Goal: Task Accomplishment & Management: Manage account settings

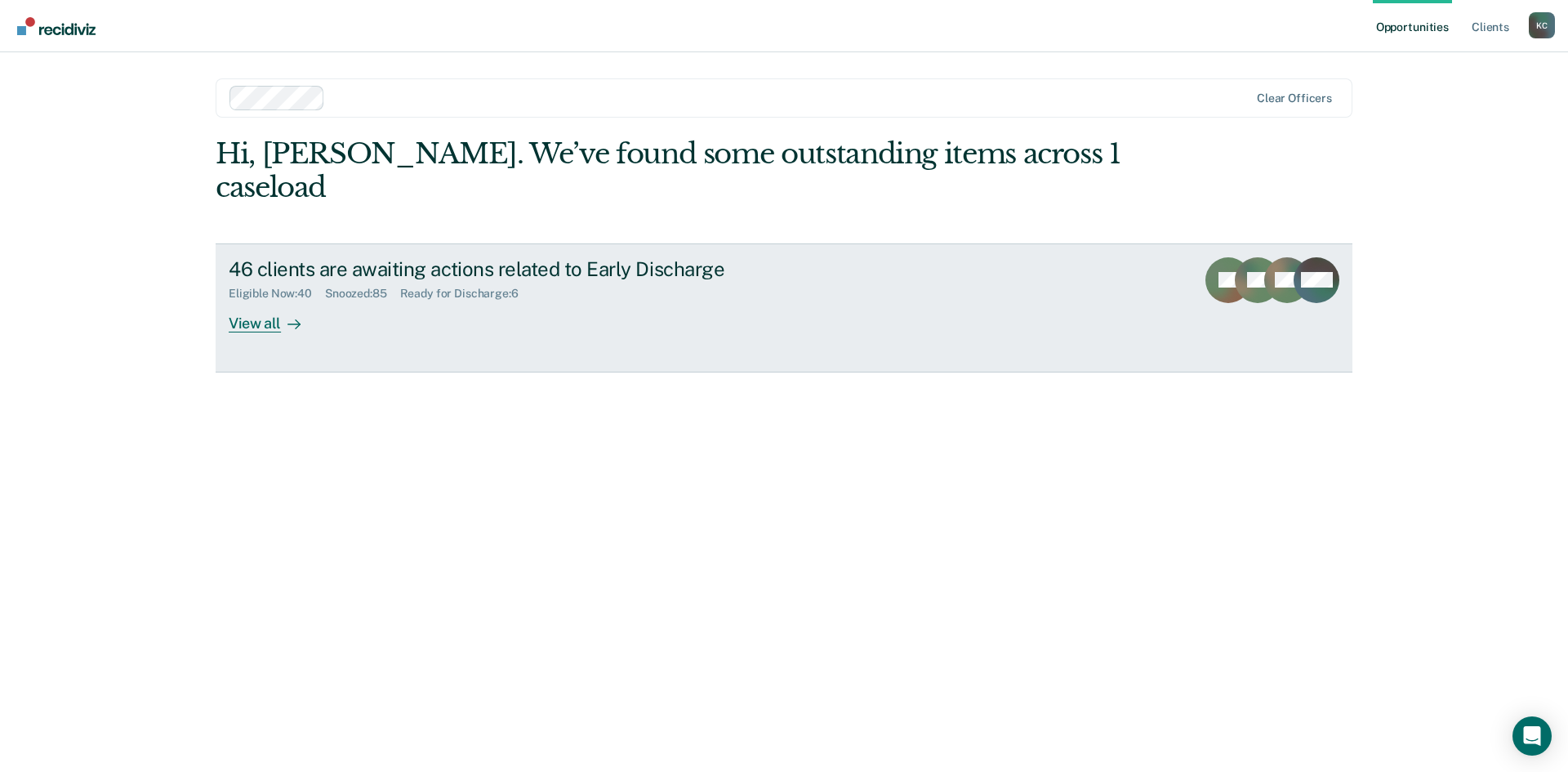
click at [270, 301] on div "View all" at bounding box center [274, 317] width 92 height 32
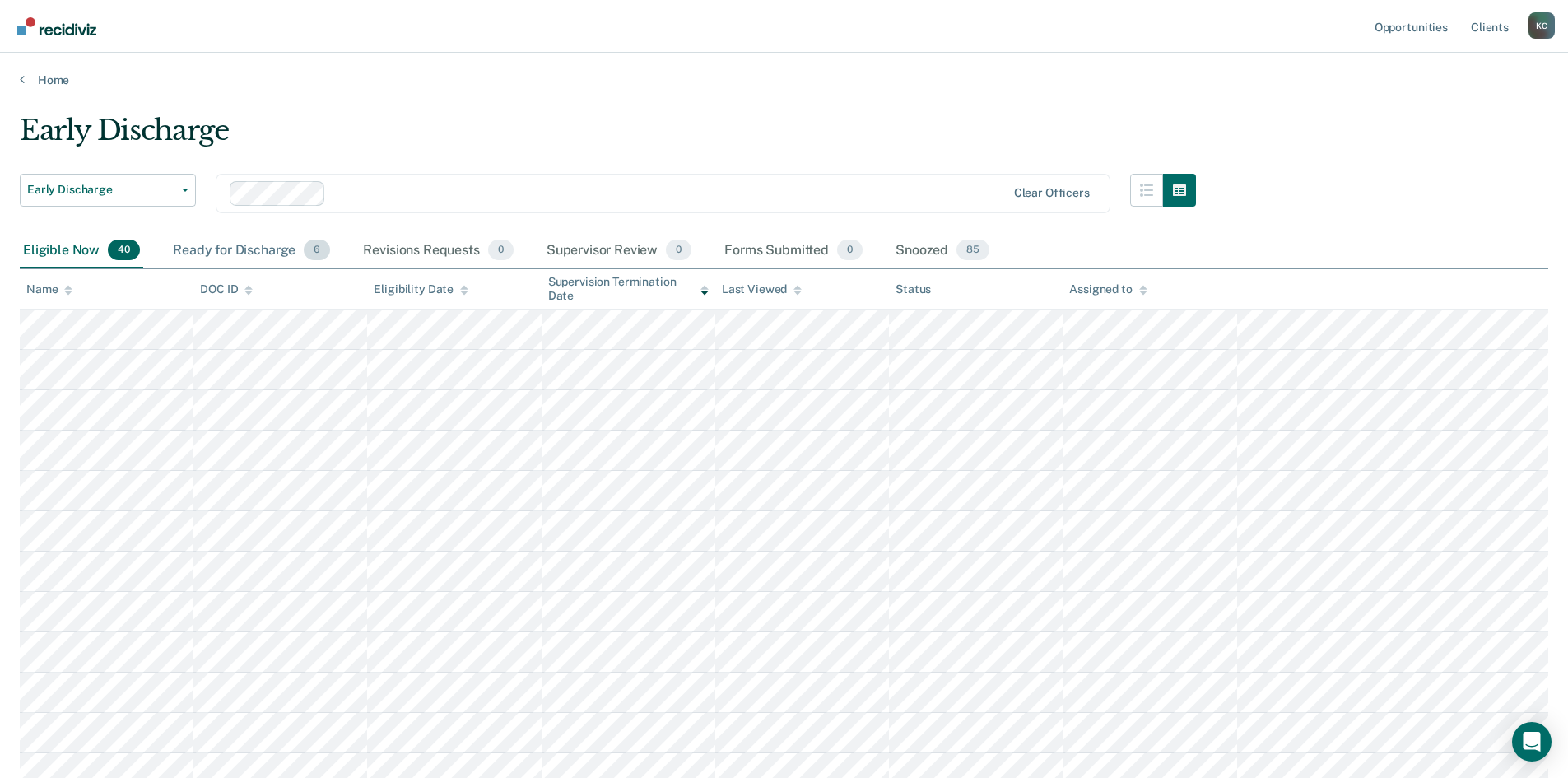
click at [289, 250] on div "Ready for Discharge 6" at bounding box center [251, 251] width 164 height 37
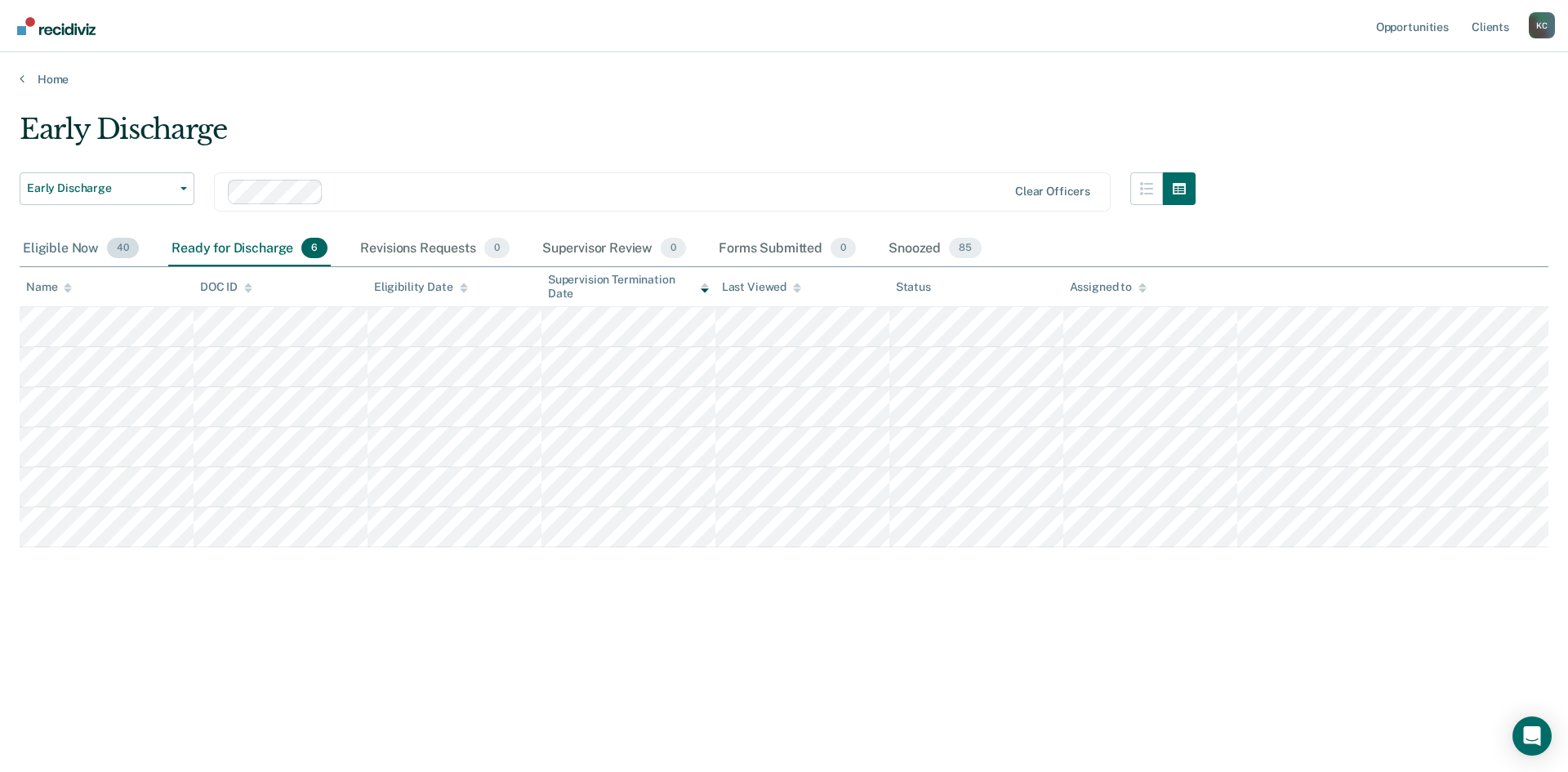
click at [88, 255] on div "Eligible Now 40" at bounding box center [80, 249] width 122 height 36
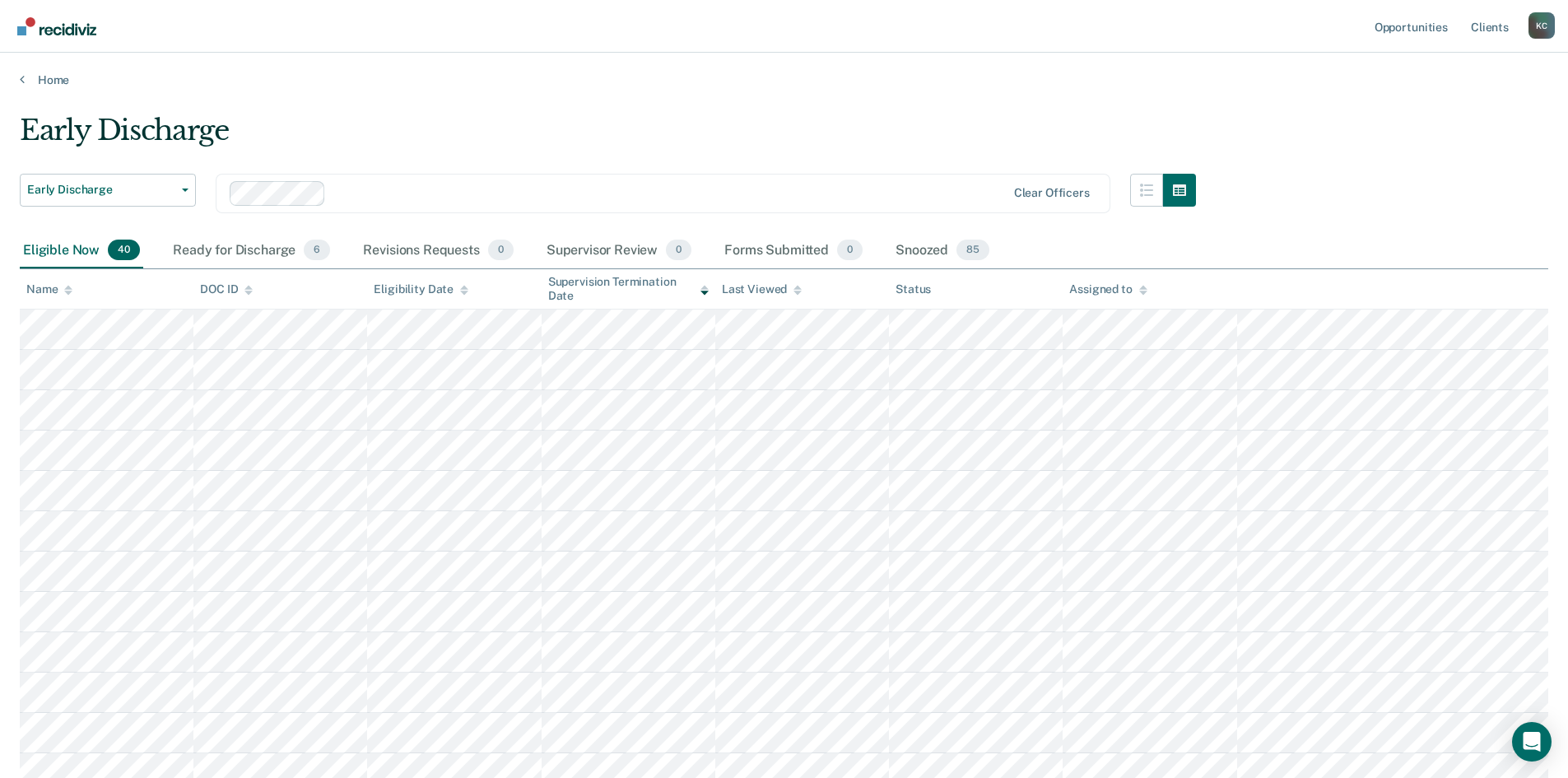
click at [460, 291] on icon at bounding box center [464, 292] width 8 height 4
click at [705, 293] on icon at bounding box center [705, 292] width 8 height 4
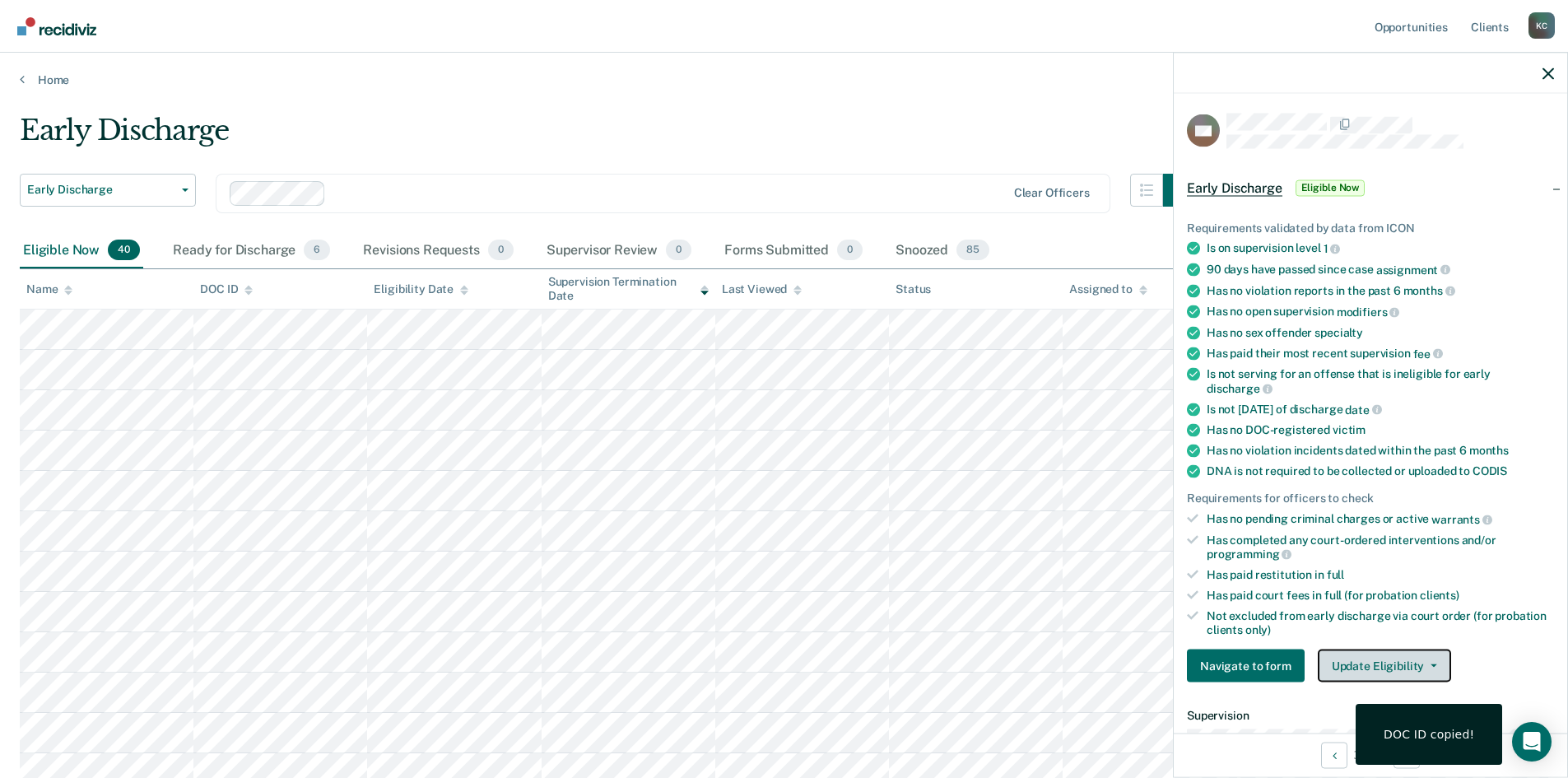
click at [1369, 657] on button "Update Eligibility" at bounding box center [1384, 666] width 133 height 33
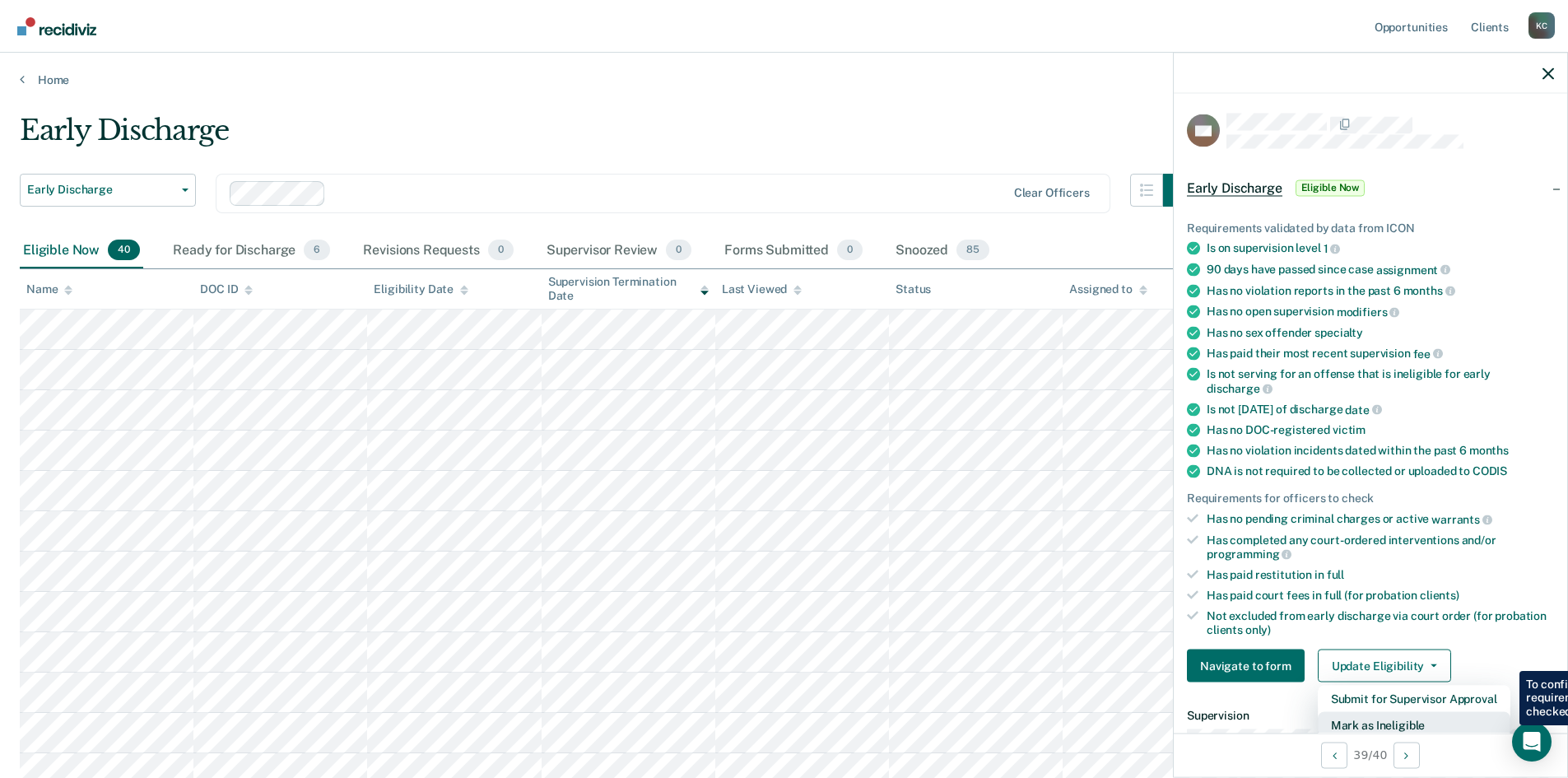
scroll to position [4, 0]
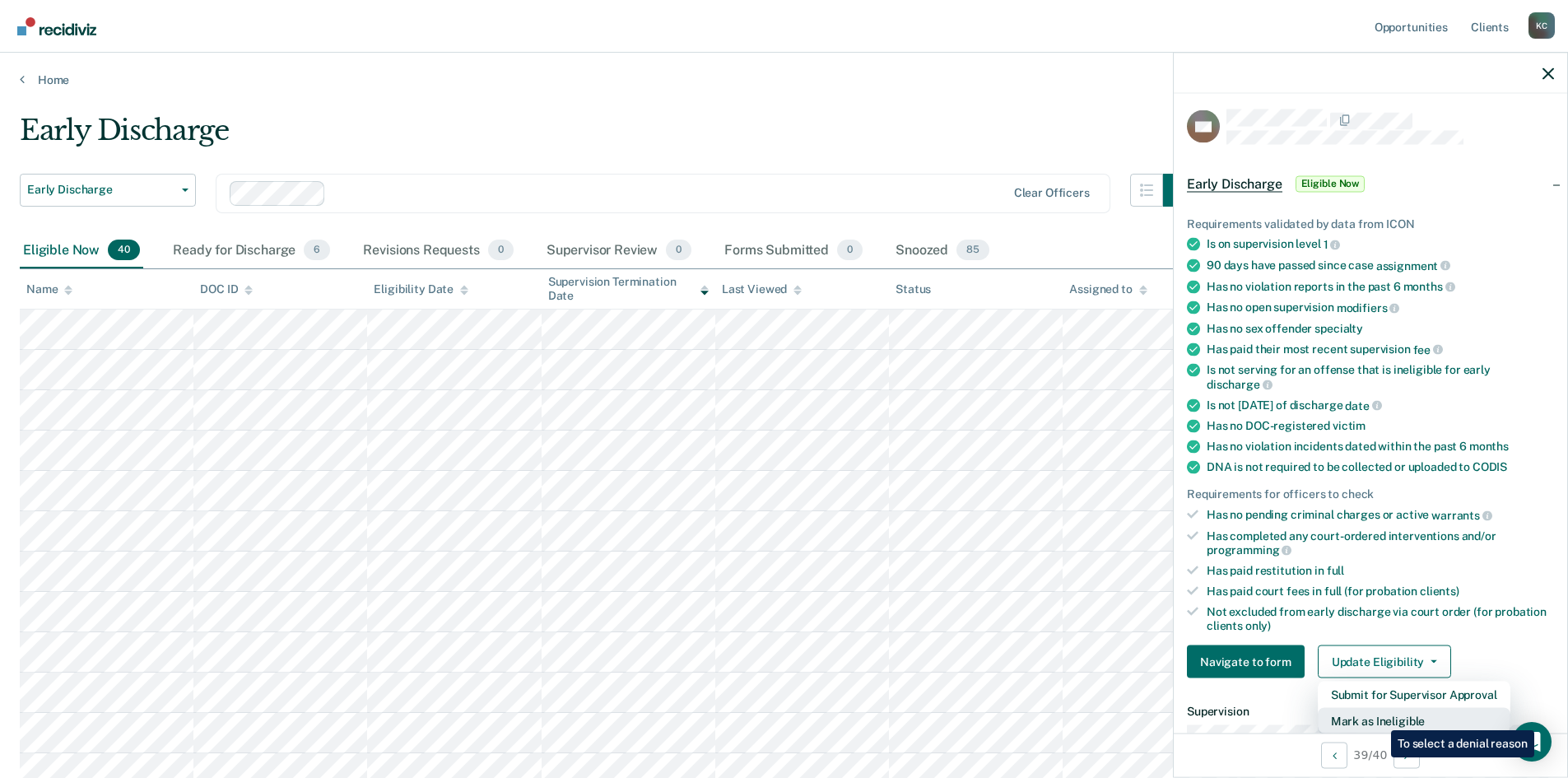
click at [1379, 718] on button "Mark as Ineligible" at bounding box center [1413, 721] width 193 height 26
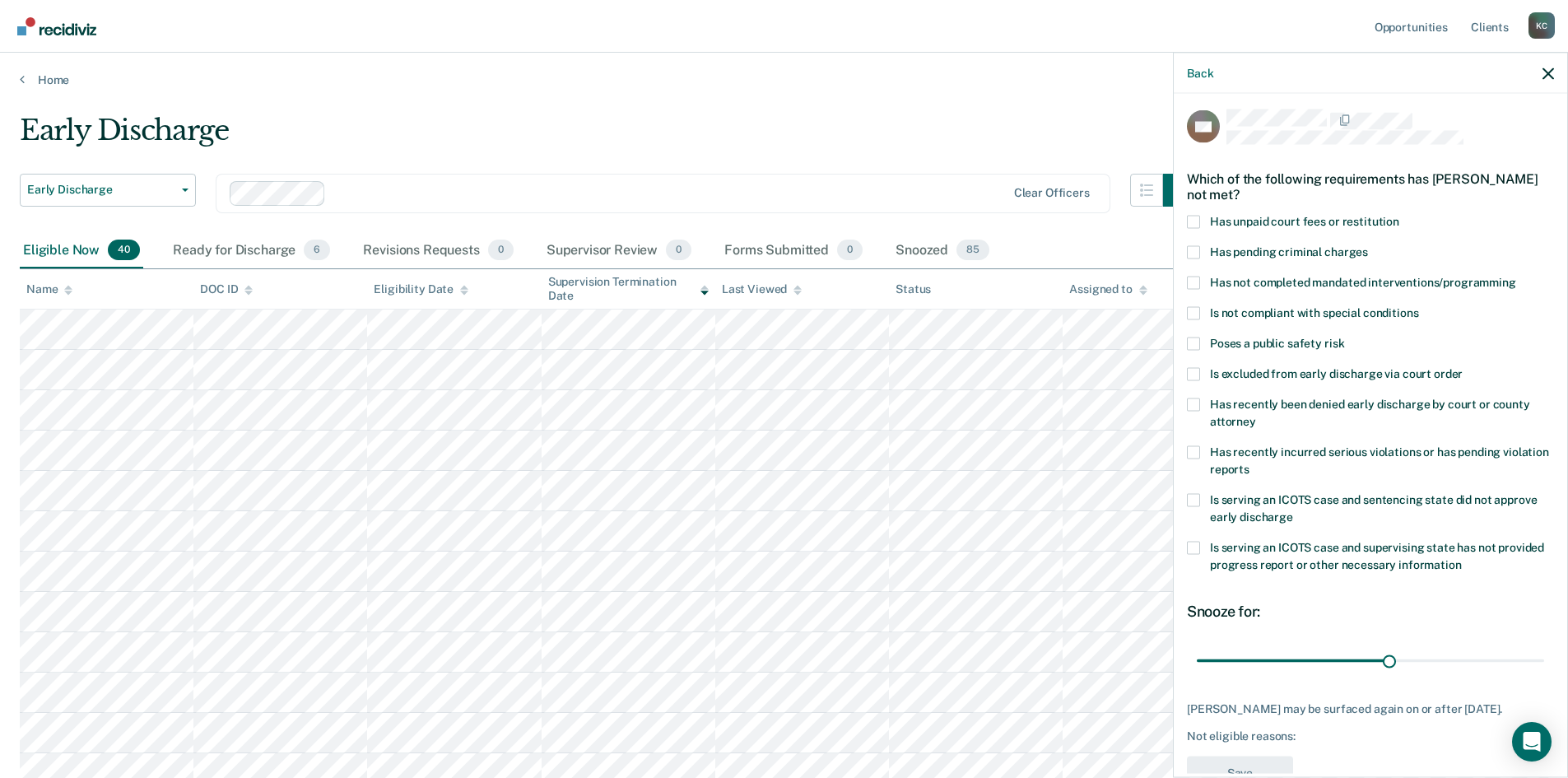
click at [1194, 218] on span at bounding box center [1194, 222] width 14 height 14
click at [1399, 215] on input "Has unpaid court fees or restitution" at bounding box center [1399, 215] width 0 height 0
click at [1194, 282] on span at bounding box center [1194, 283] width 14 height 14
click at [1516, 276] on input "Has not completed mandated interventions/programming" at bounding box center [1516, 276] width 0 height 0
drag, startPoint x: 1422, startPoint y: 660, endPoint x: 1554, endPoint y: 662, distance: 132.0
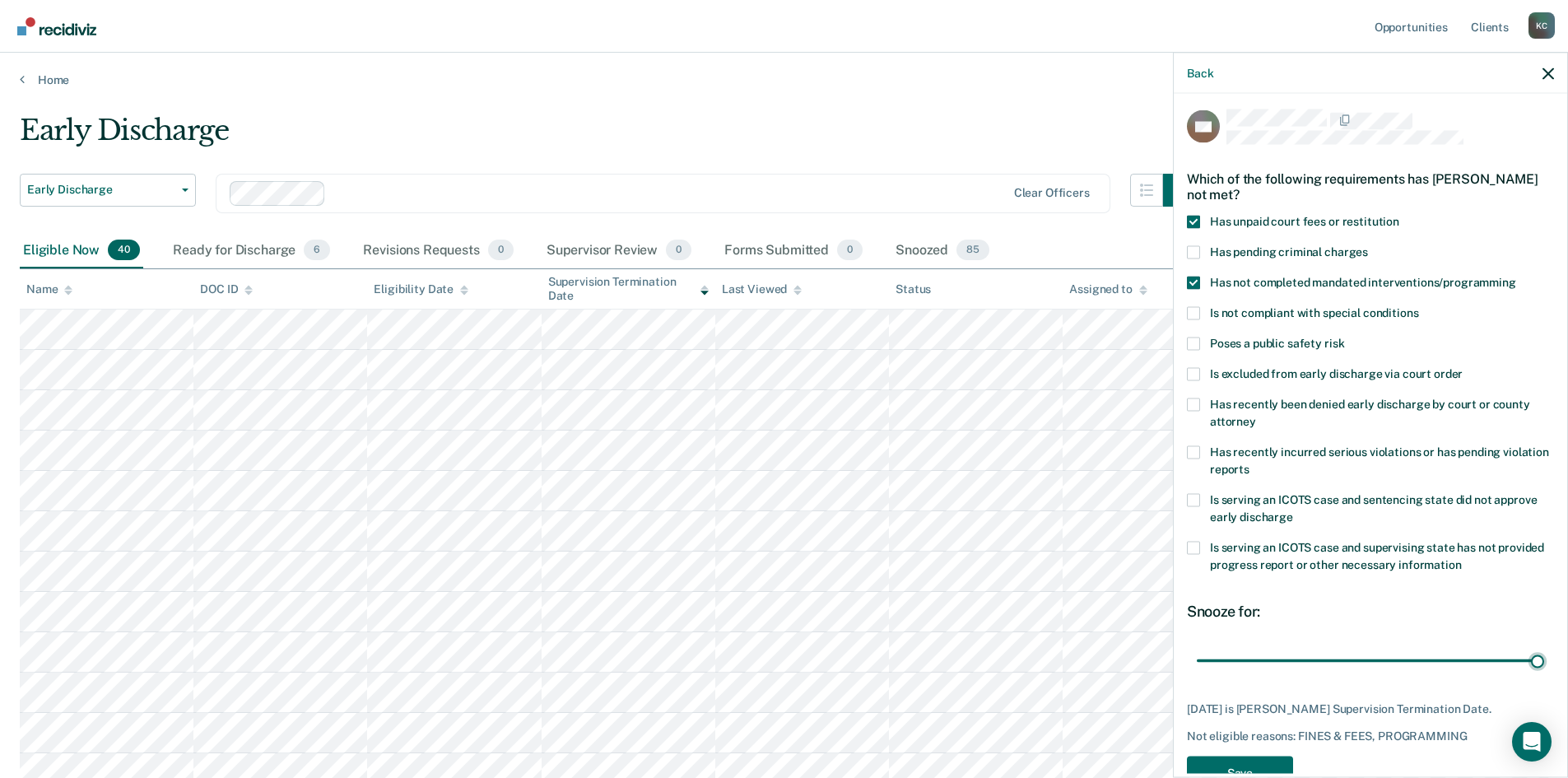
type input "53"
click at [1543, 667] on input "range" at bounding box center [1369, 661] width 347 height 29
click at [1244, 769] on button "Save" at bounding box center [1239, 773] width 106 height 34
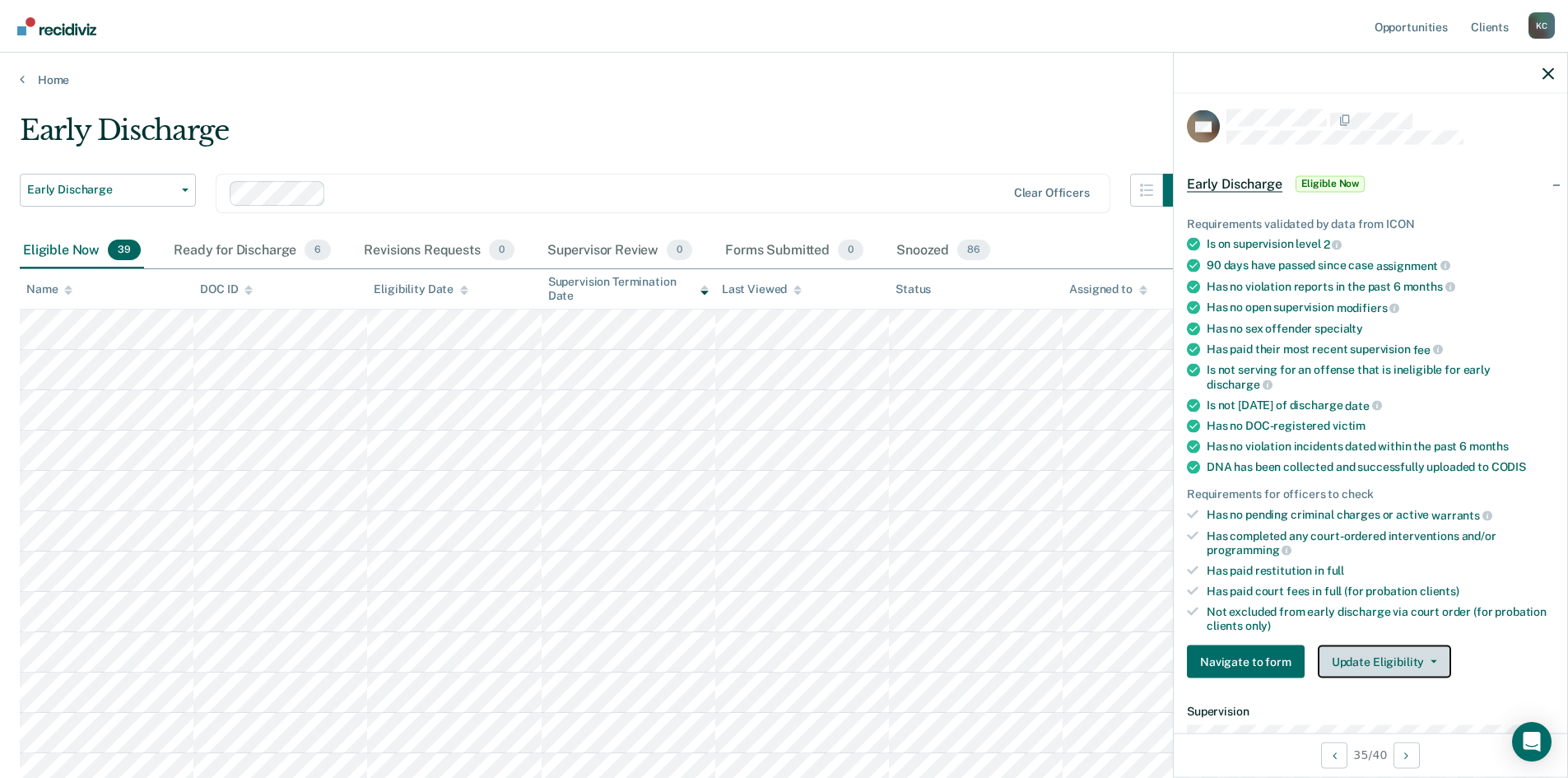
click at [1354, 651] on button "Update Eligibility" at bounding box center [1384, 662] width 133 height 33
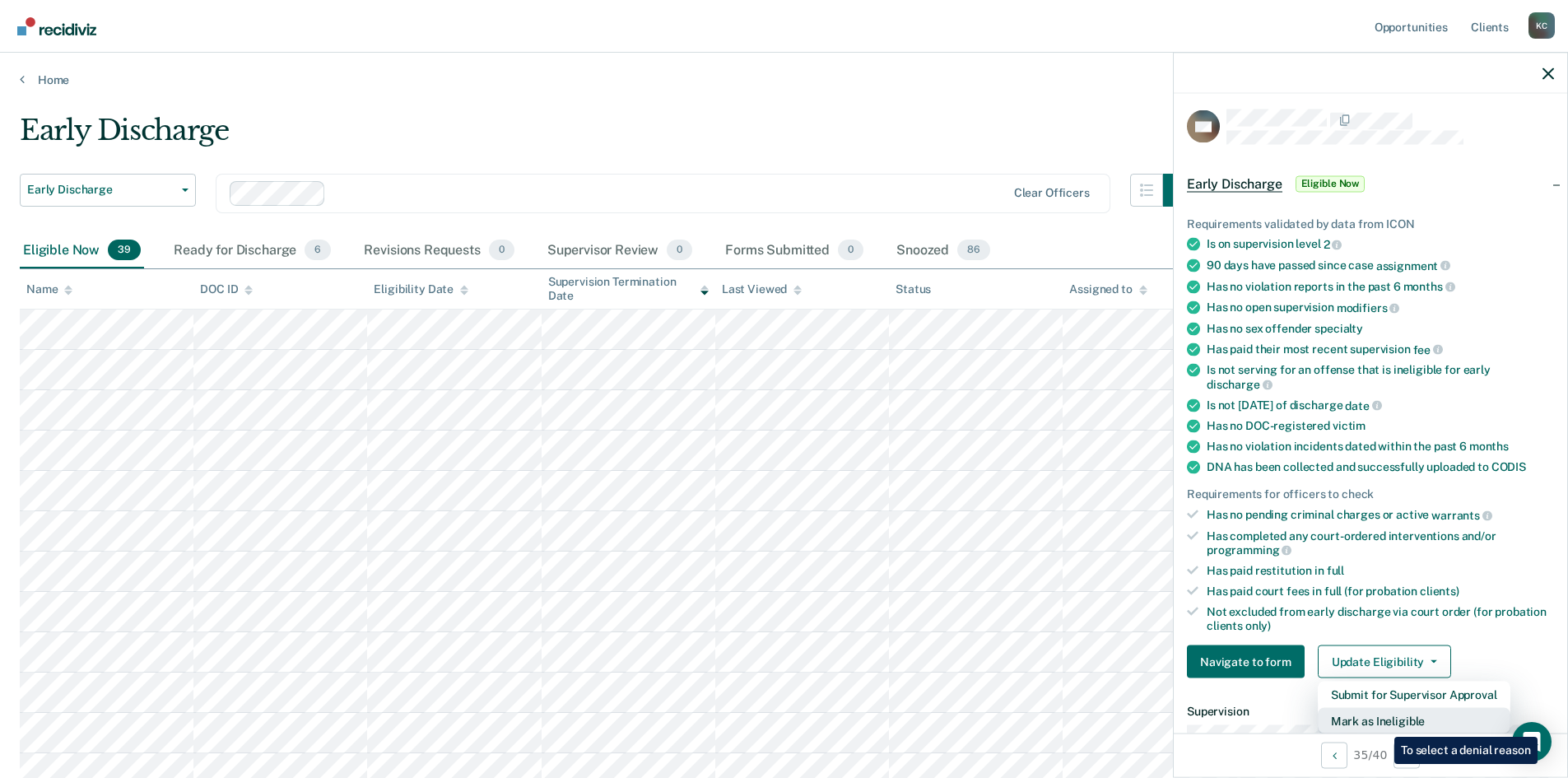
click at [1382, 724] on button "Mark as Ineligible" at bounding box center [1413, 721] width 193 height 26
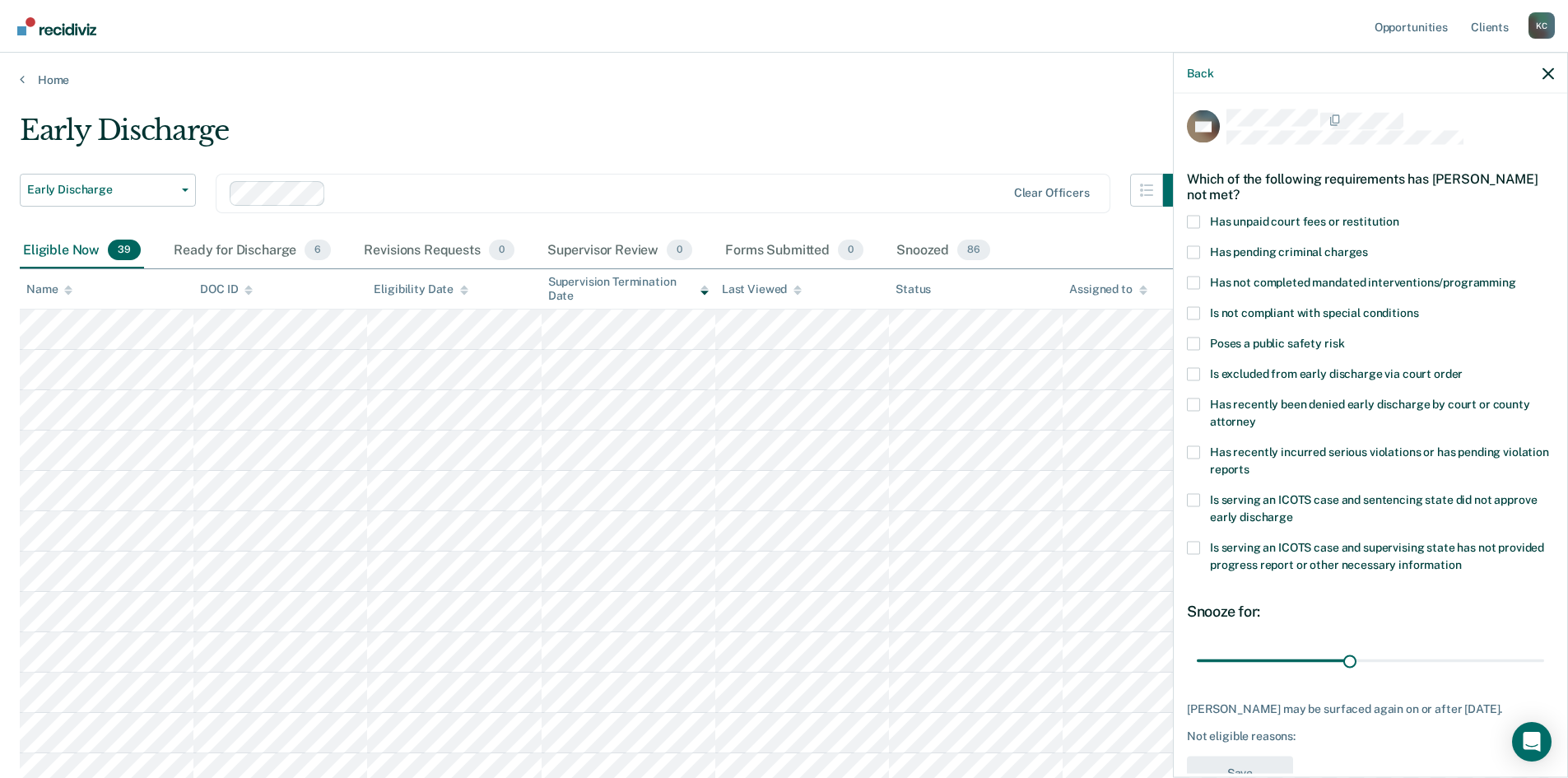
click at [1198, 279] on span at bounding box center [1194, 283] width 14 height 14
click at [1516, 276] on input "Has not completed mandated interventions/programming" at bounding box center [1516, 276] width 0 height 0
click at [1194, 223] on span at bounding box center [1194, 222] width 14 height 14
click at [1399, 215] on input "Has unpaid court fees or restitution" at bounding box center [1399, 215] width 0 height 0
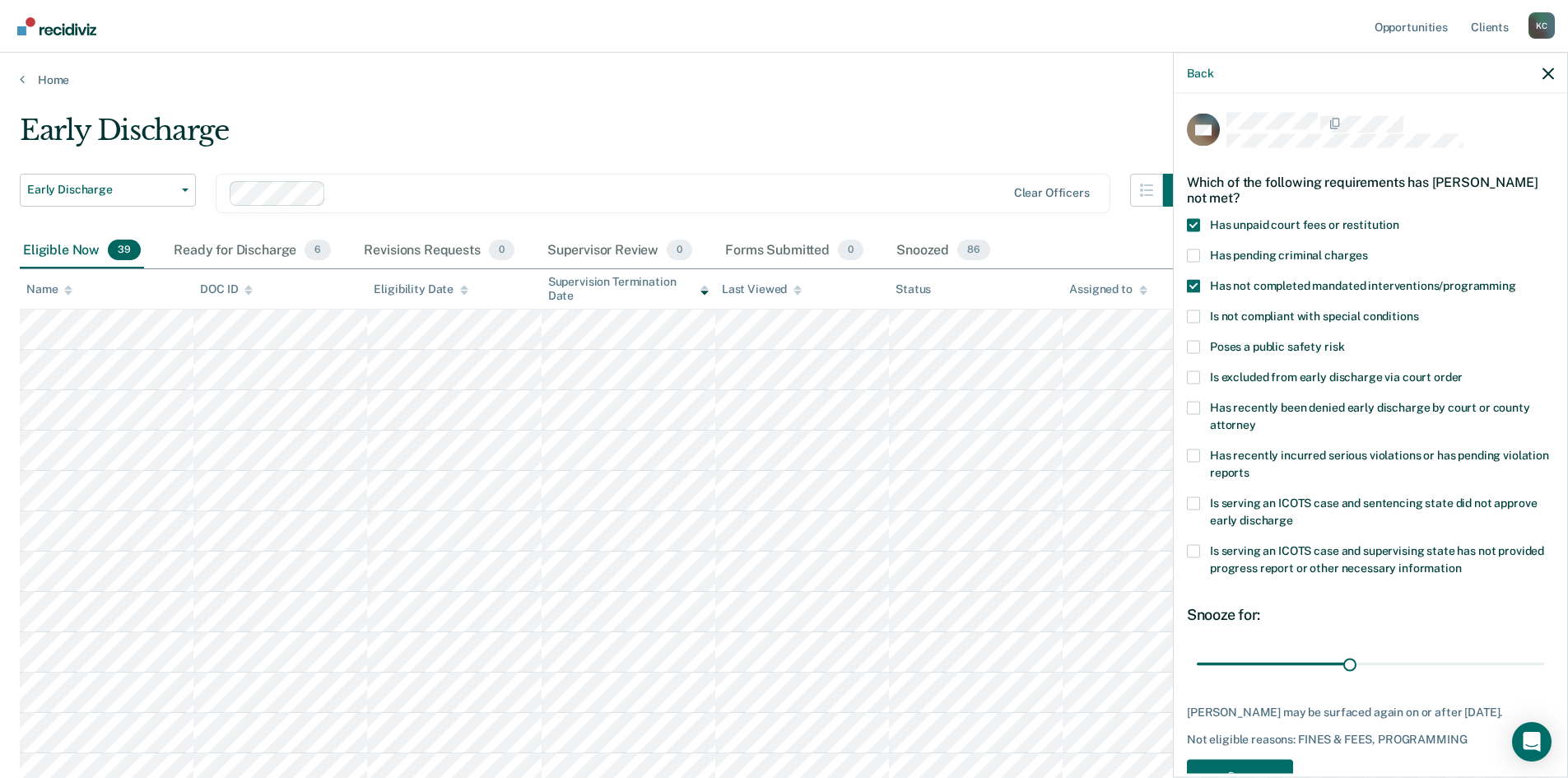
scroll to position [0, 0]
drag, startPoint x: 1339, startPoint y: 662, endPoint x: 1457, endPoint y: 668, distance: 118.2
type input "53"
click at [1457, 668] on input "range" at bounding box center [1369, 665] width 347 height 29
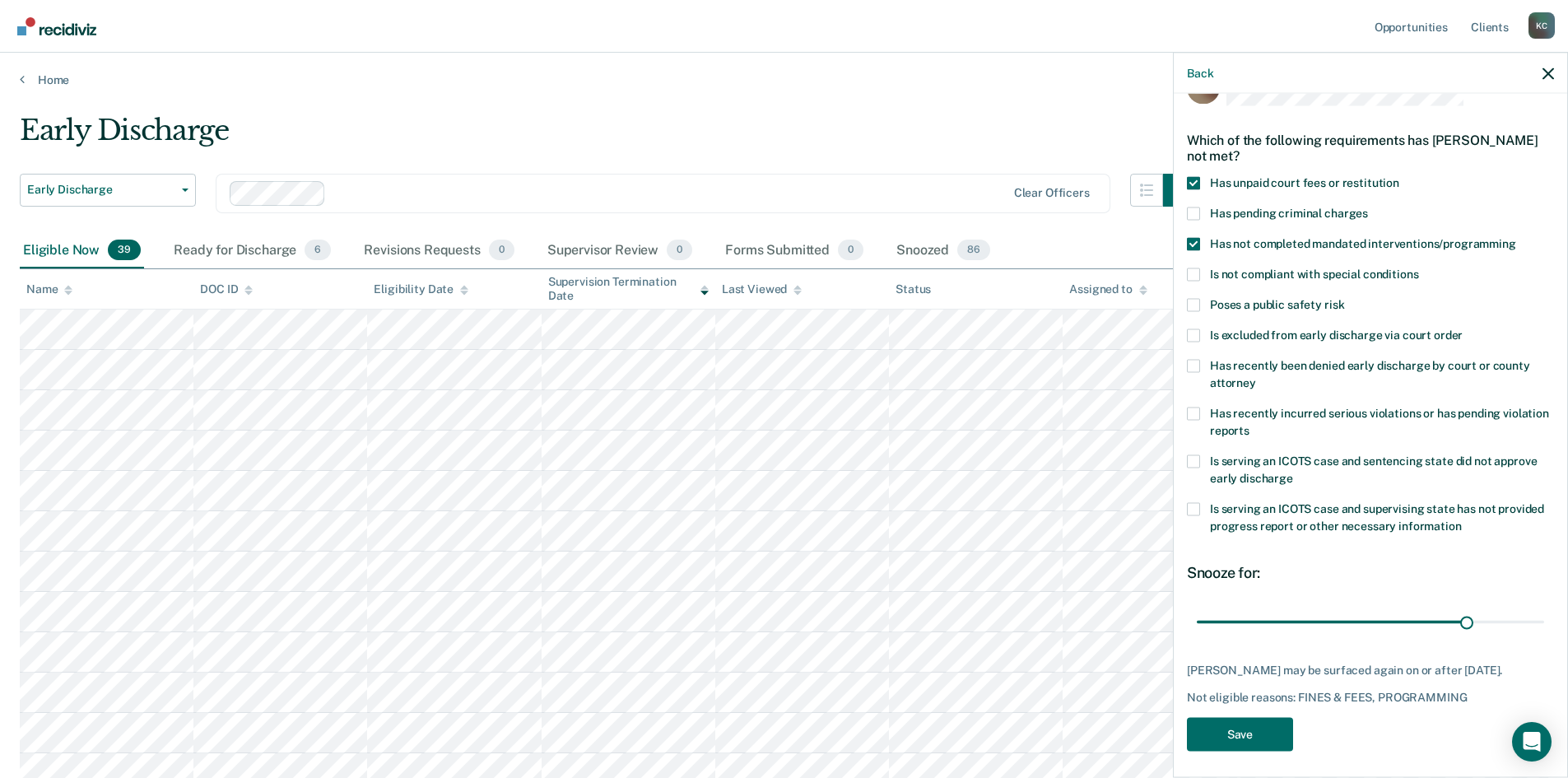
scroll to position [62, 0]
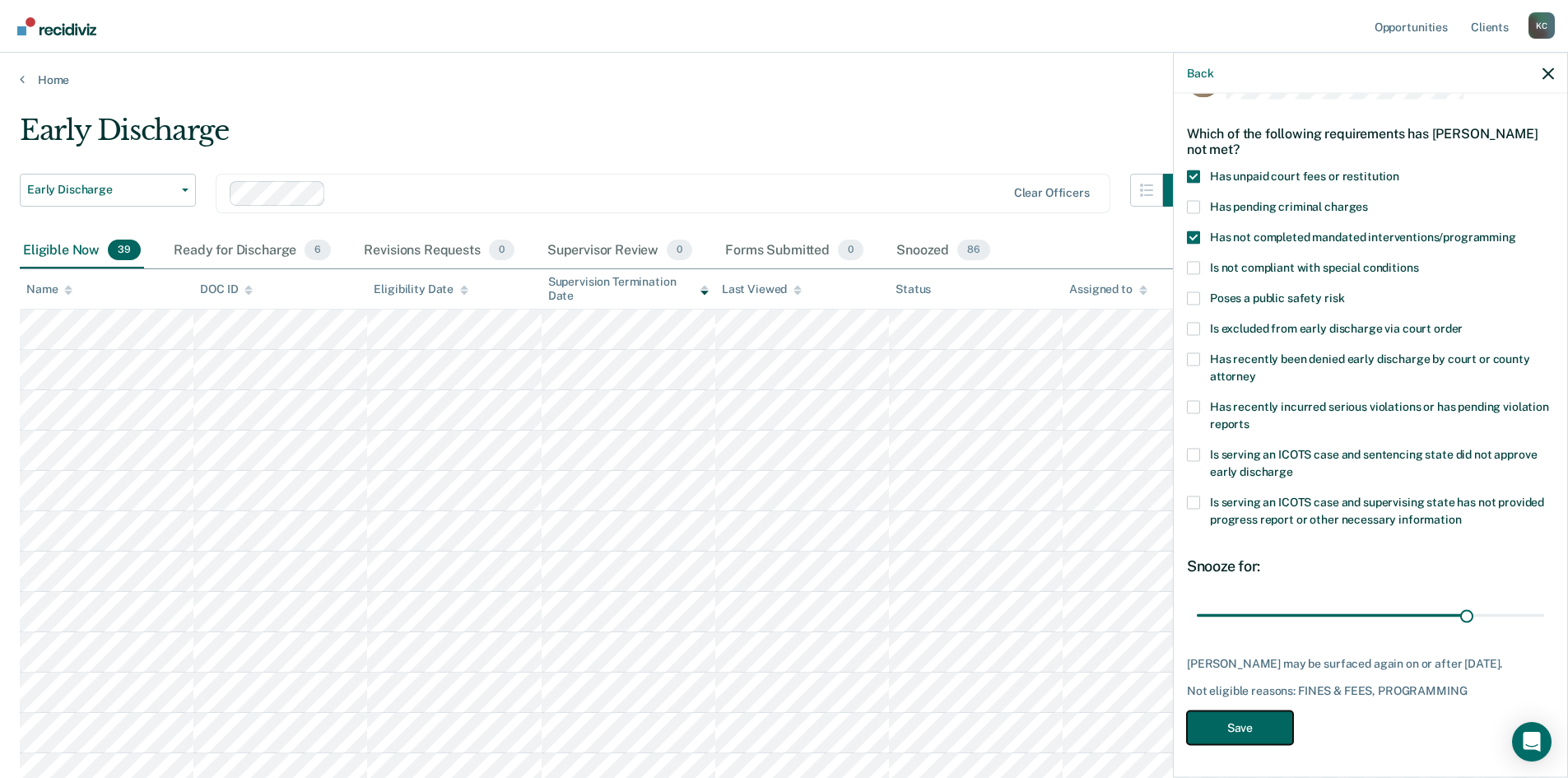
click at [1240, 737] on button "Save" at bounding box center [1239, 728] width 106 height 34
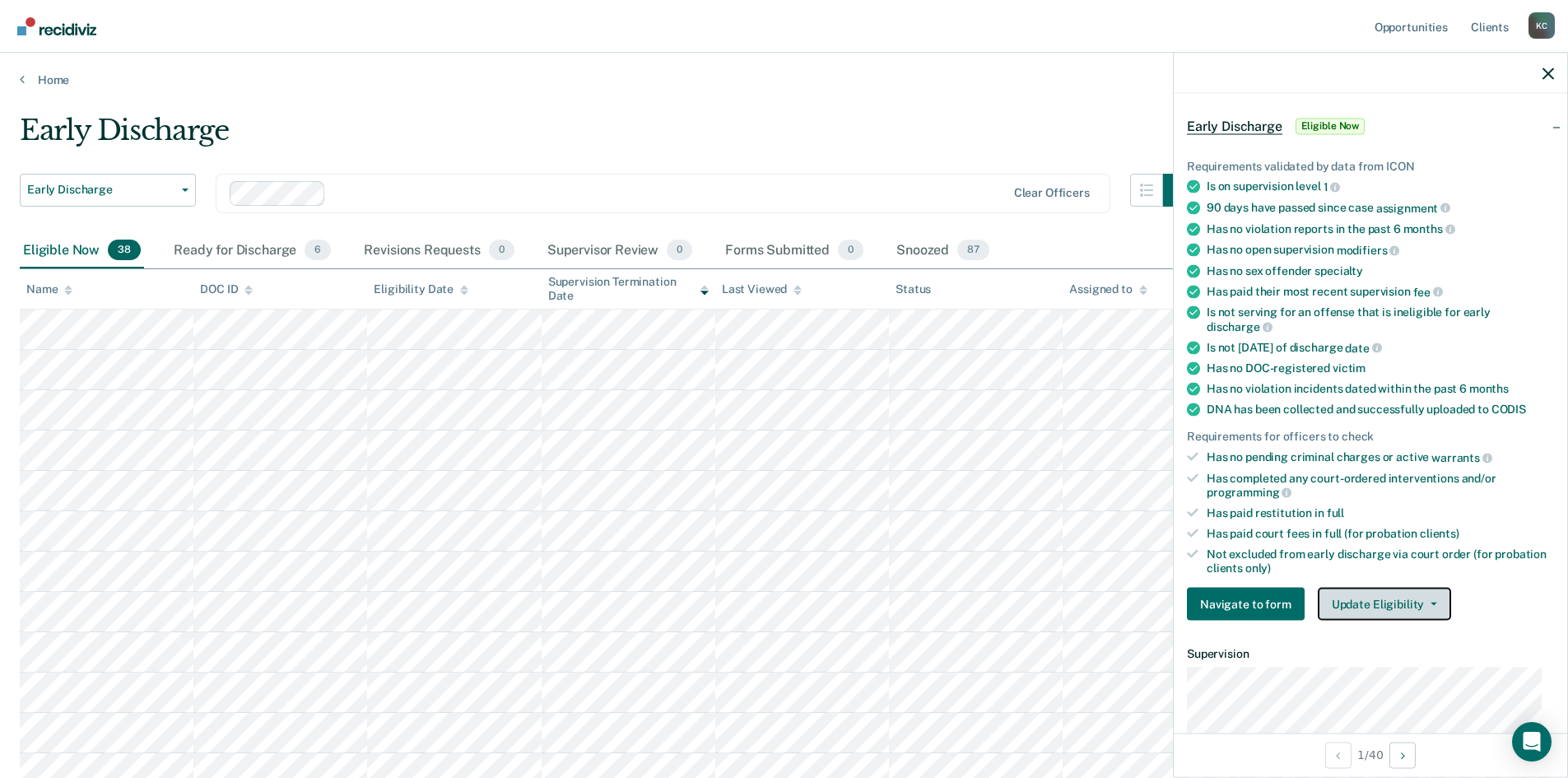
click at [1340, 600] on button "Update Eligibility" at bounding box center [1384, 604] width 133 height 33
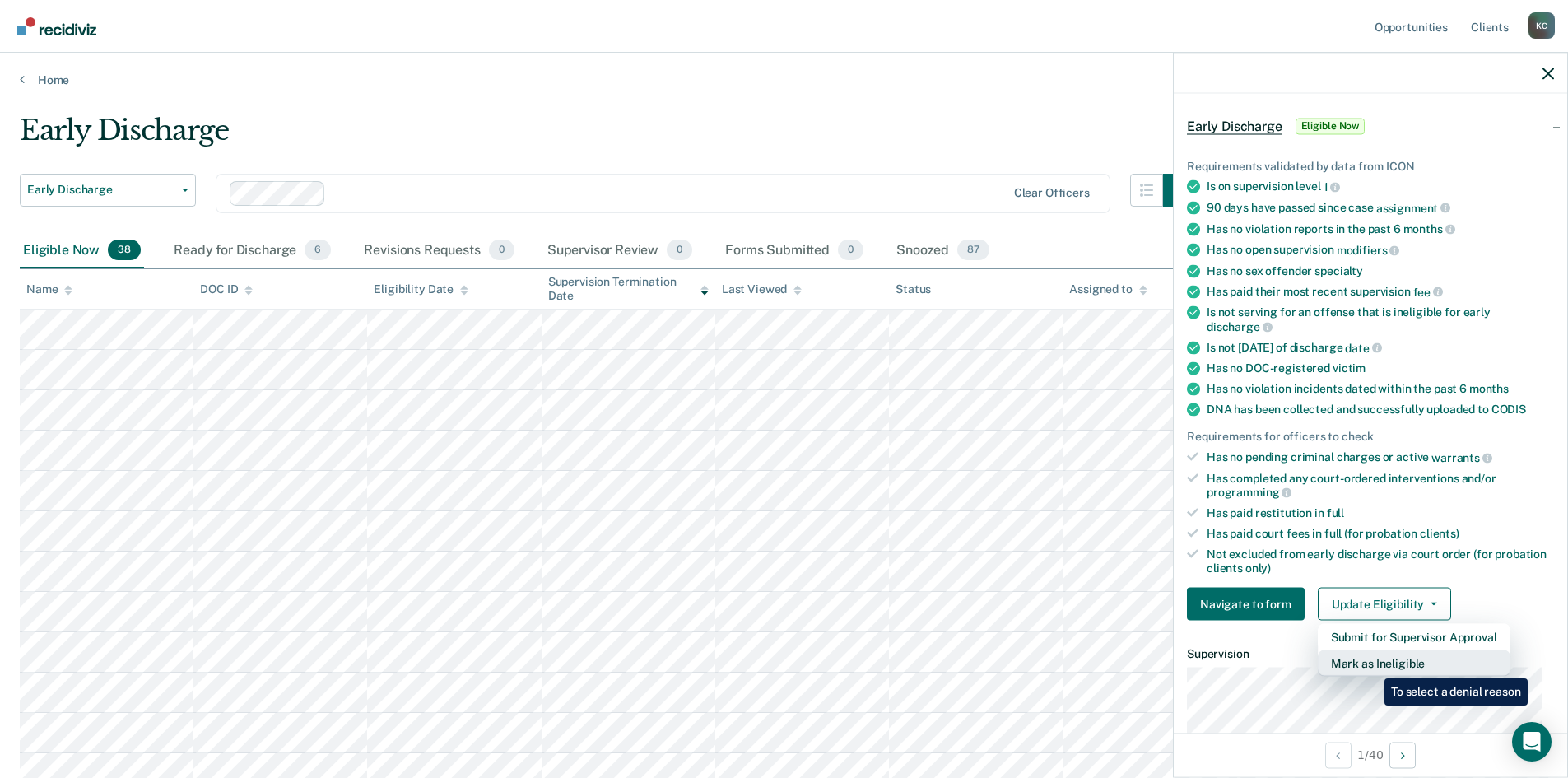
click at [1372, 666] on button "Mark as Ineligible" at bounding box center [1413, 663] width 193 height 26
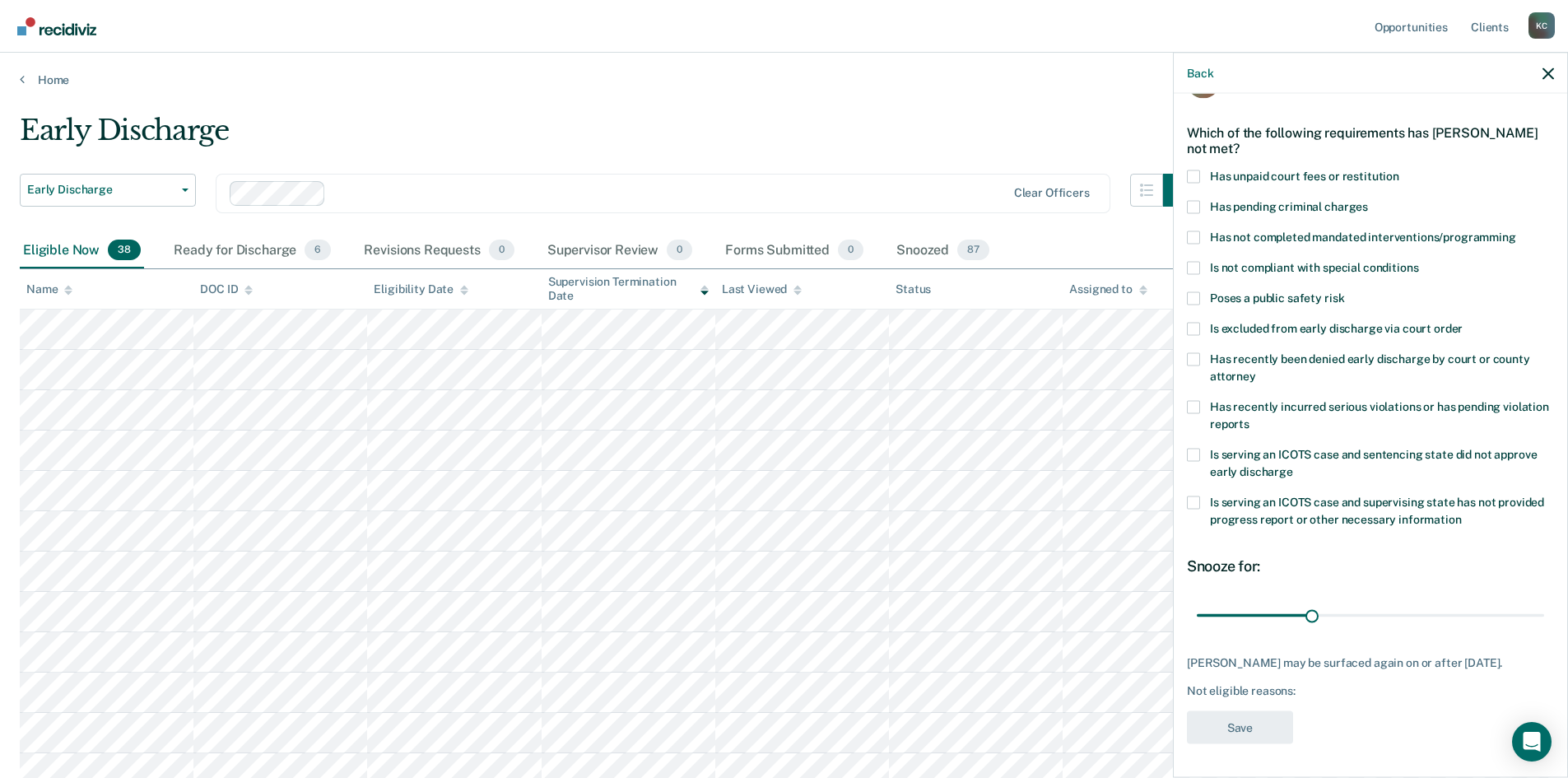
scroll to position [48, 0]
click at [1197, 180] on span at bounding box center [1194, 178] width 14 height 14
click at [1399, 172] on input "Has unpaid court fees or restitution" at bounding box center [1399, 172] width 0 height 0
drag, startPoint x: 1295, startPoint y: 615, endPoint x: 1371, endPoint y: 628, distance: 77.1
type input "52"
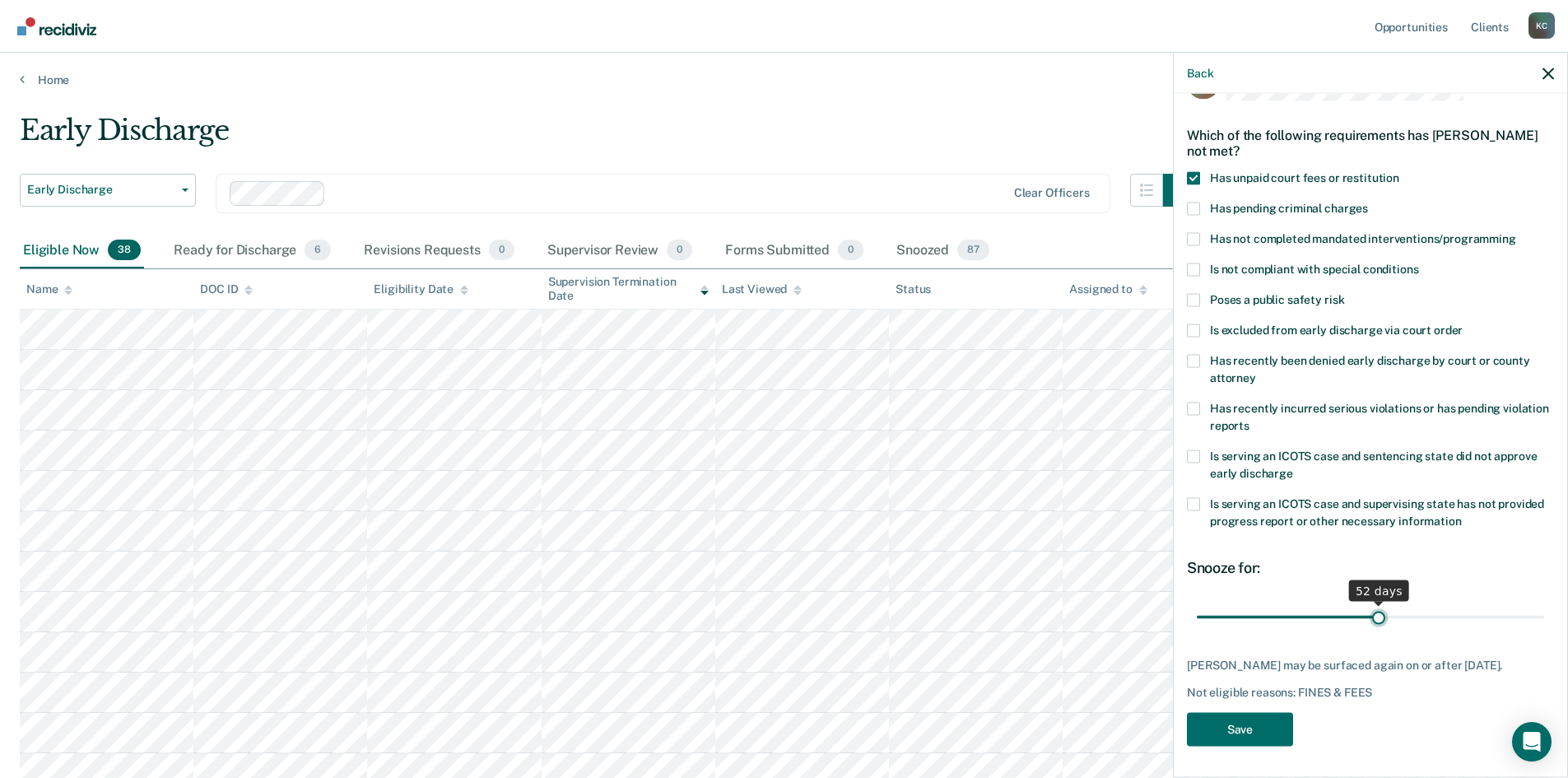
click at [1371, 628] on input "range" at bounding box center [1369, 617] width 347 height 29
click at [1260, 746] on button "Save" at bounding box center [1239, 729] width 106 height 34
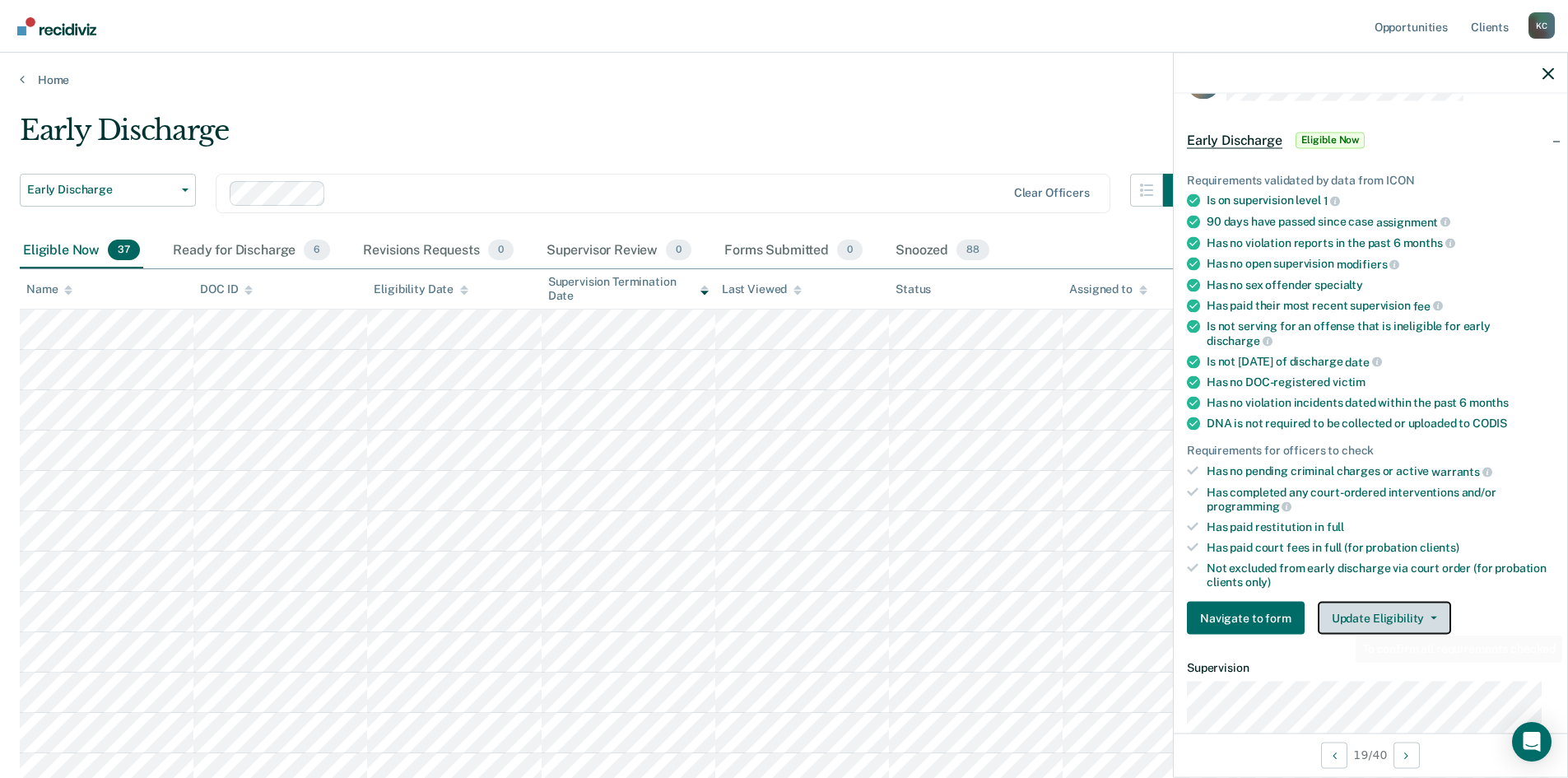
click at [1343, 620] on button "Update Eligibility" at bounding box center [1384, 618] width 133 height 33
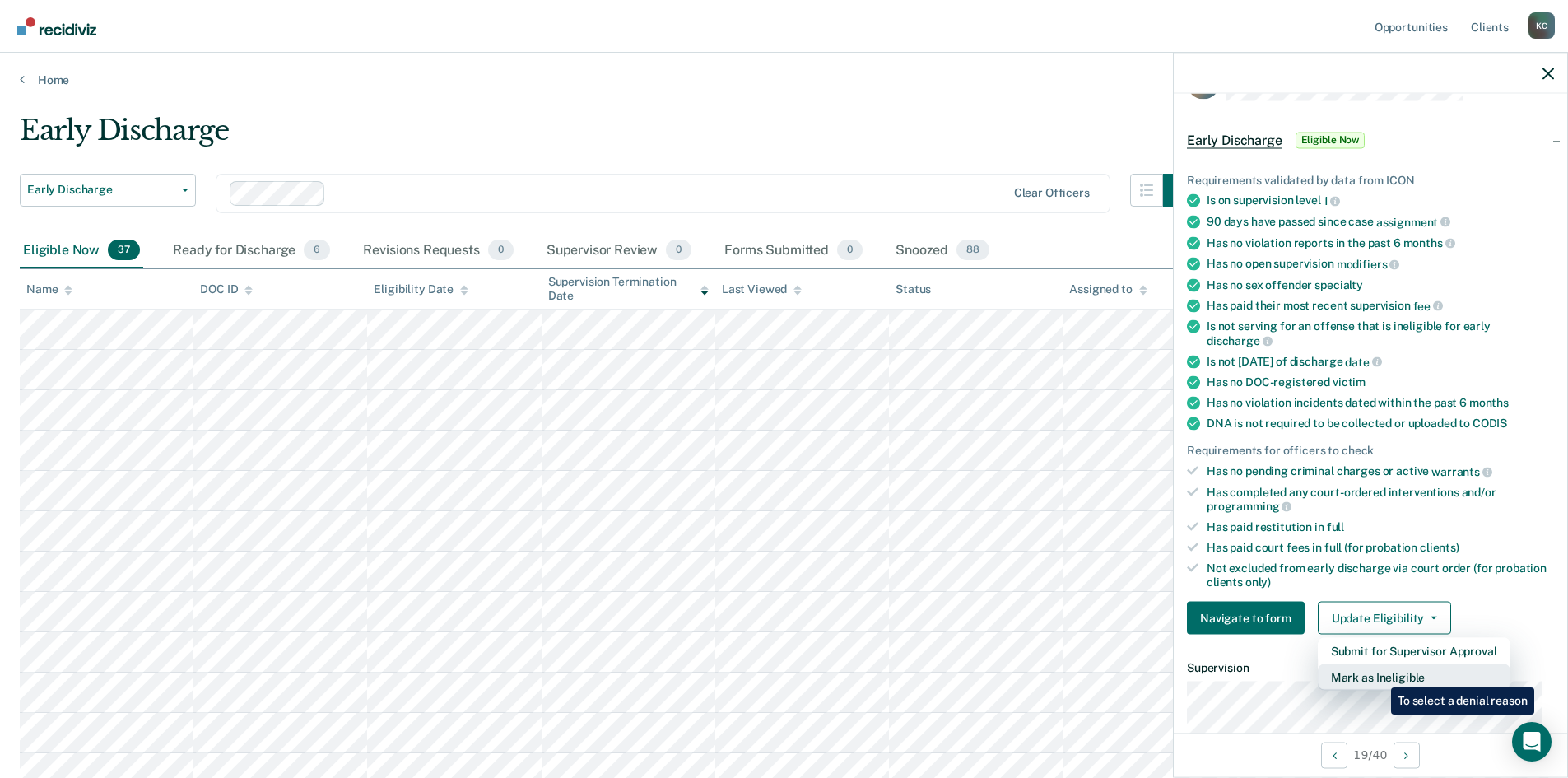
click at [1379, 675] on button "Mark as Ineligible" at bounding box center [1413, 677] width 193 height 26
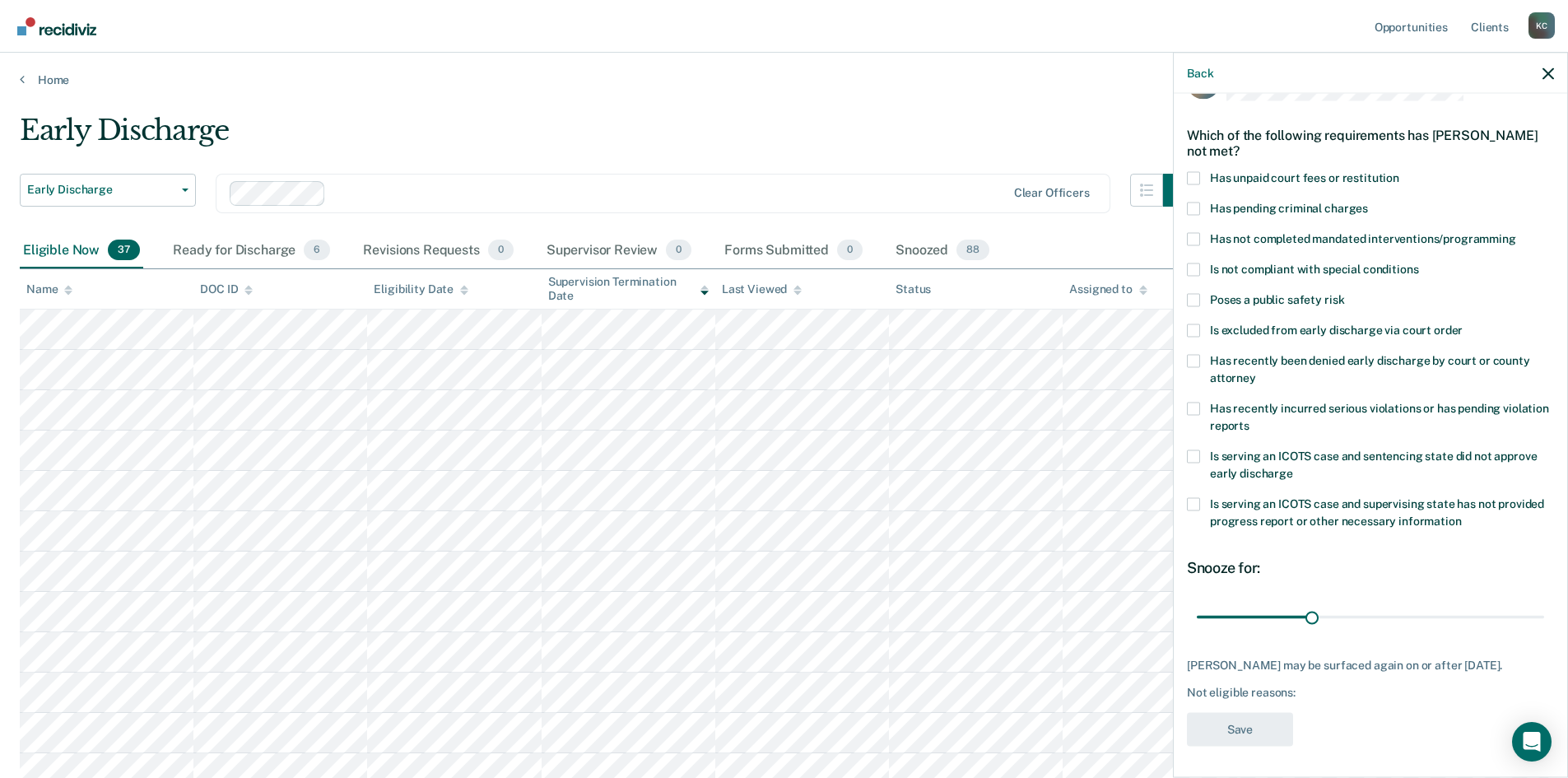
click at [1195, 234] on span at bounding box center [1194, 239] width 14 height 14
click at [1516, 232] on input "Has not completed mandated interventions/programming" at bounding box center [1516, 232] width 0 height 0
drag, startPoint x: 1306, startPoint y: 619, endPoint x: 1226, endPoint y: 612, distance: 80.3
type input "7"
click at [1226, 612] on input "range" at bounding box center [1369, 617] width 347 height 29
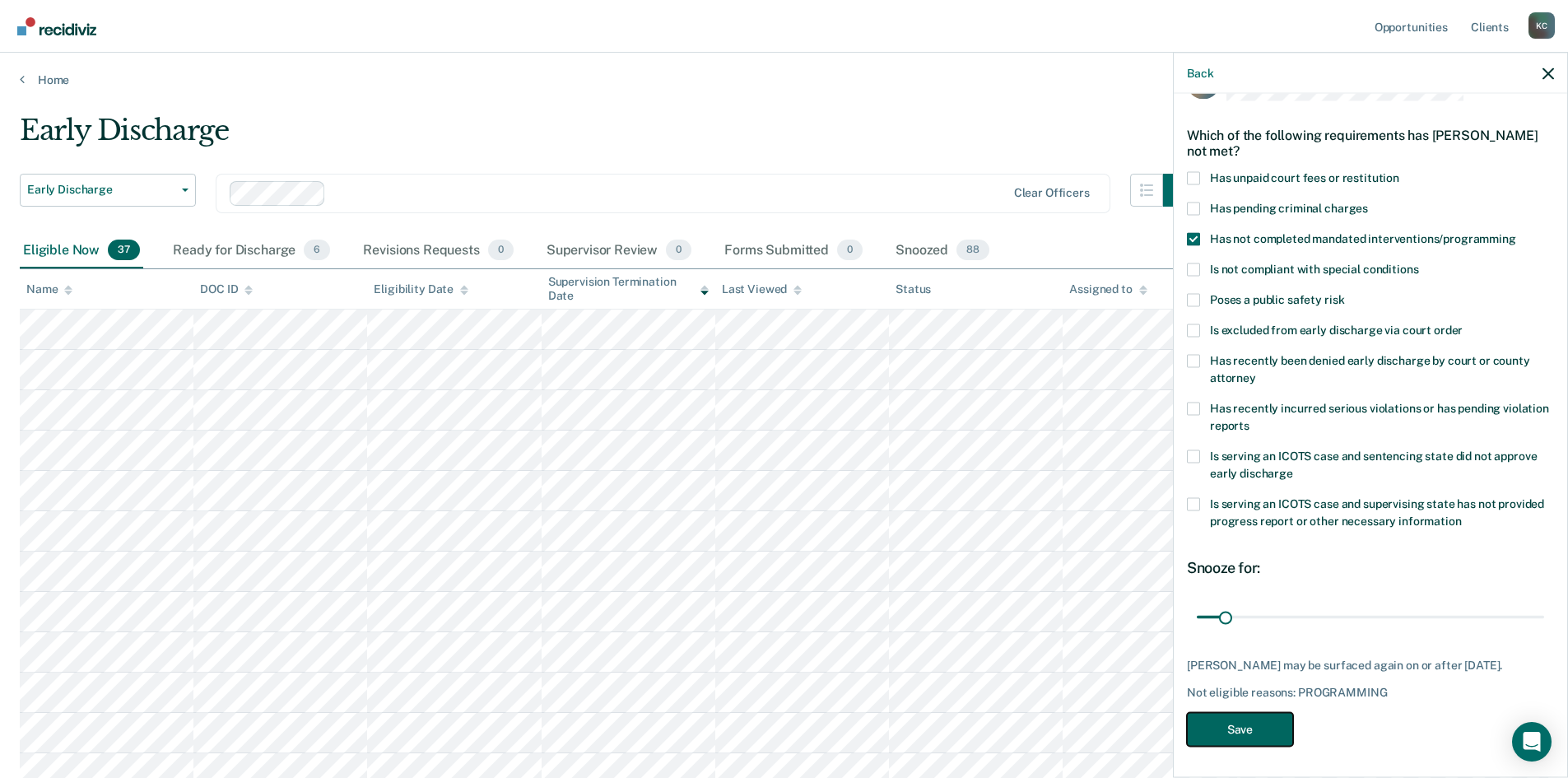
click at [1244, 726] on button "Save" at bounding box center [1239, 729] width 106 height 34
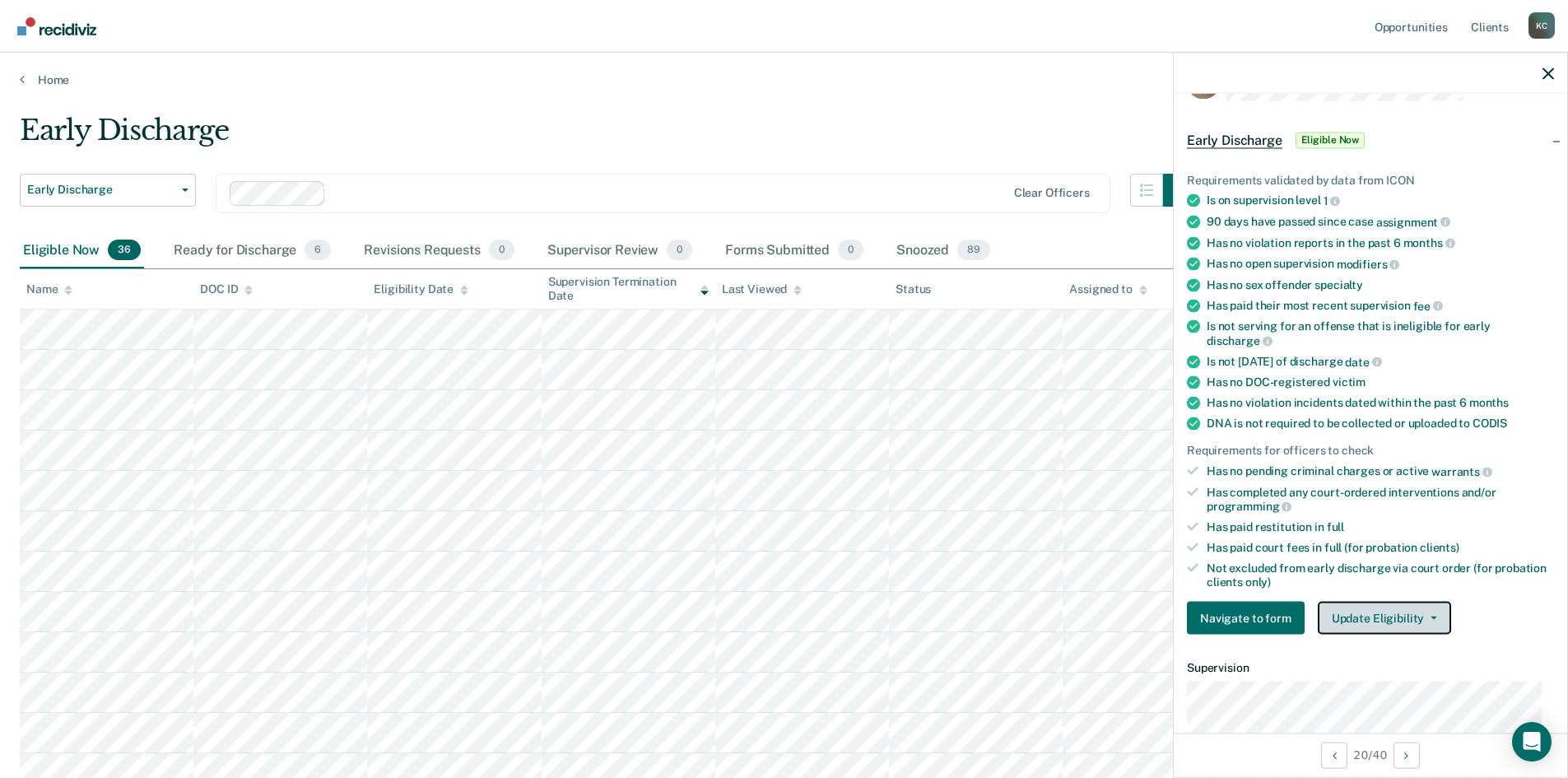
click at [1394, 620] on button "Update Eligibility" at bounding box center [1384, 618] width 133 height 33
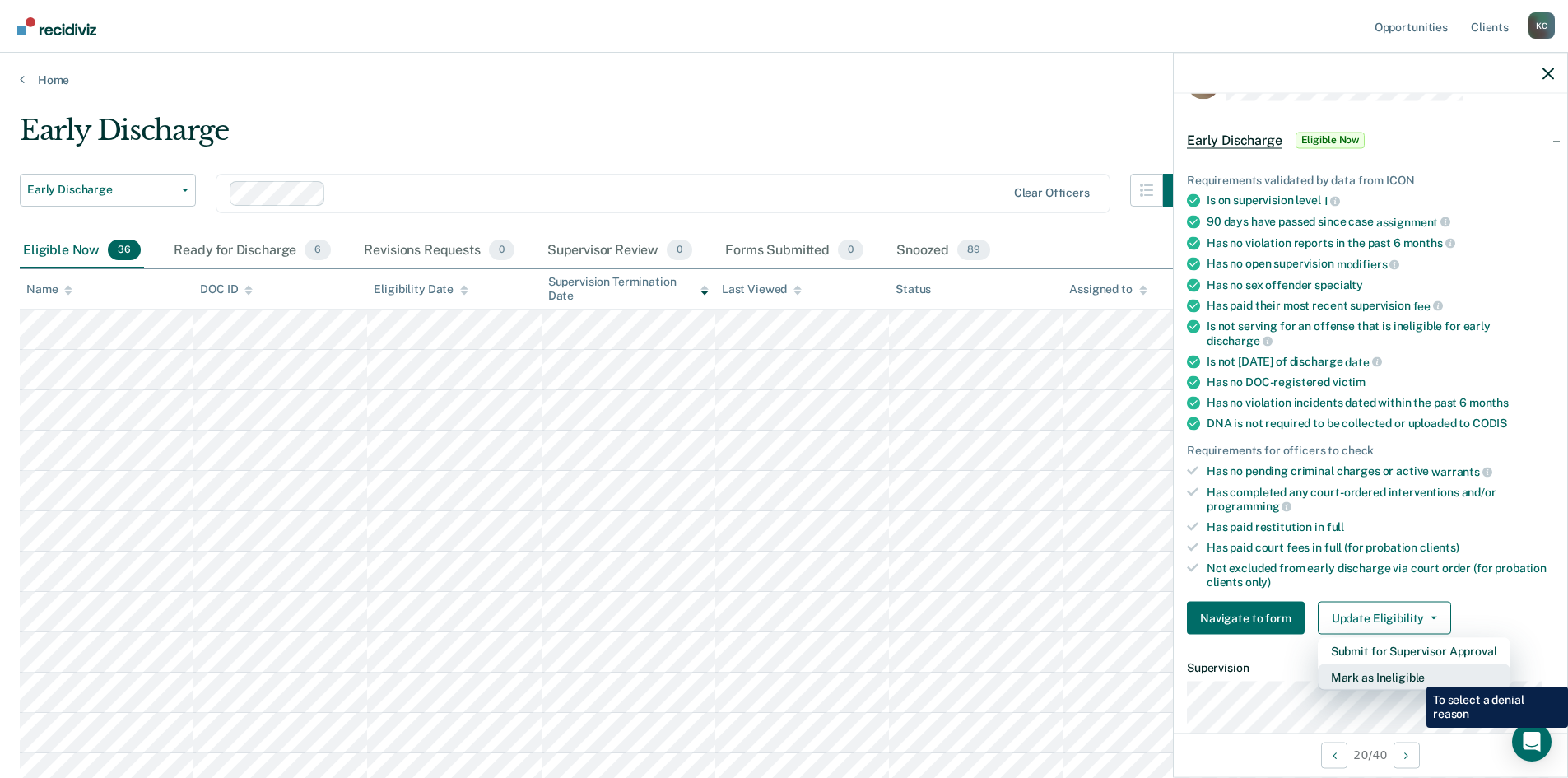
click at [1413, 674] on button "Mark as Ineligible" at bounding box center [1413, 677] width 193 height 26
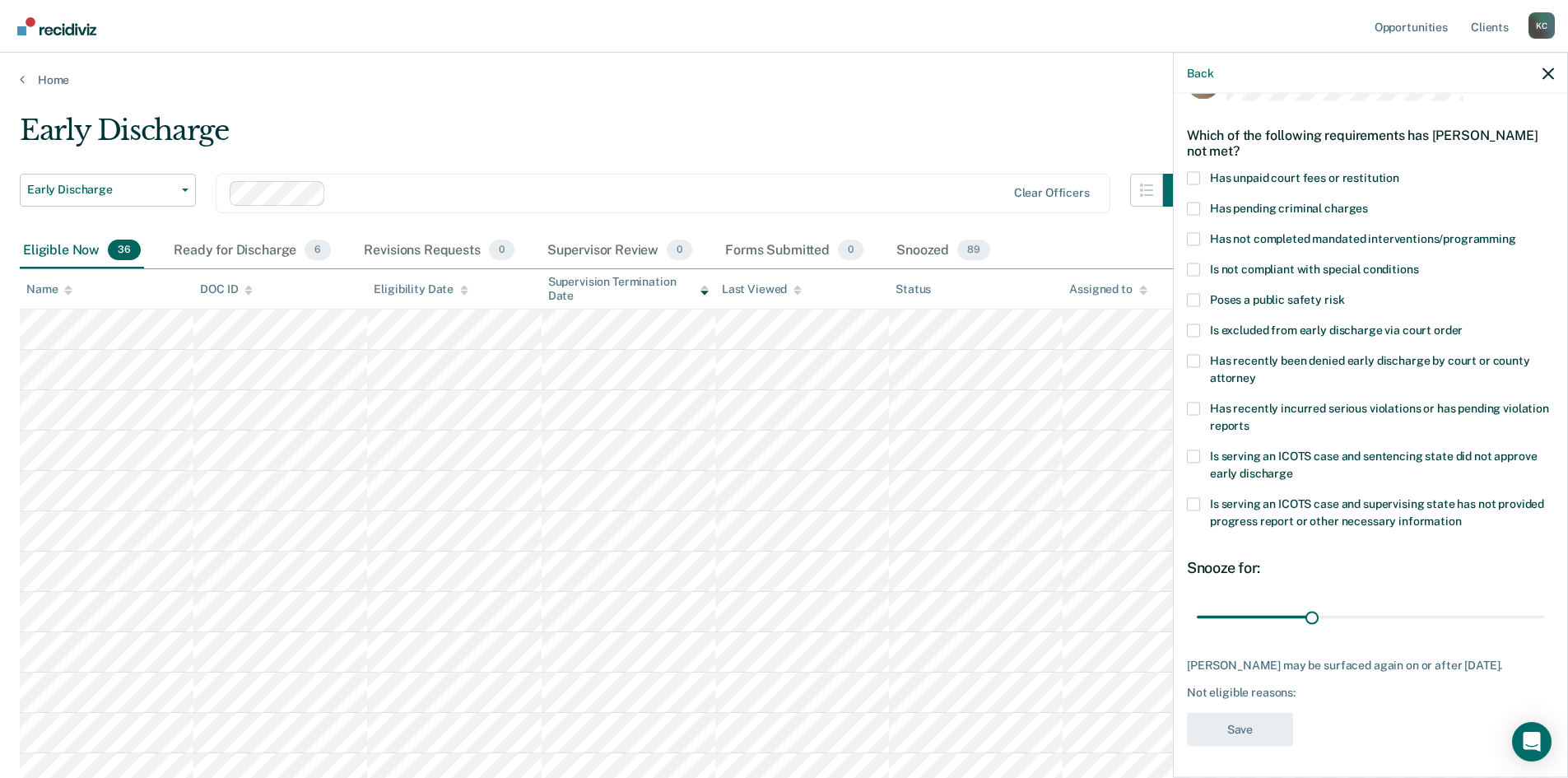
click at [1190, 180] on span at bounding box center [1194, 178] width 14 height 14
click at [1399, 172] on input "Has unpaid court fees or restitution" at bounding box center [1399, 172] width 0 height 0
click at [1194, 242] on span at bounding box center [1194, 239] width 14 height 14
click at [1516, 232] on input "Has not completed mandated interventions/programming" at bounding box center [1516, 232] width 0 height 0
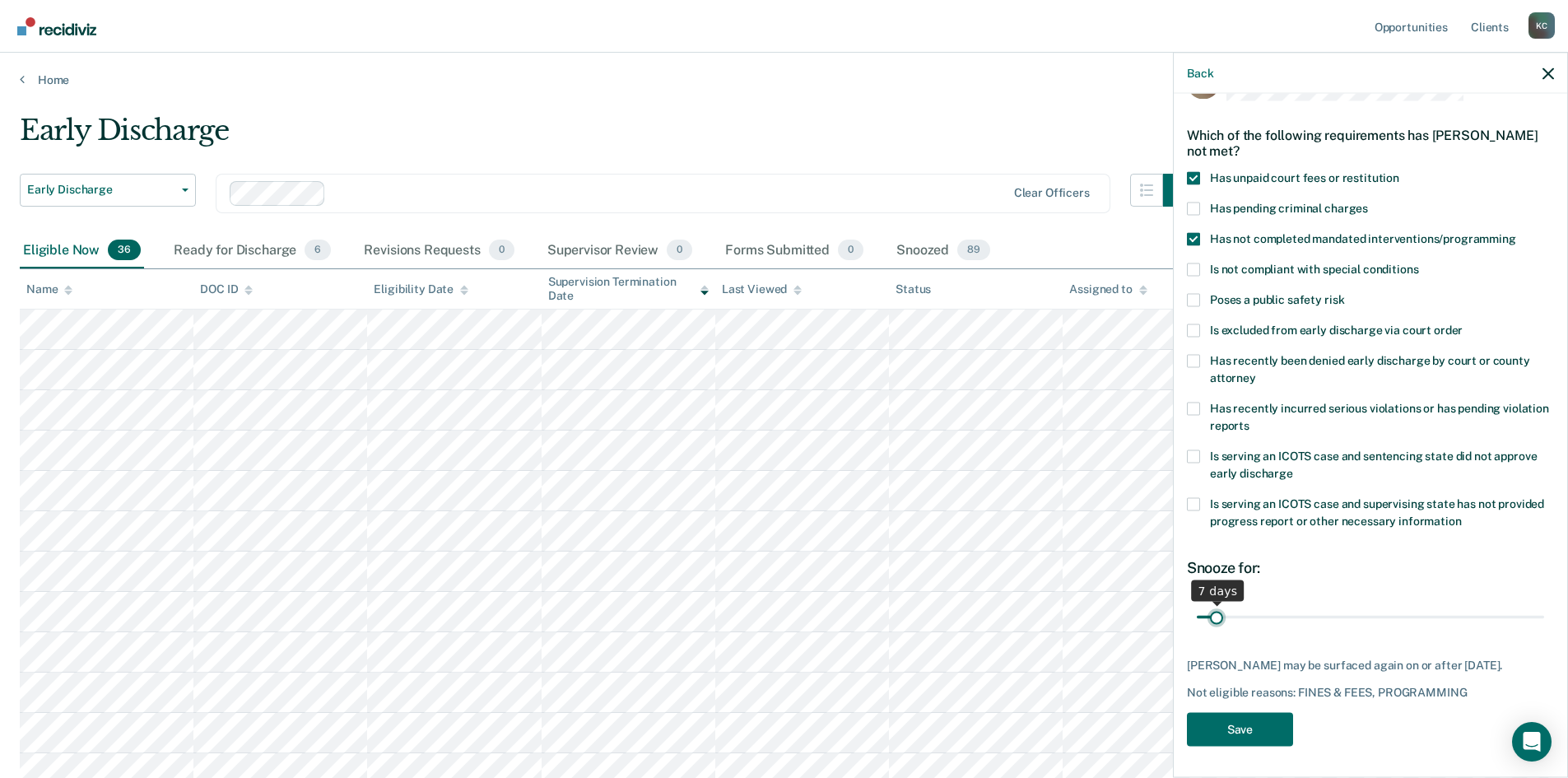
drag, startPoint x: 1257, startPoint y: 612, endPoint x: 1216, endPoint y: 614, distance: 41.0
type input "7"
click at [1216, 614] on input "range" at bounding box center [1369, 617] width 347 height 29
click at [1209, 726] on button "Save" at bounding box center [1239, 729] width 106 height 34
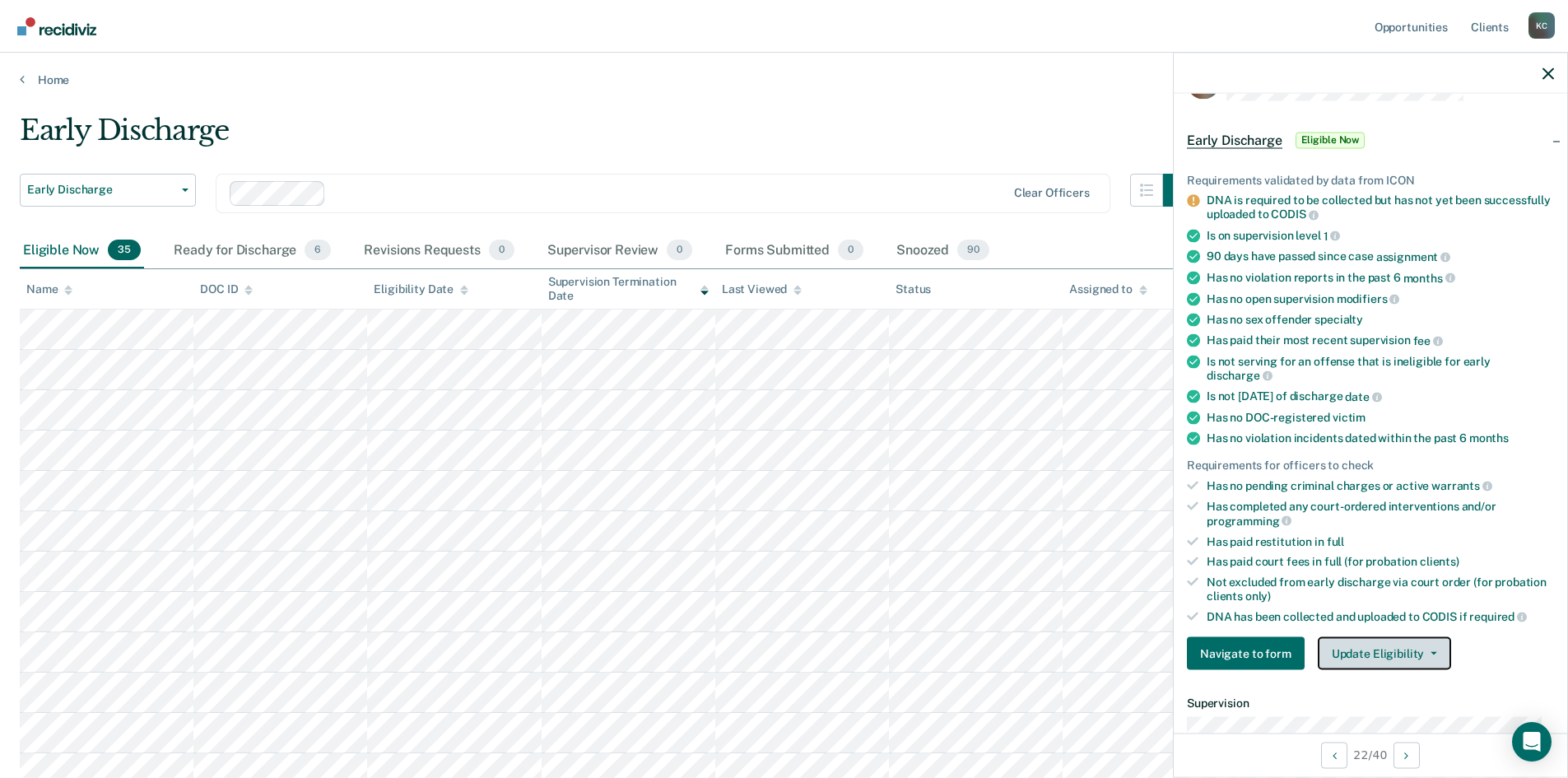
click at [1366, 657] on button "Update Eligibility" at bounding box center [1384, 653] width 133 height 33
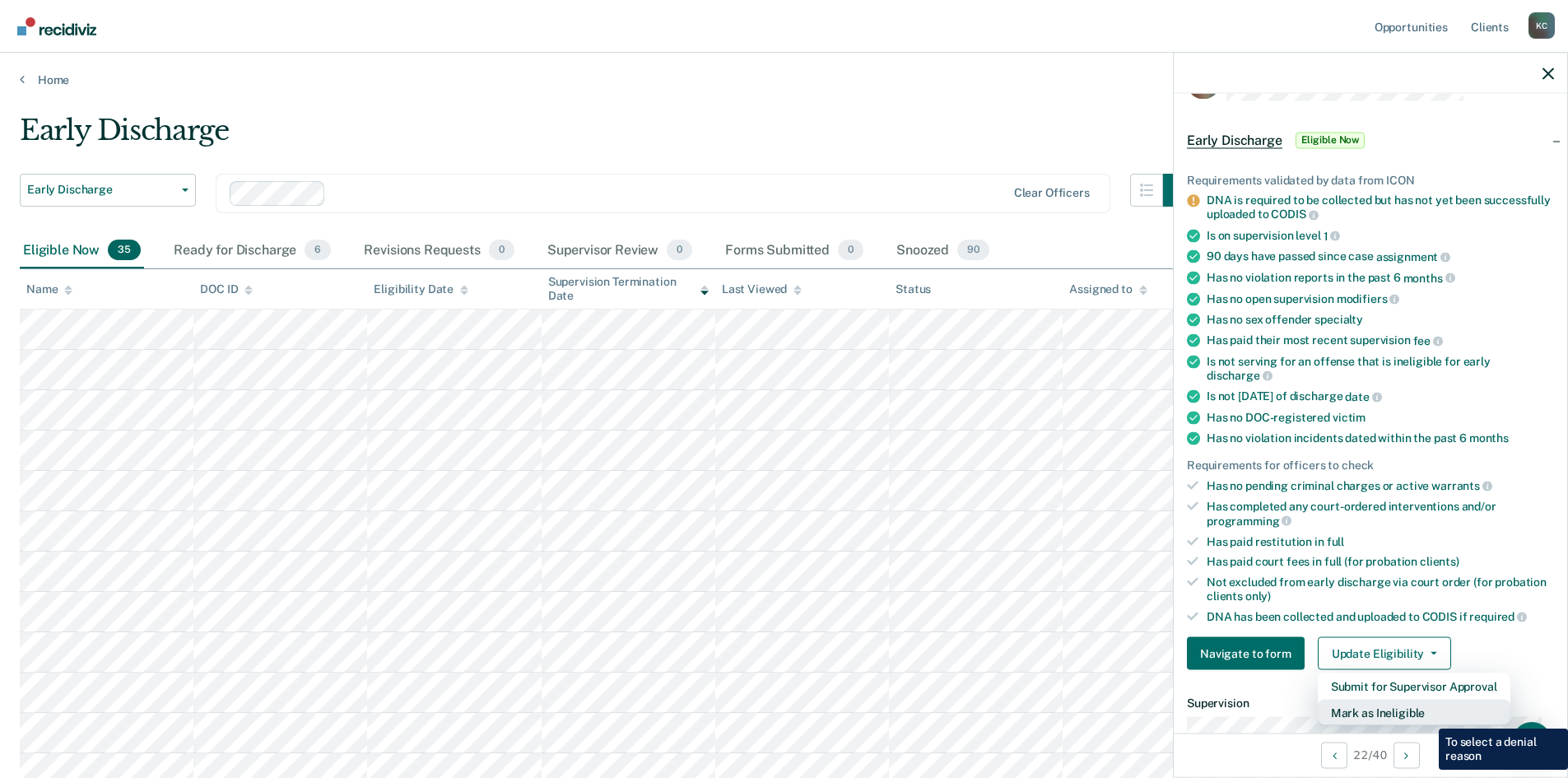
click at [1426, 716] on button "Mark as Ineligible" at bounding box center [1413, 713] width 193 height 26
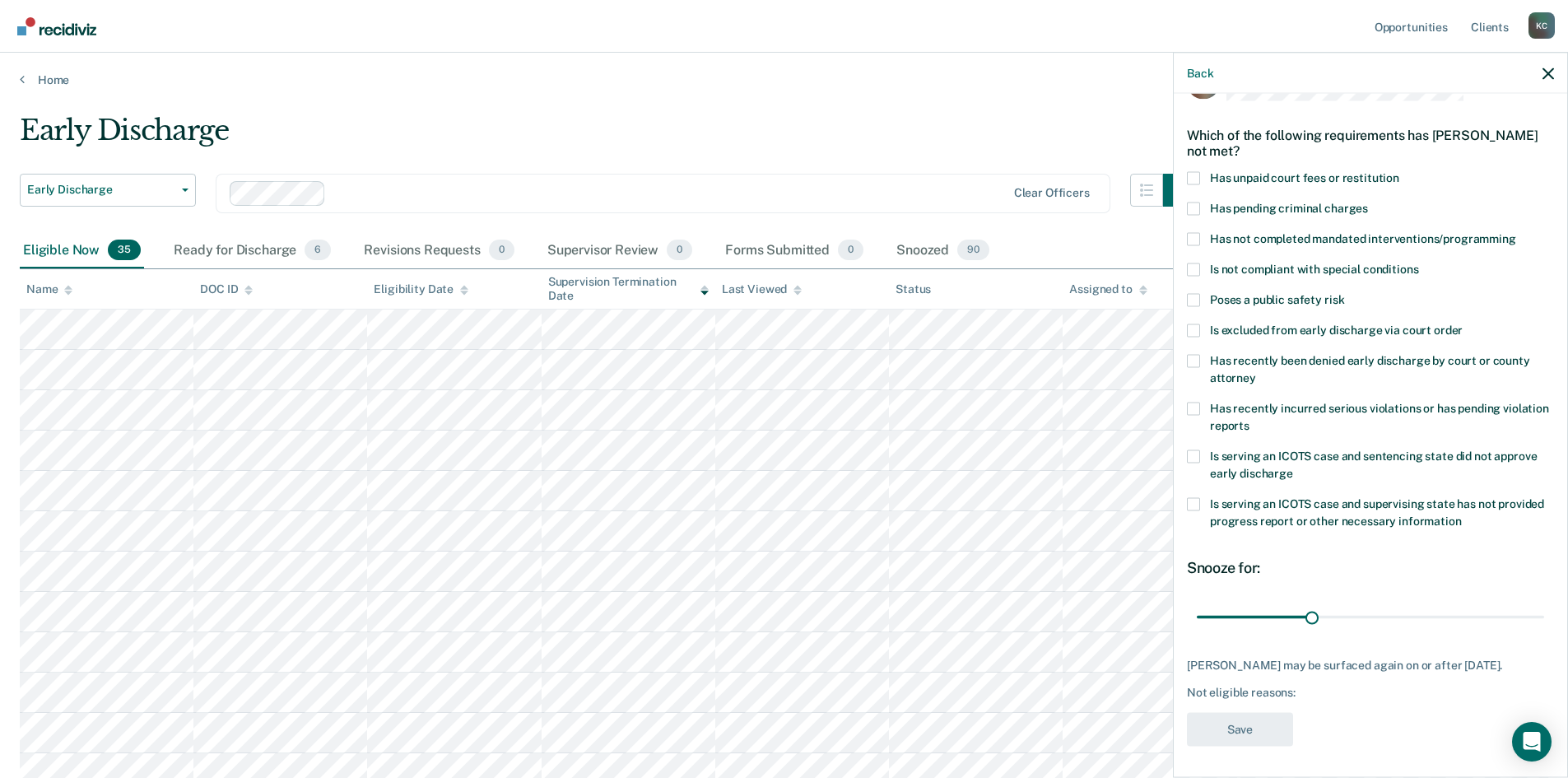
click at [1216, 414] on label "Has recently incurred serious violations or has pending violation reports" at bounding box center [1370, 419] width 367 height 35
click at [1249, 419] on input "Has recently incurred serious violations or has pending violation reports" at bounding box center [1249, 419] width 0 height 0
click at [1247, 729] on button "Save" at bounding box center [1239, 729] width 106 height 34
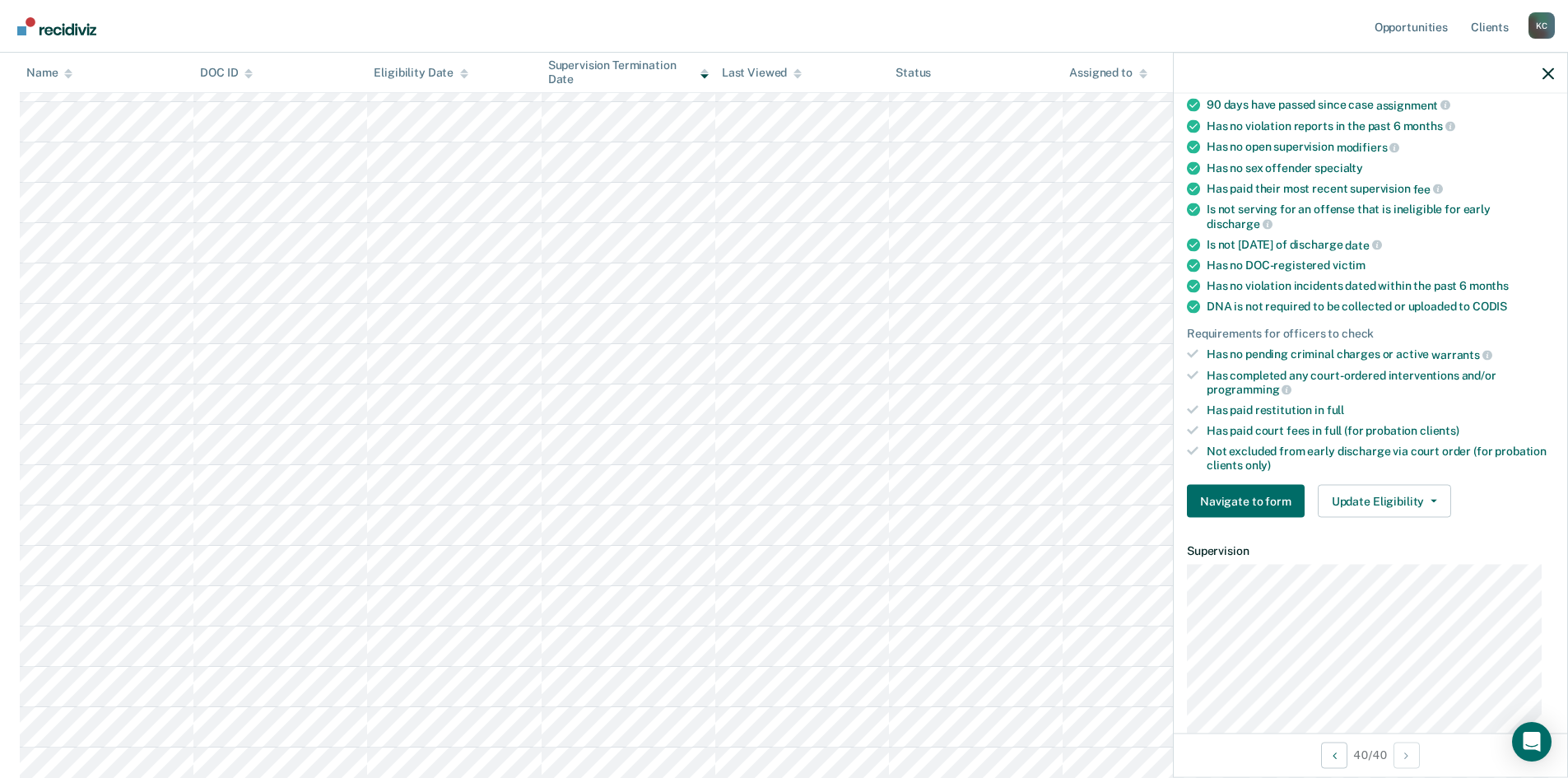
scroll to position [330, 0]
click at [1363, 504] on button "Update Eligibility" at bounding box center [1384, 501] width 133 height 33
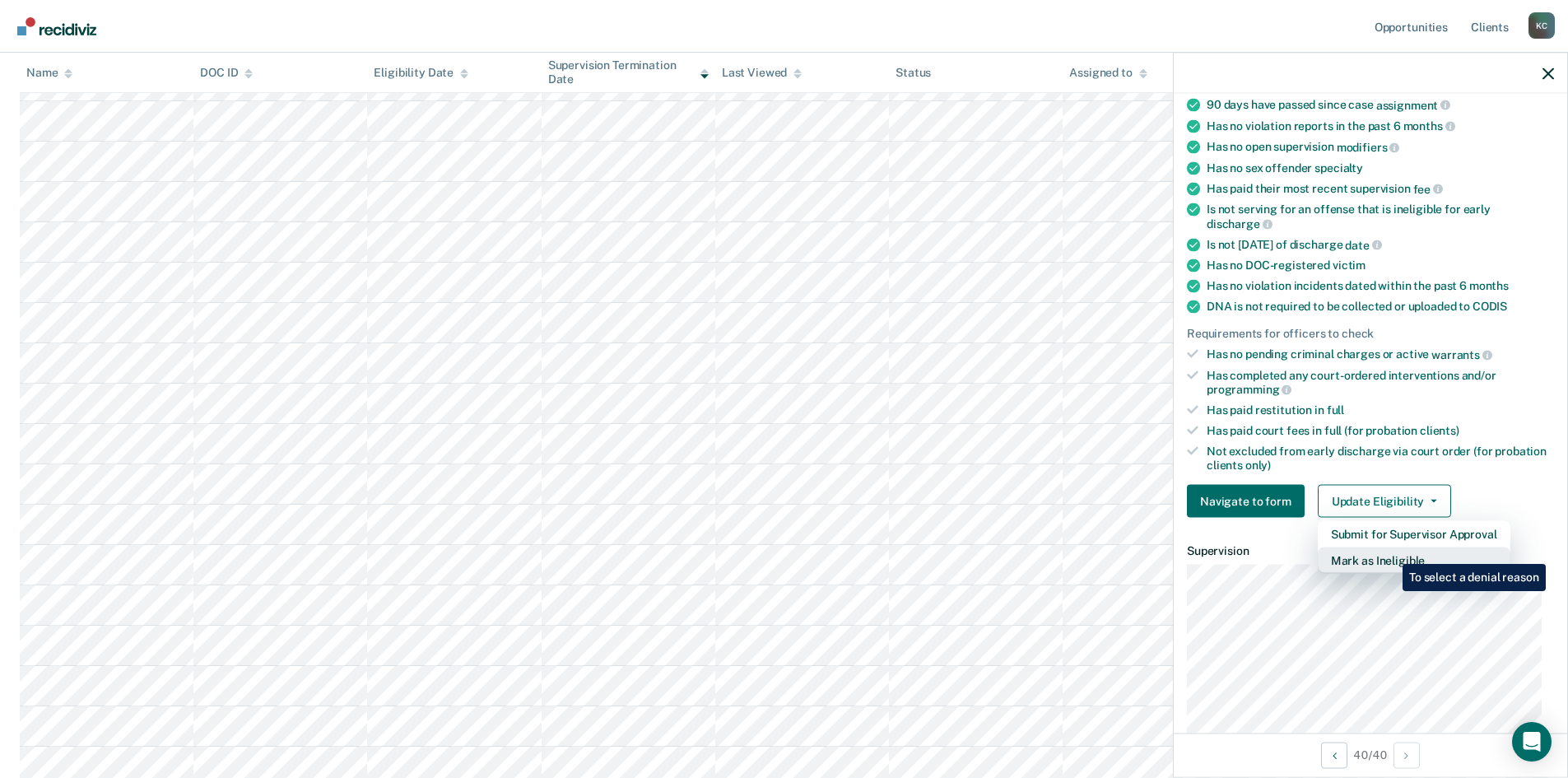
click at [1390, 551] on button "Mark as Ineligible" at bounding box center [1413, 561] width 193 height 26
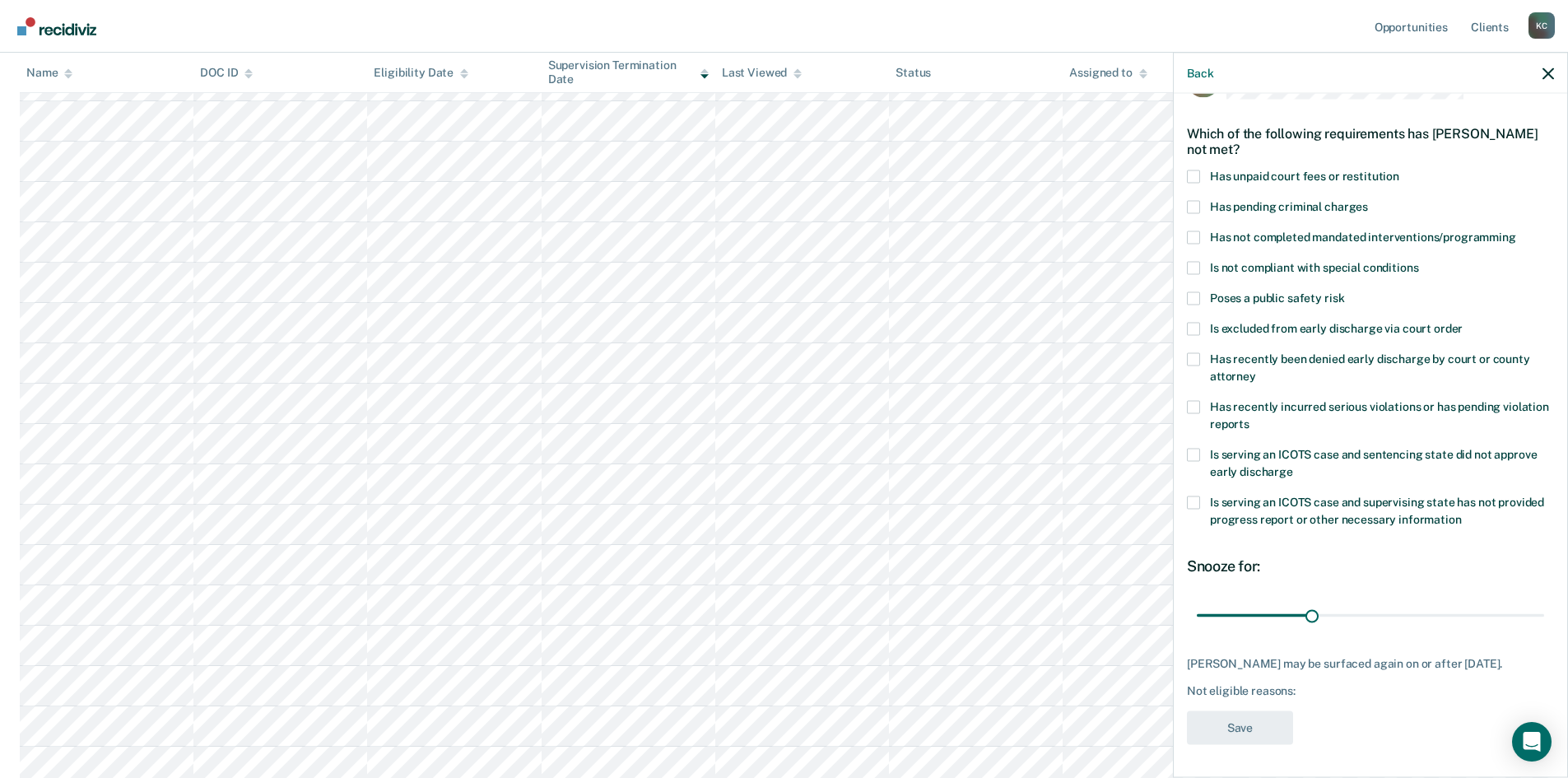
click at [1198, 170] on span at bounding box center [1194, 177] width 14 height 14
click at [1399, 170] on input "Has unpaid court fees or restitution" at bounding box center [1399, 170] width 0 height 0
drag, startPoint x: 1236, startPoint y: 604, endPoint x: 1260, endPoint y: 597, distance: 25.0
type input "49"
click at [1260, 601] on input "range" at bounding box center [1369, 616] width 347 height 29
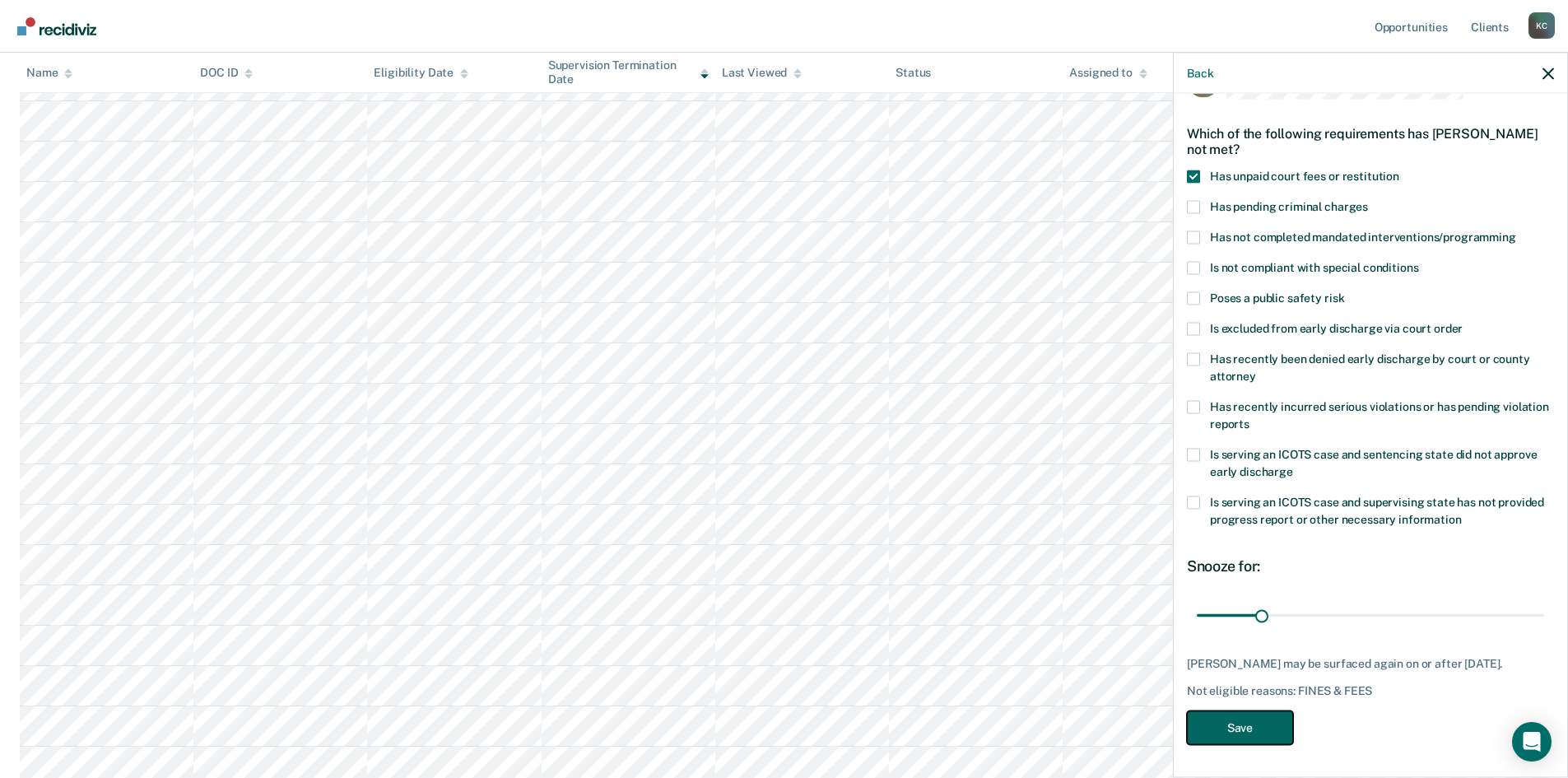
click at [1228, 736] on button "Save" at bounding box center [1239, 728] width 106 height 34
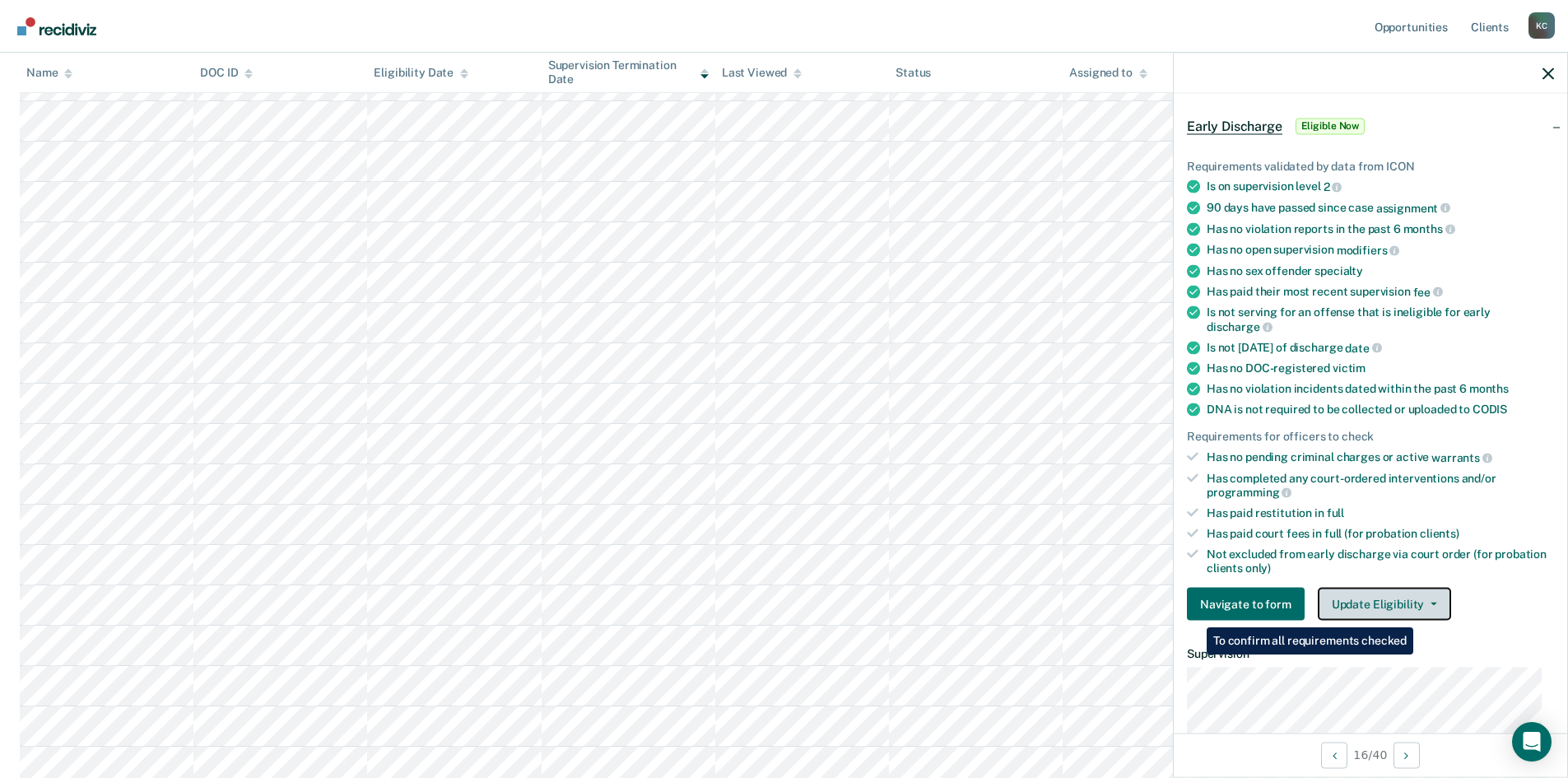
click at [1414, 603] on button "Update Eligibility" at bounding box center [1384, 604] width 133 height 33
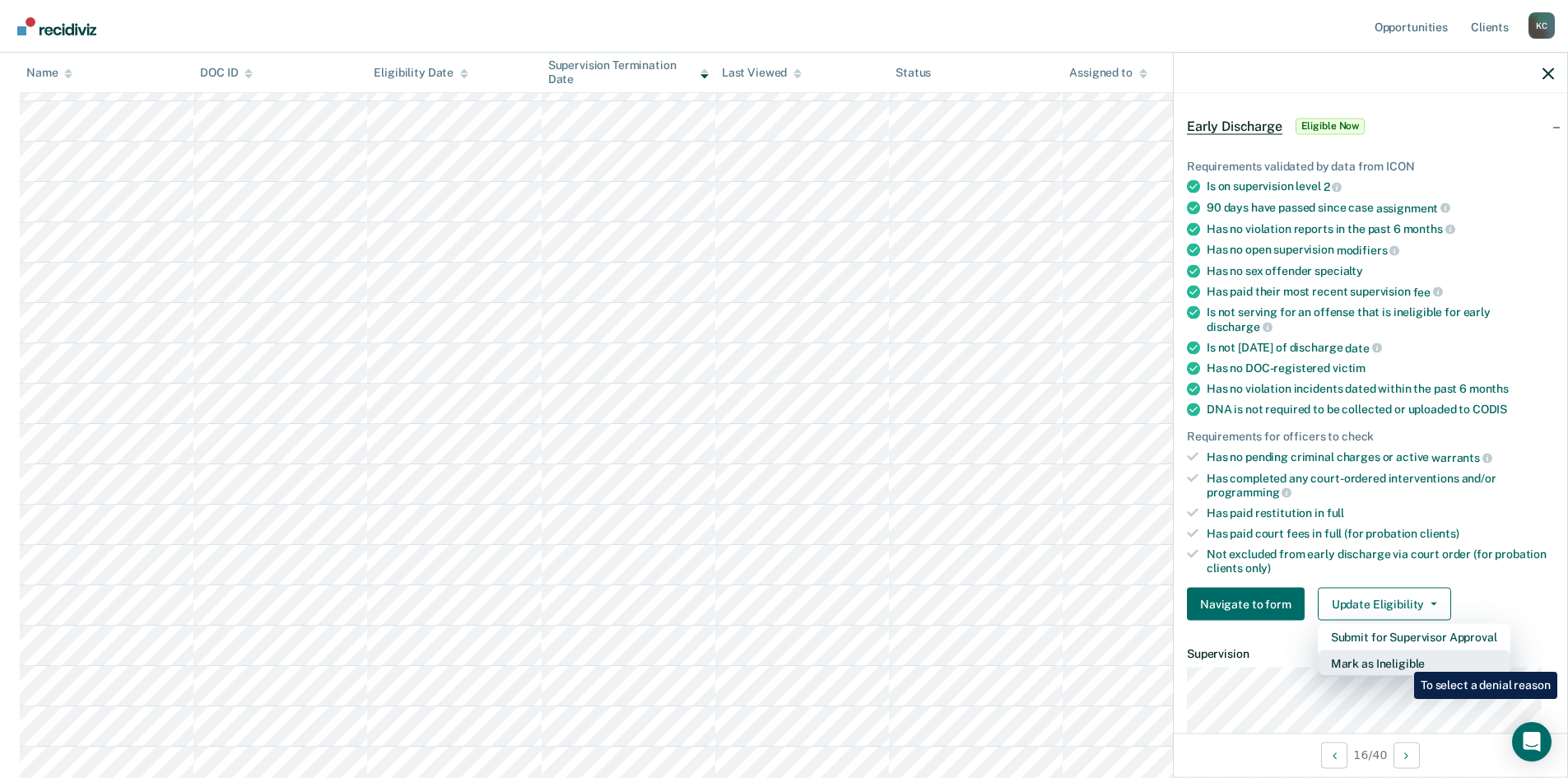
click at [1402, 659] on button "Mark as Ineligible" at bounding box center [1413, 663] width 193 height 26
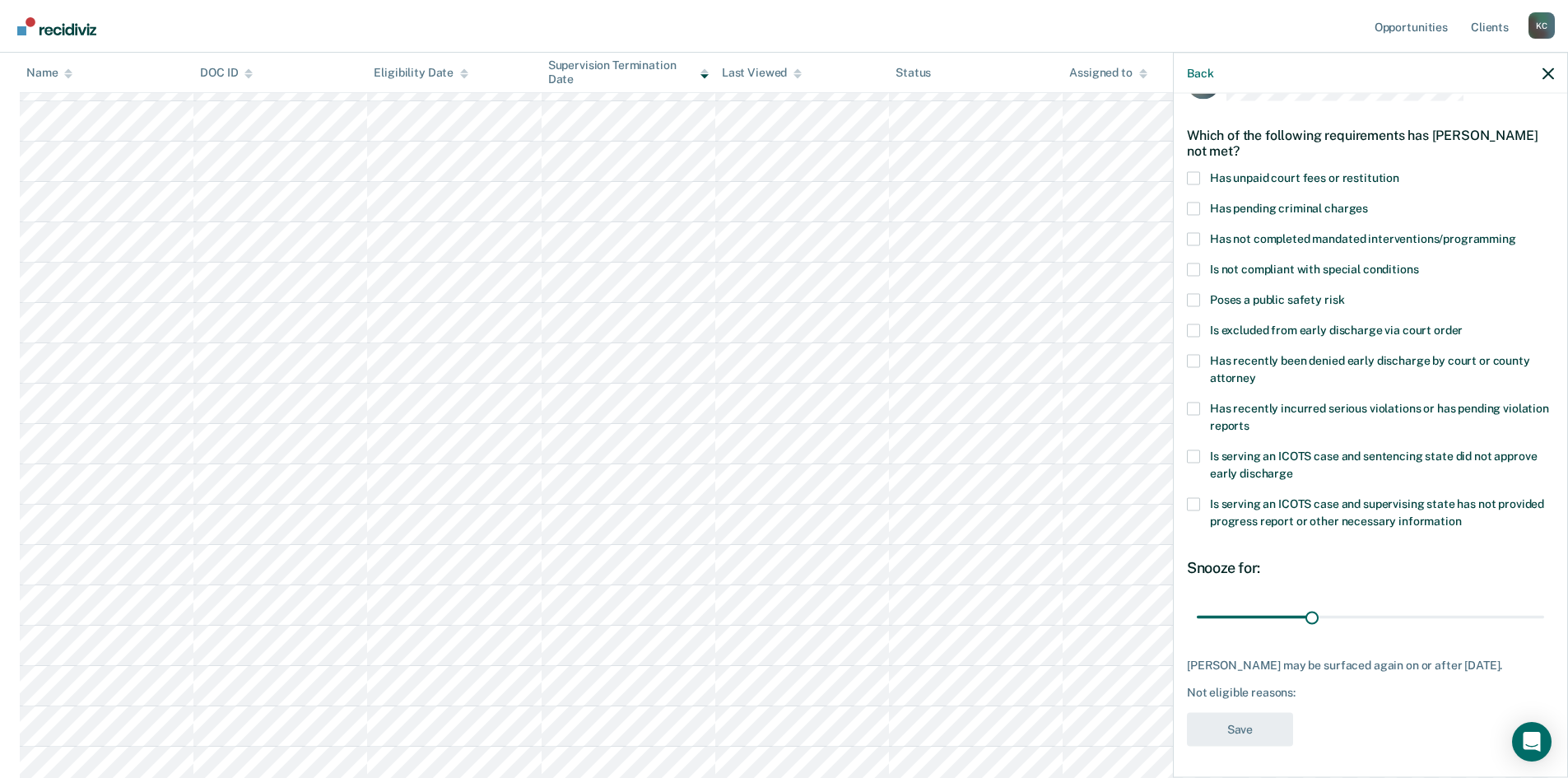
click at [1199, 179] on span at bounding box center [1194, 178] width 14 height 14
click at [1399, 172] on input "Has unpaid court fees or restitution" at bounding box center [1399, 172] width 0 height 0
drag, startPoint x: 1235, startPoint y: 620, endPoint x: 1255, endPoint y: 618, distance: 20.1
type input "56"
click at [1255, 618] on input "range" at bounding box center [1369, 617] width 347 height 29
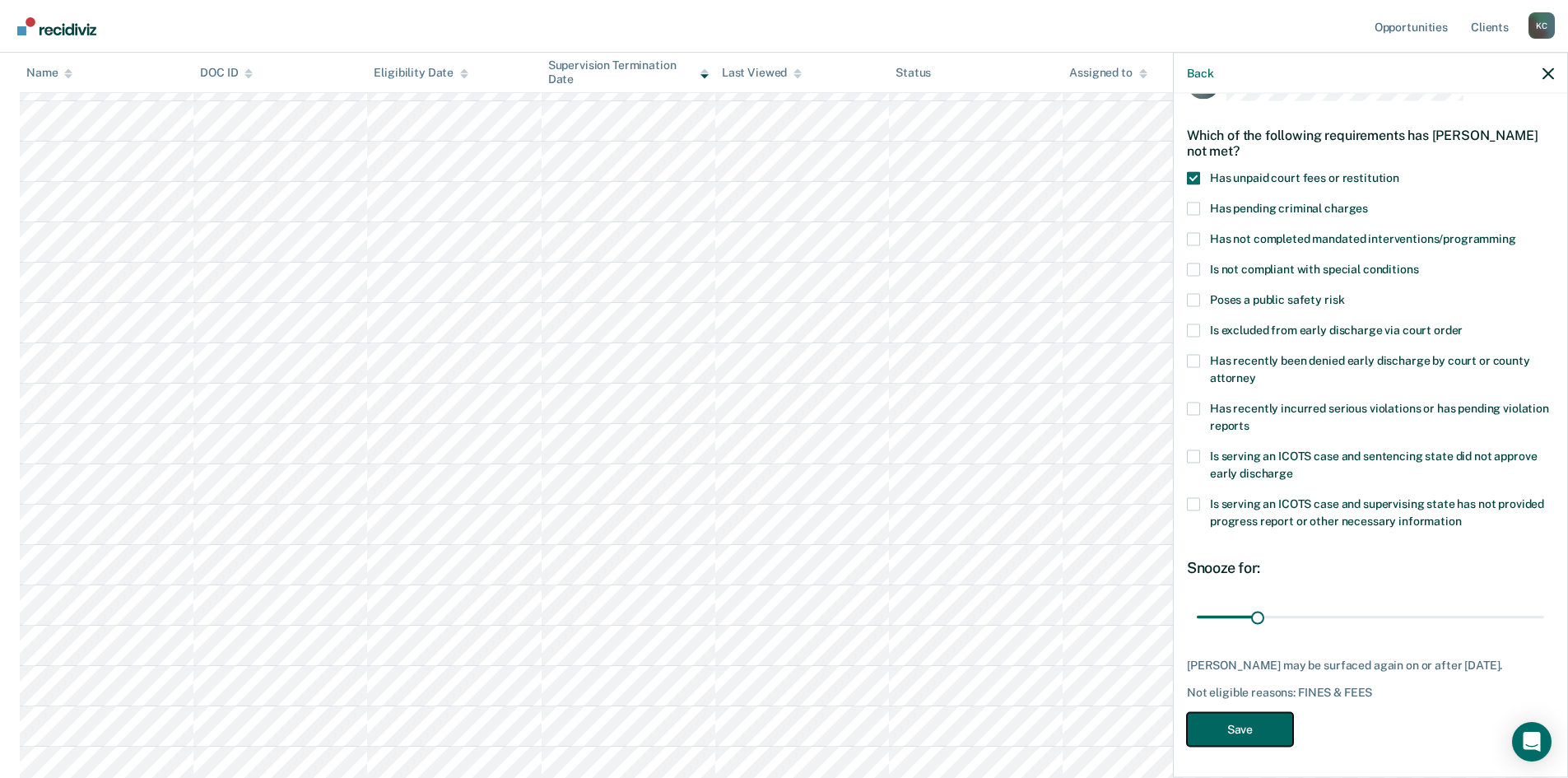
click at [1261, 738] on button "Save" at bounding box center [1239, 729] width 106 height 34
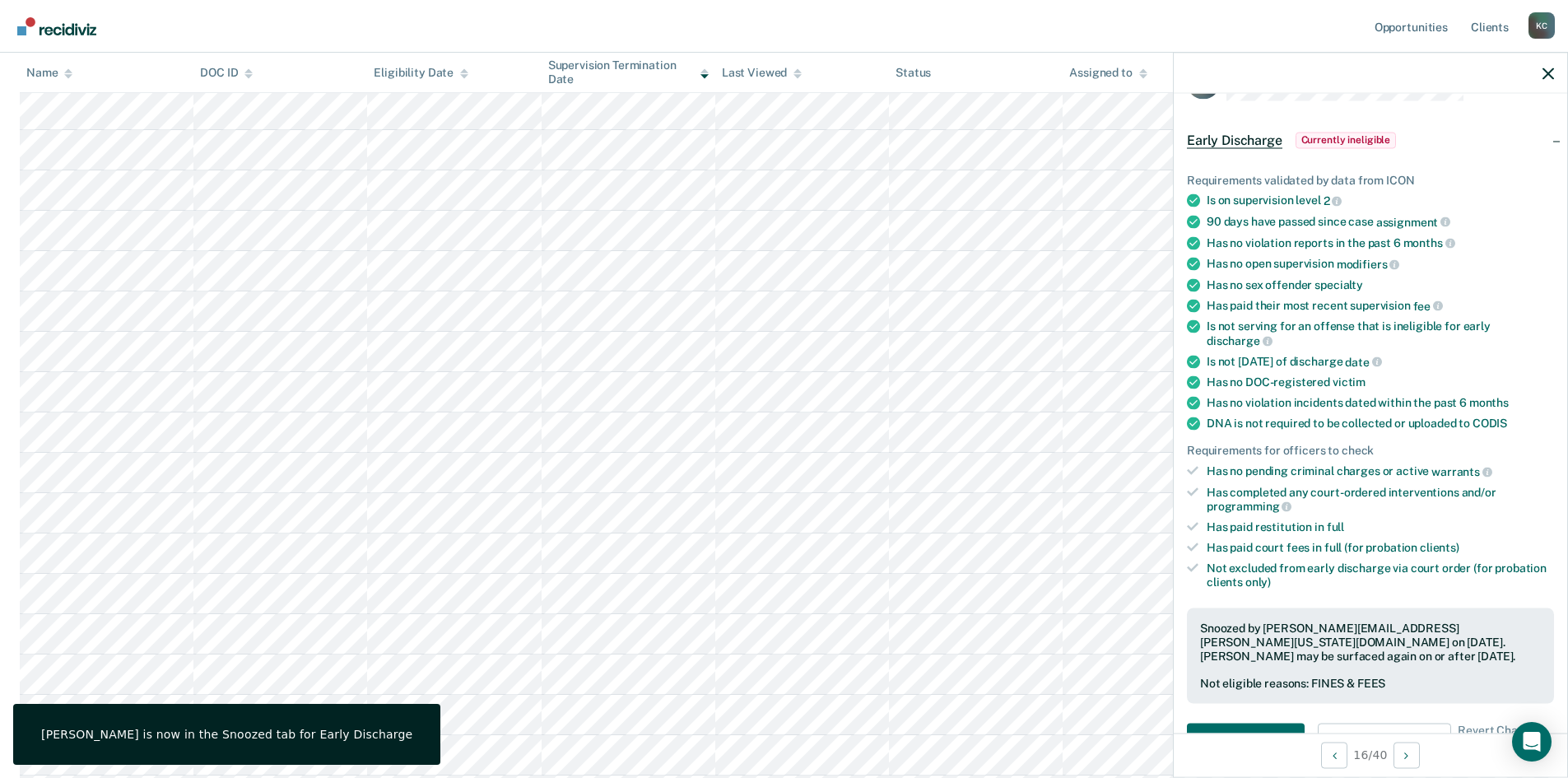
scroll to position [330, 0]
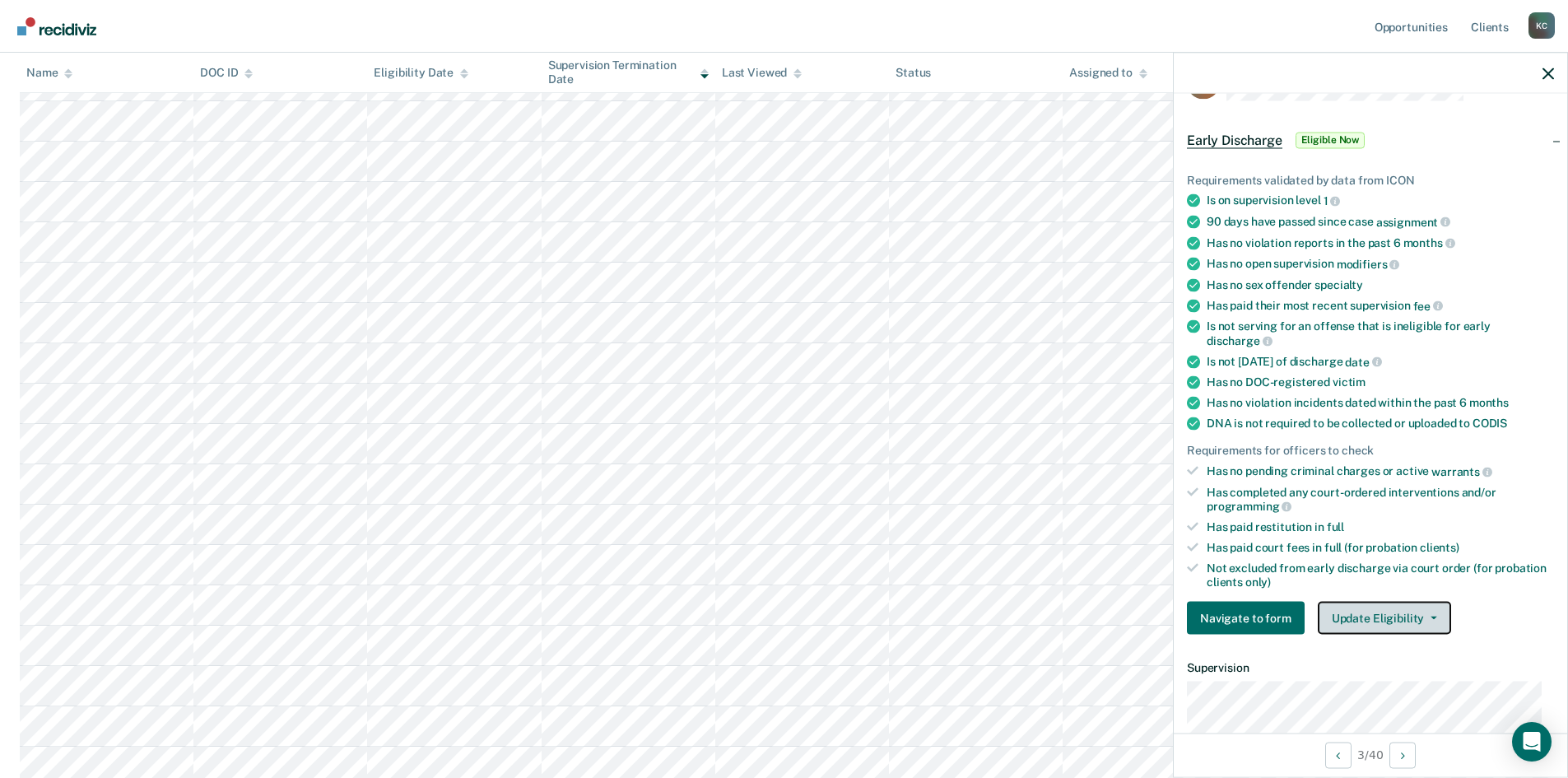
click at [1355, 613] on button "Update Eligibility" at bounding box center [1384, 618] width 133 height 33
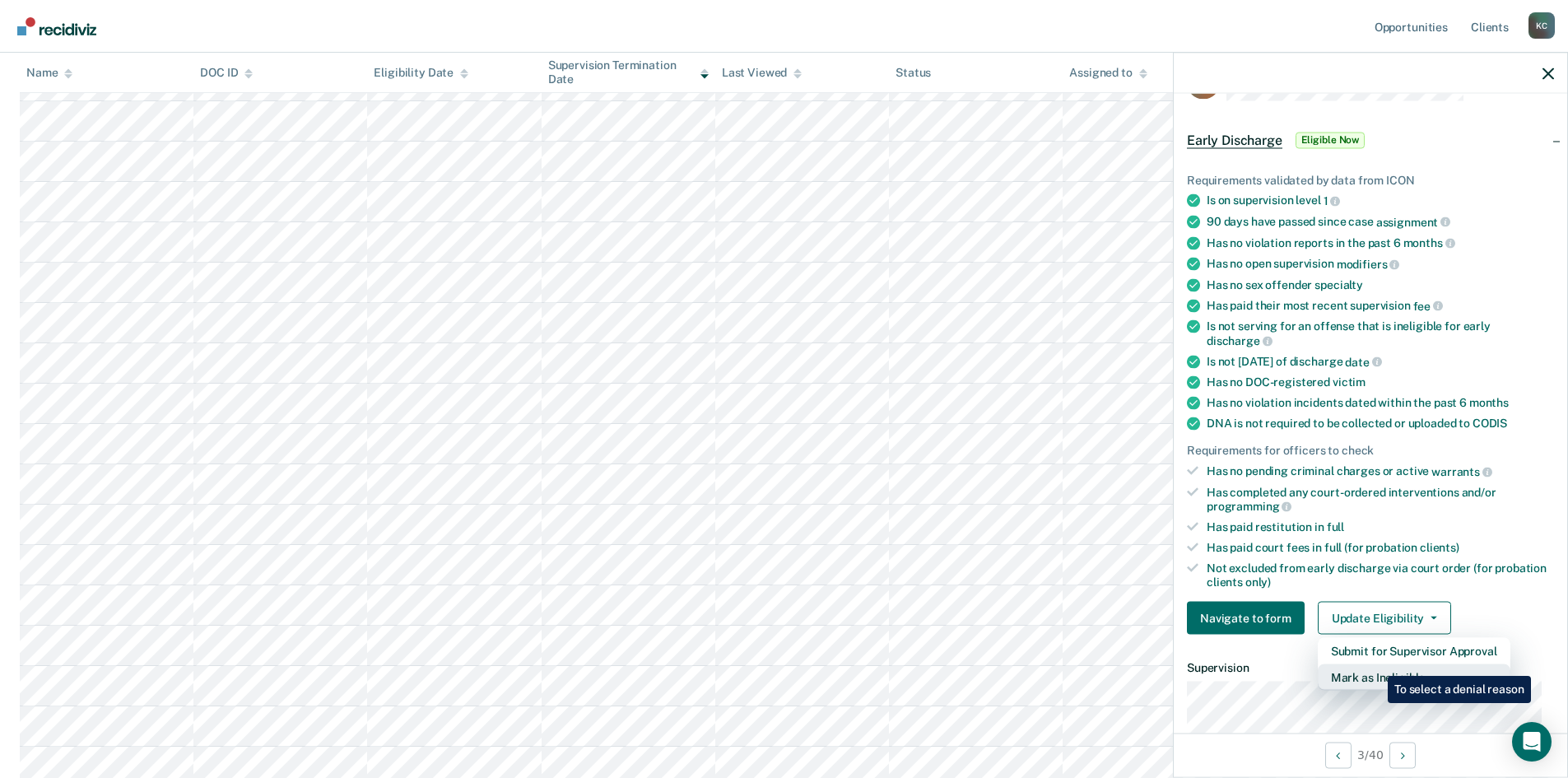
click at [1375, 664] on button "Mark as Ineligible" at bounding box center [1413, 677] width 193 height 26
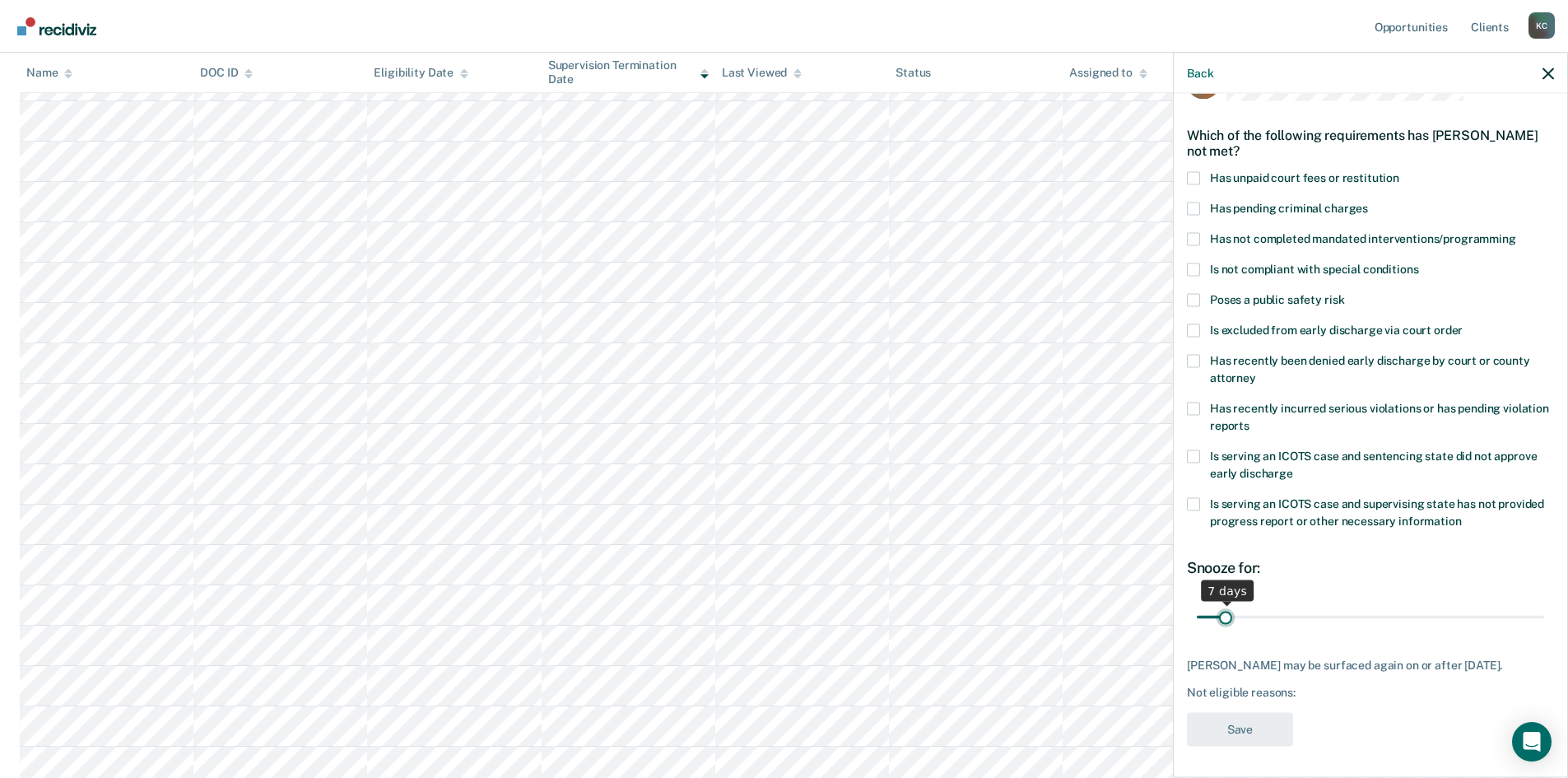
drag, startPoint x: 1306, startPoint y: 621, endPoint x: 1225, endPoint y: 628, distance: 81.3
type input "7"
click at [1225, 628] on input "range" at bounding box center [1369, 617] width 347 height 29
click at [1197, 233] on span at bounding box center [1194, 239] width 14 height 14
click at [1516, 232] on input "Has not completed mandated interventions/programming" at bounding box center [1516, 232] width 0 height 0
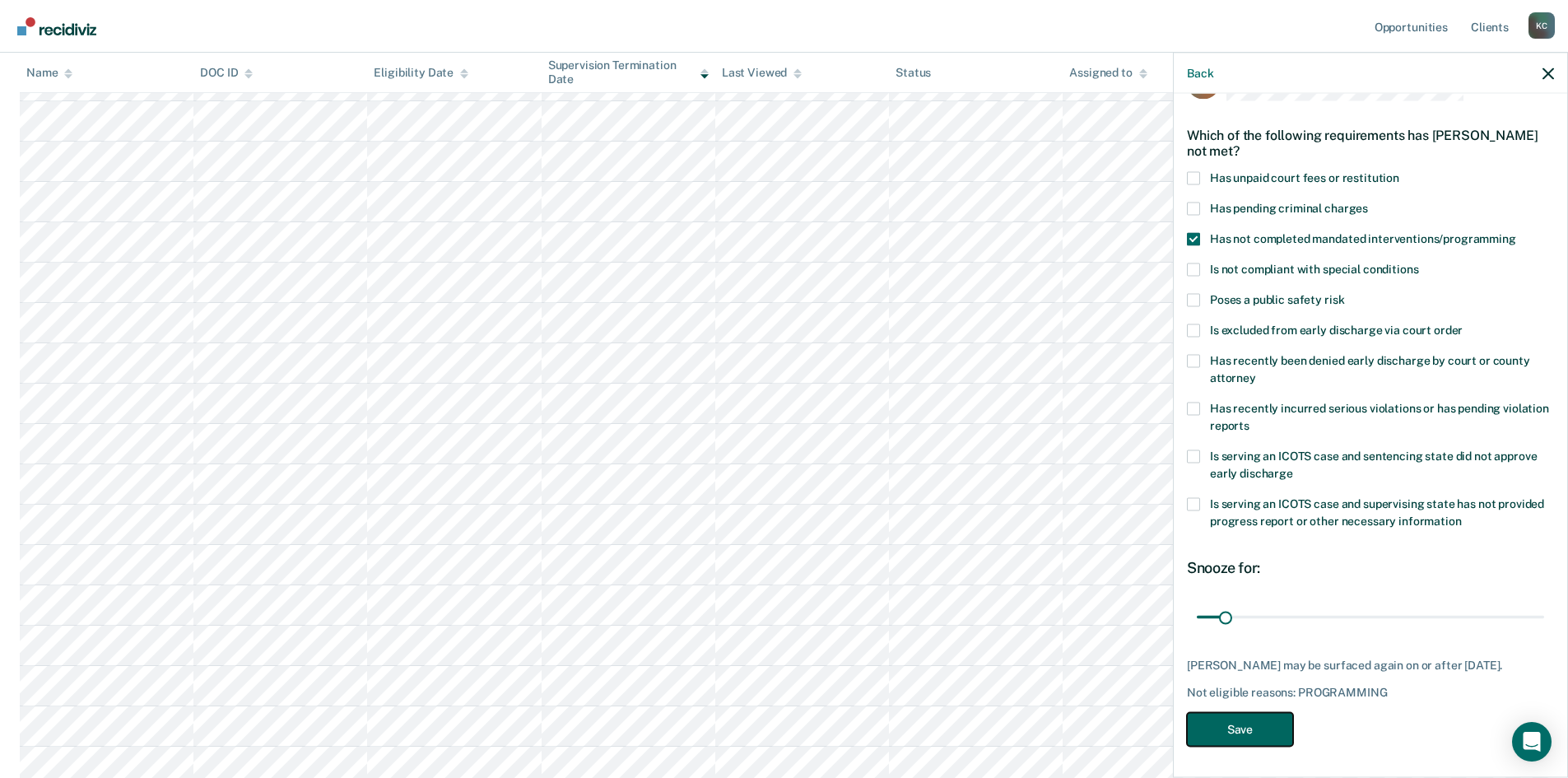
click at [1260, 730] on button "Save" at bounding box center [1239, 729] width 106 height 34
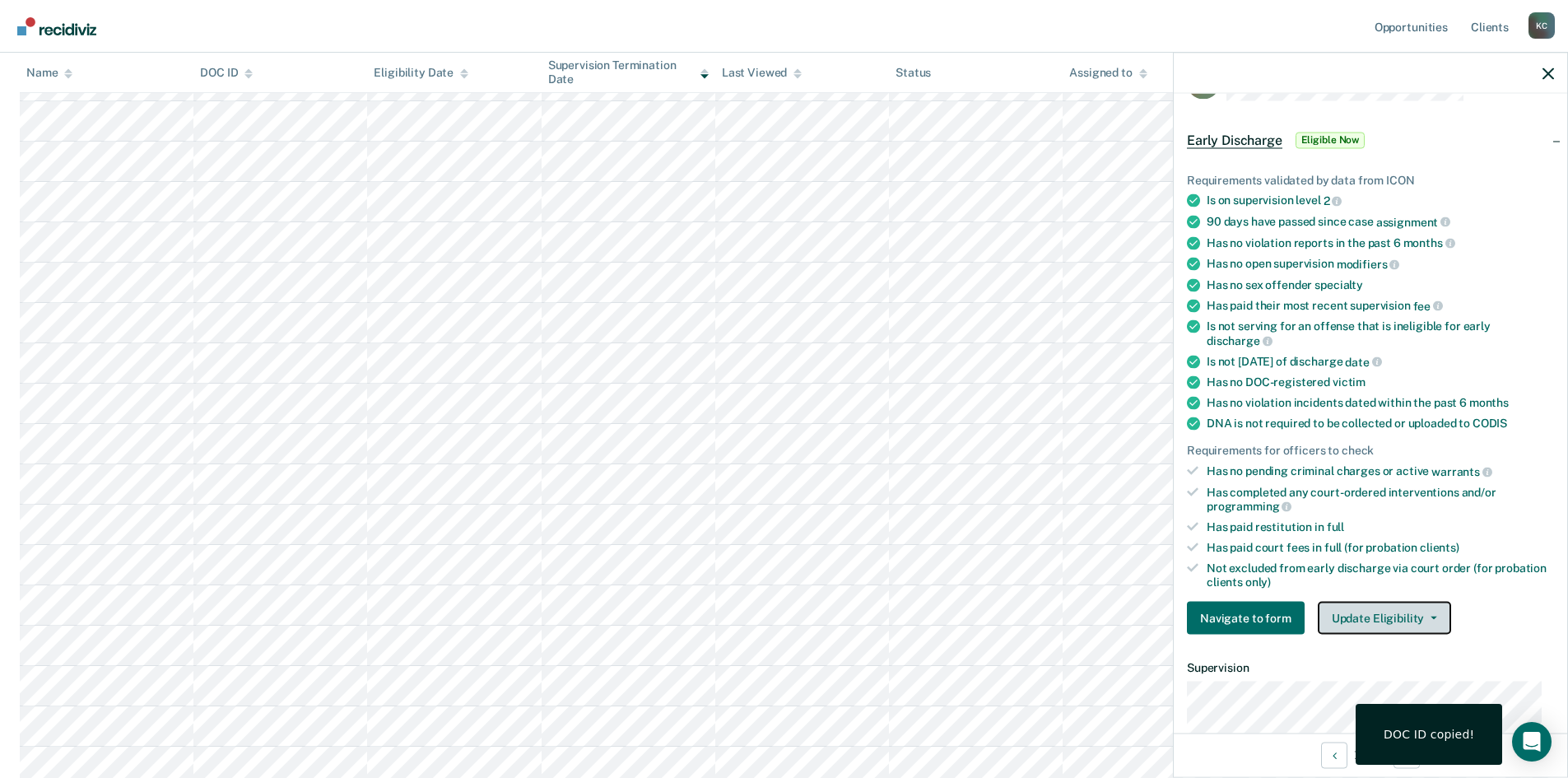
click at [1431, 611] on button "Update Eligibility" at bounding box center [1384, 618] width 133 height 33
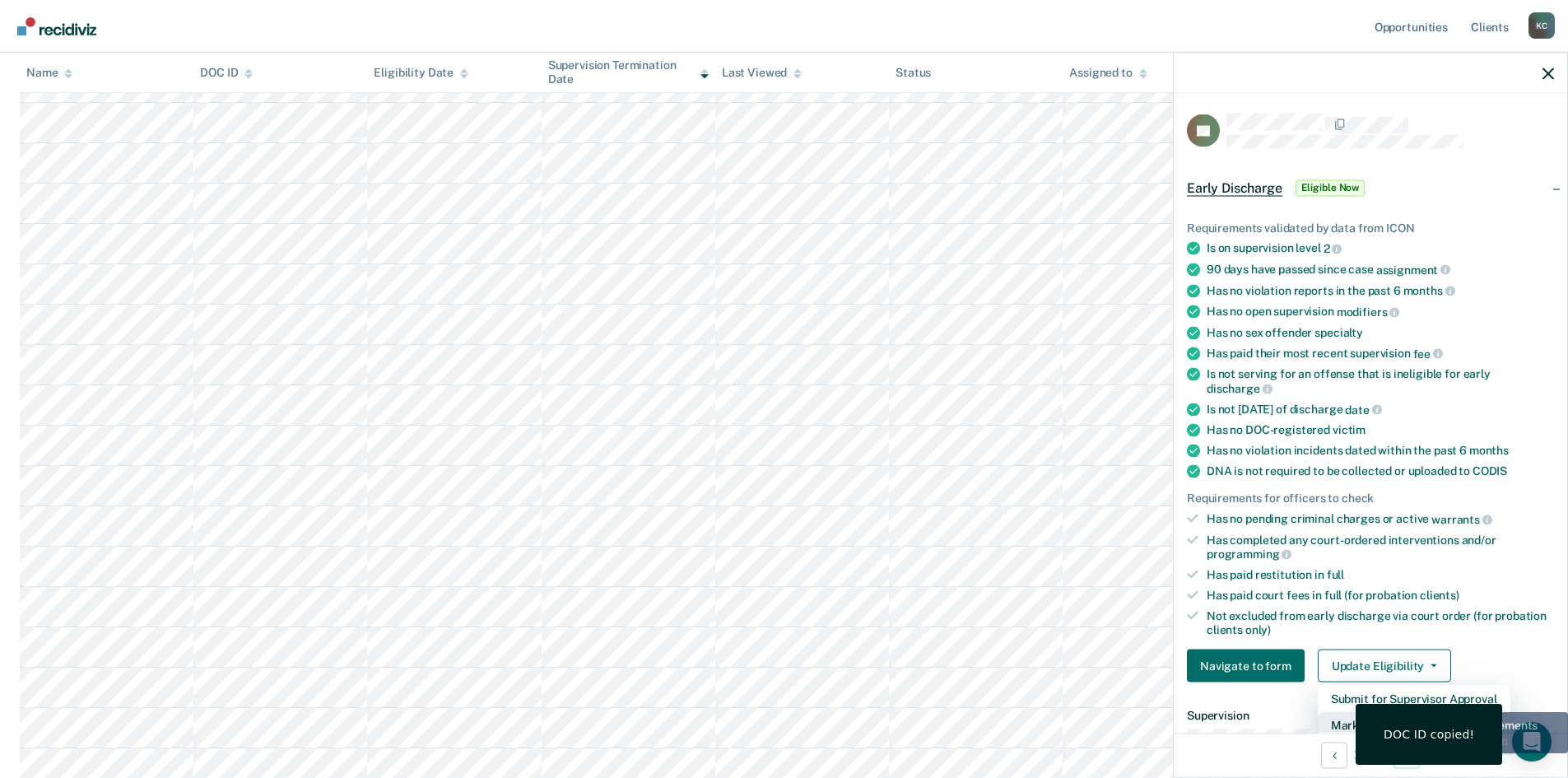
scroll to position [4, 0]
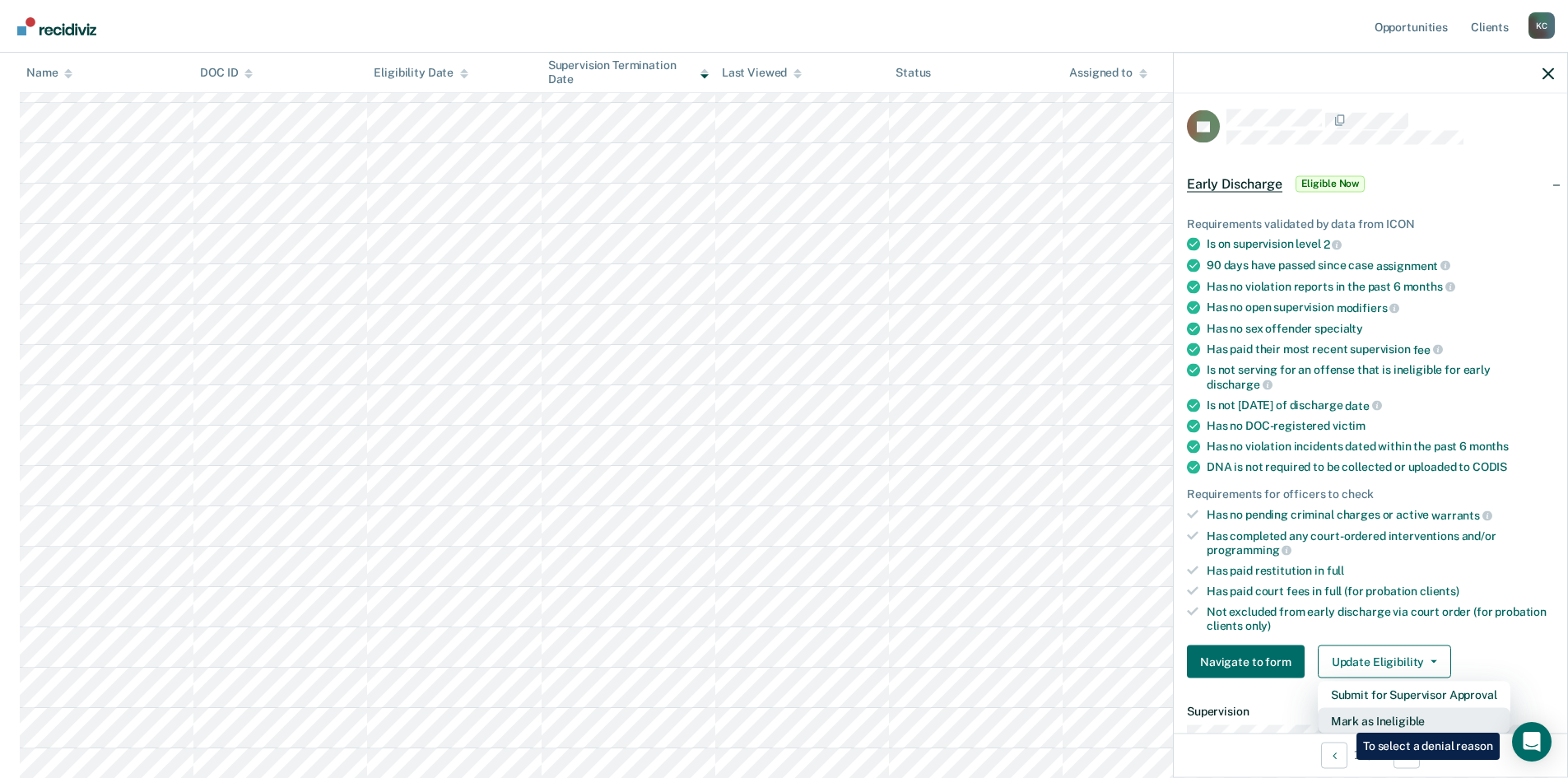
click at [1344, 720] on button "Mark as Ineligible" at bounding box center [1413, 721] width 193 height 26
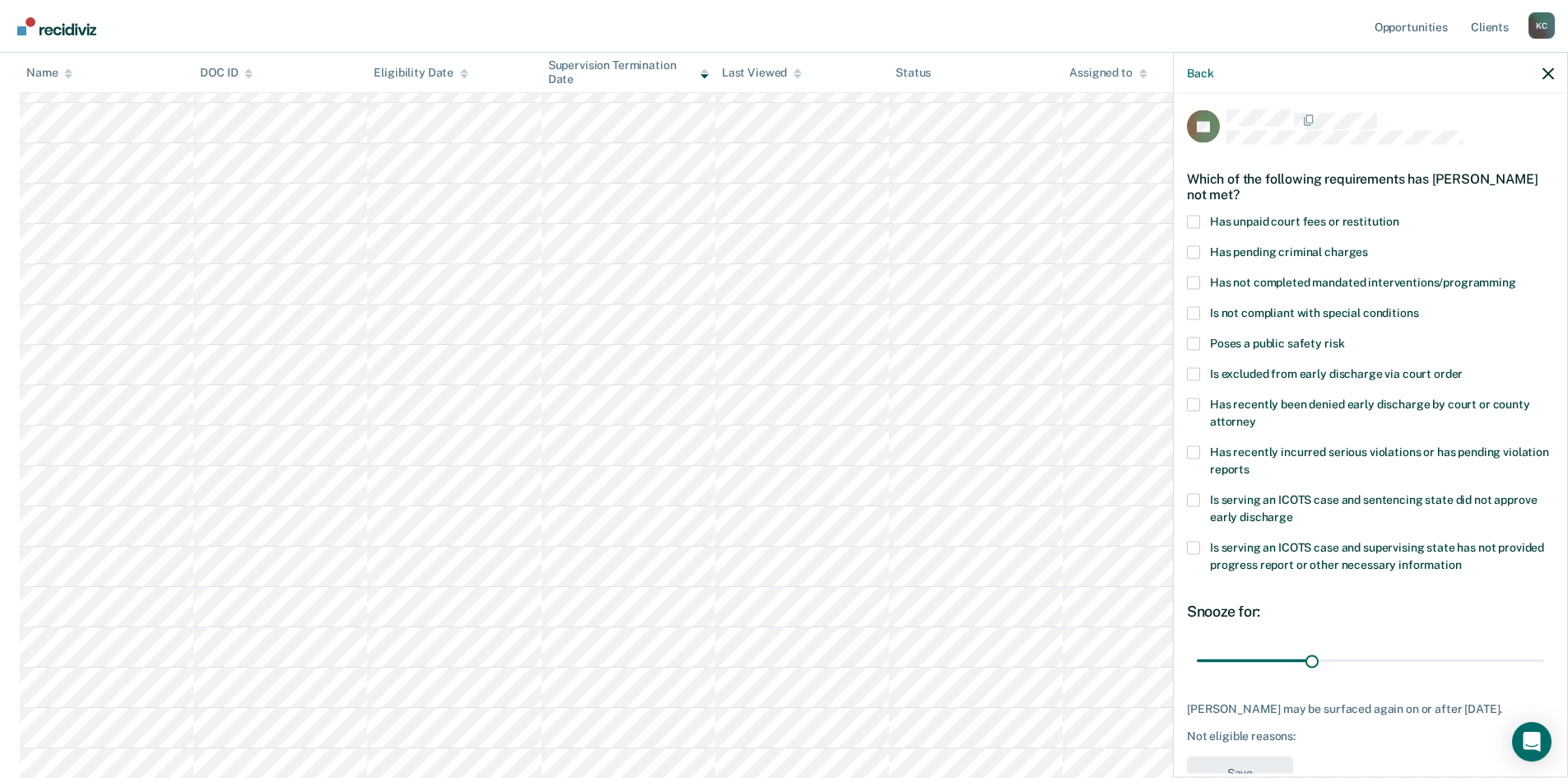
click at [1188, 273] on div "Has pending criminal charges" at bounding box center [1370, 261] width 367 height 31
click at [1191, 279] on span at bounding box center [1194, 283] width 14 height 14
click at [1516, 276] on input "Has not completed mandated interventions/programming" at bounding box center [1516, 276] width 0 height 0
drag, startPoint x: 1307, startPoint y: 660, endPoint x: 1391, endPoint y: 662, distance: 84.0
type input "53"
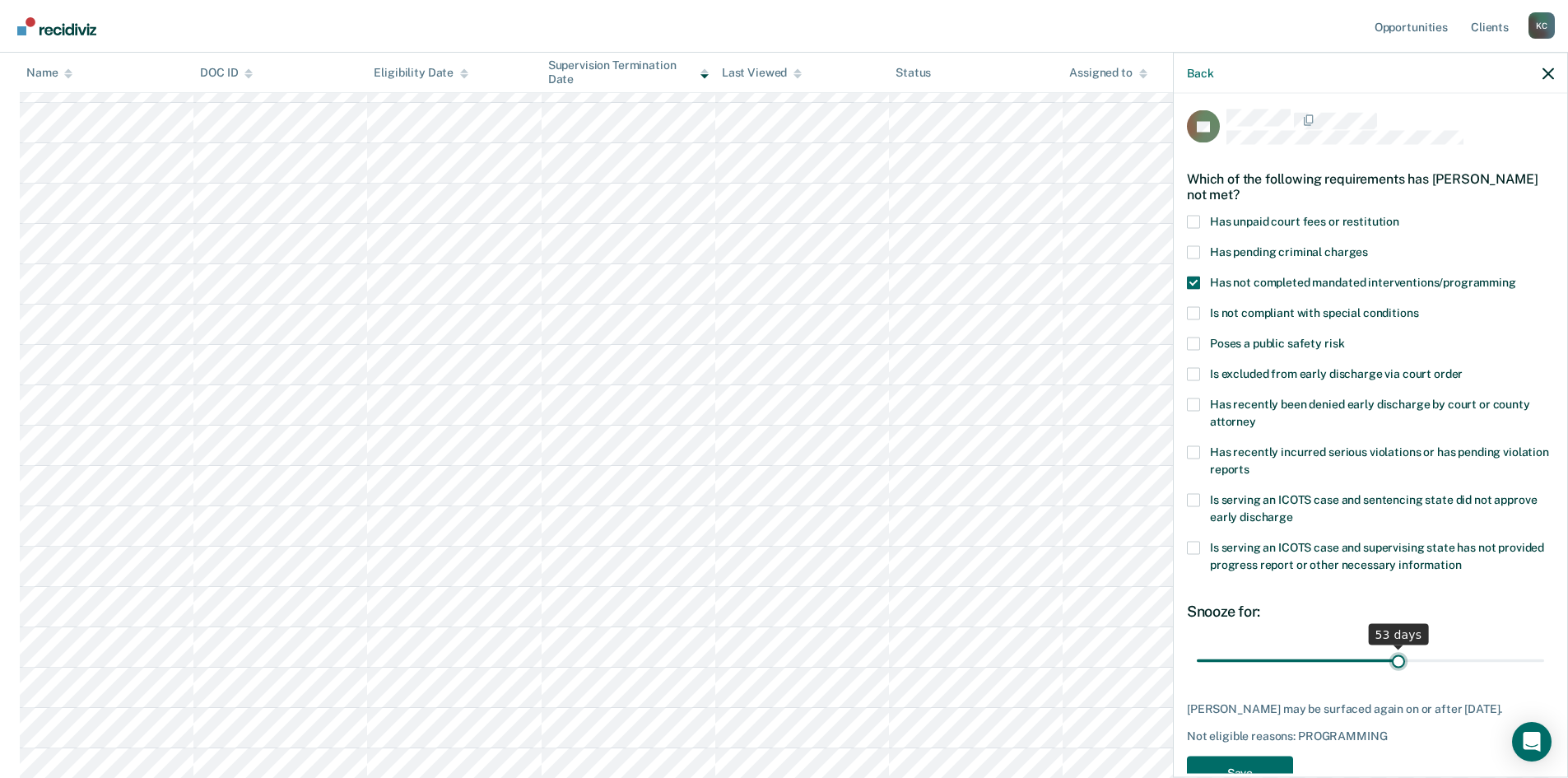
click at [1391, 662] on input "range" at bounding box center [1369, 661] width 347 height 29
click at [1279, 766] on button "Save" at bounding box center [1239, 773] width 106 height 34
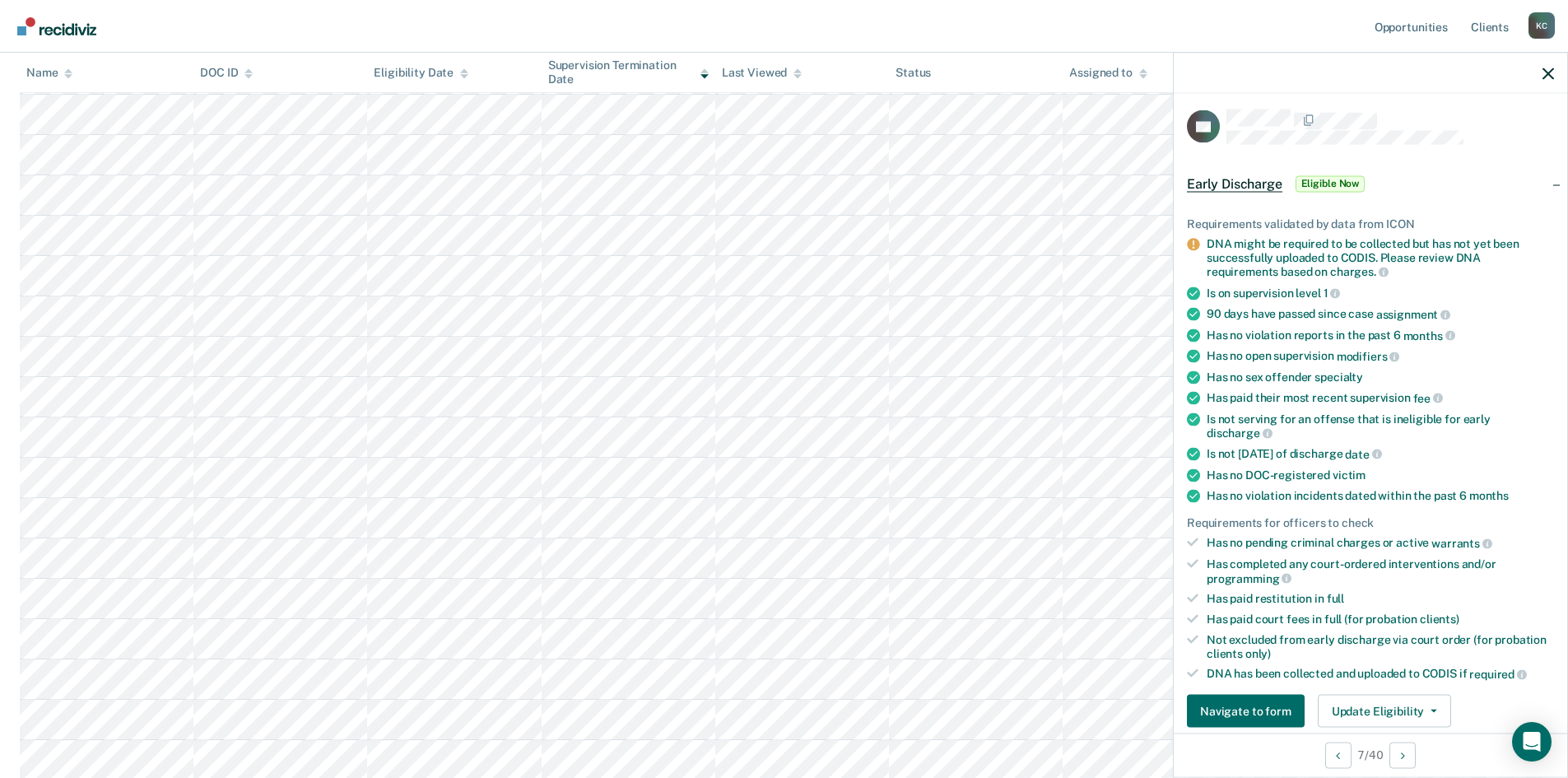
scroll to position [741, 0]
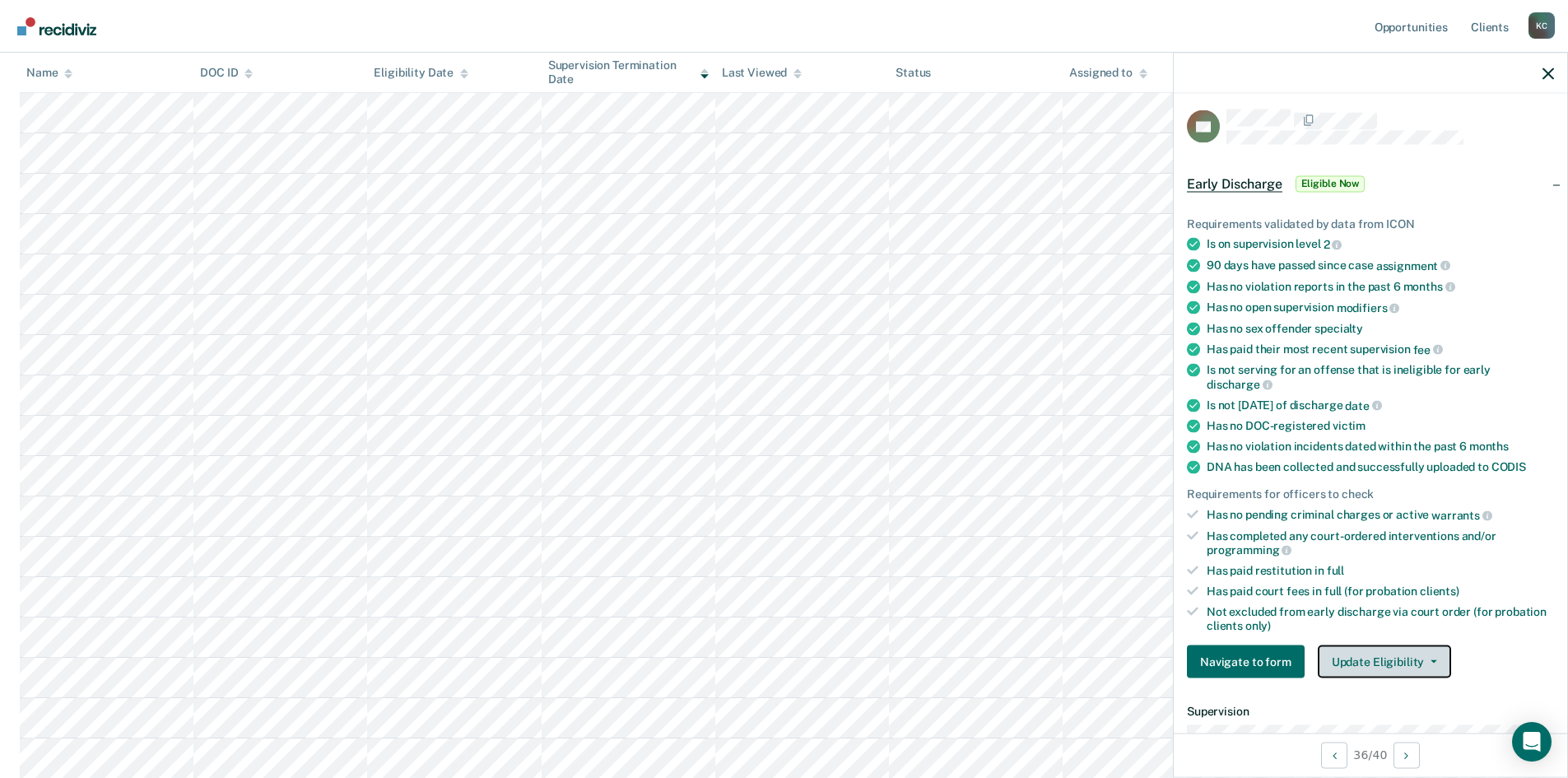
click at [1383, 657] on button "Update Eligibility" at bounding box center [1384, 662] width 133 height 33
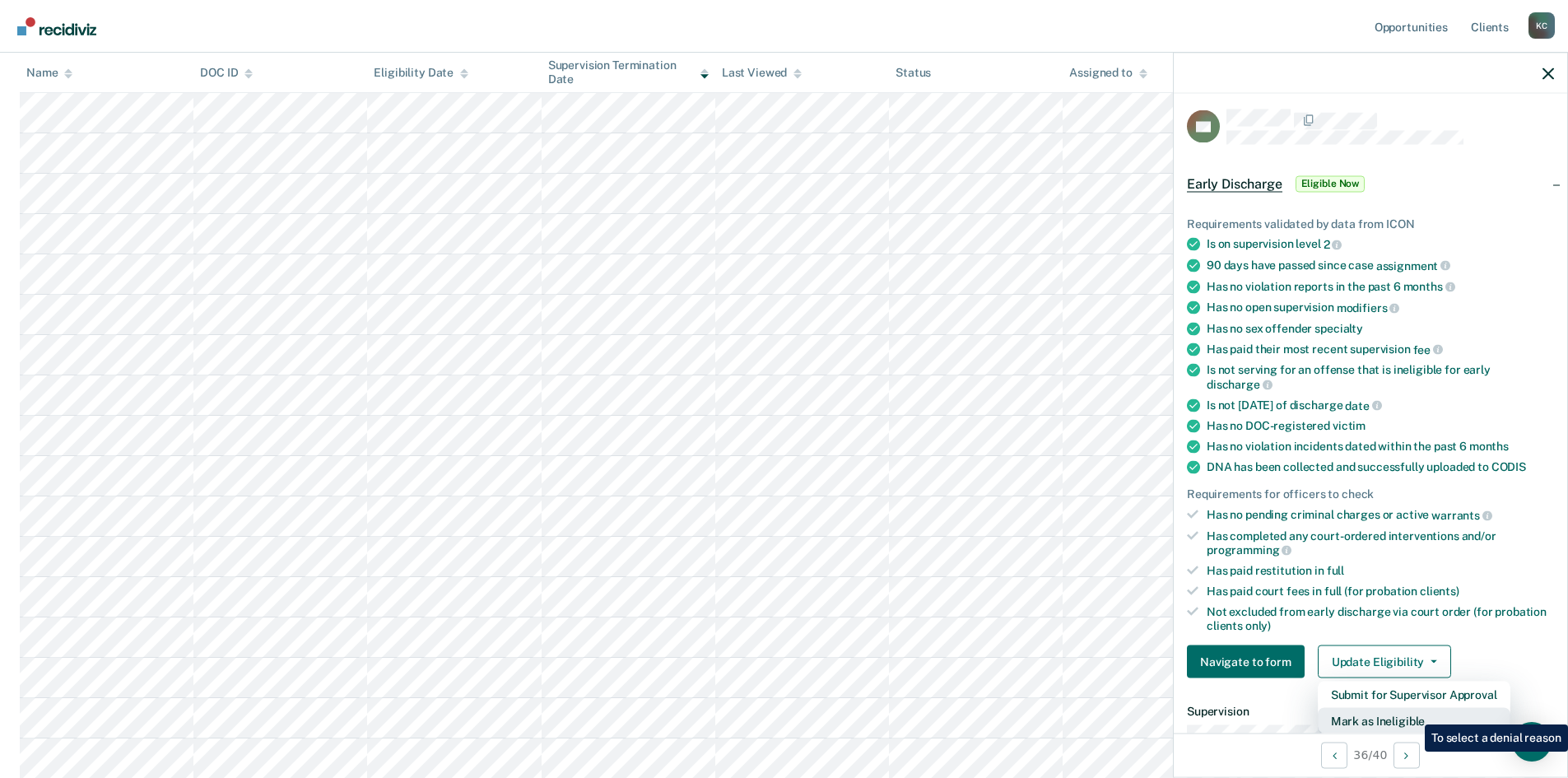
click at [1412, 713] on button "Mark as Ineligible" at bounding box center [1413, 721] width 193 height 26
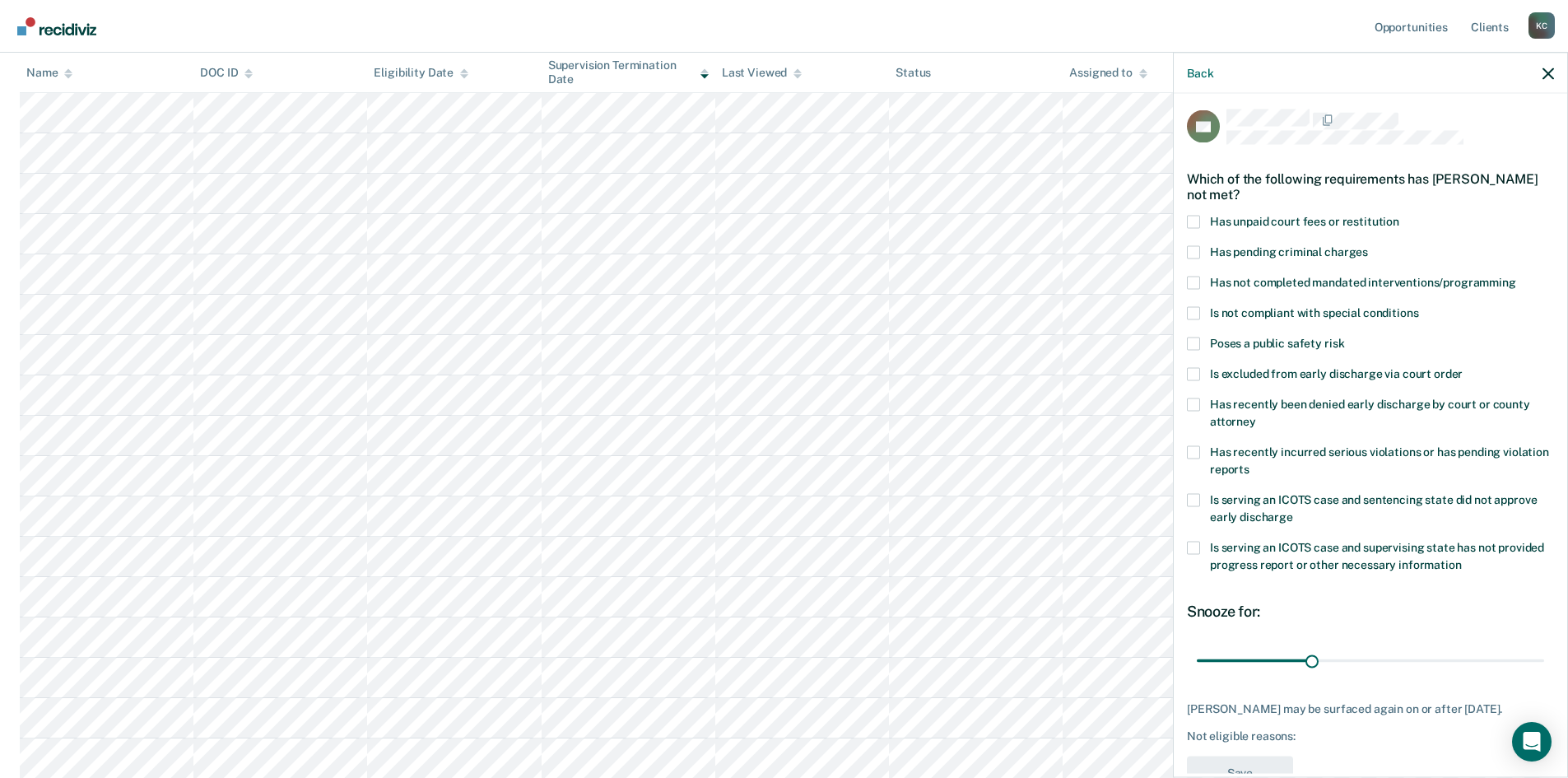
click at [1201, 217] on label "Has unpaid court fees or restitution" at bounding box center [1370, 223] width 367 height 17
click at [1399, 215] on input "Has unpaid court fees or restitution" at bounding box center [1399, 215] width 0 height 0
drag, startPoint x: 1228, startPoint y: 658, endPoint x: 1248, endPoint y: 655, distance: 20.2
type input "51"
click at [1248, 655] on input "range" at bounding box center [1369, 661] width 347 height 29
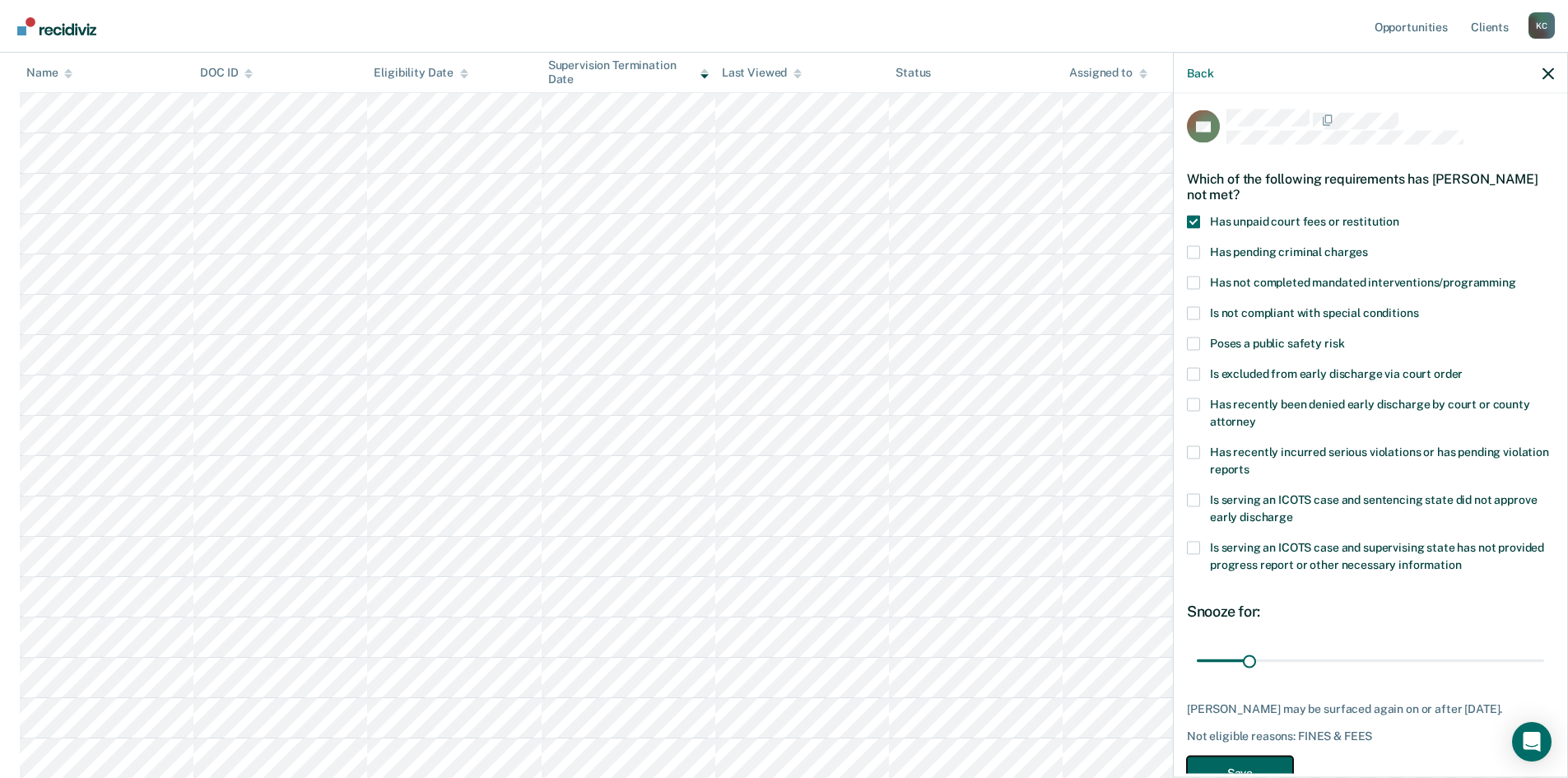
click at [1242, 759] on button "Save" at bounding box center [1239, 773] width 106 height 34
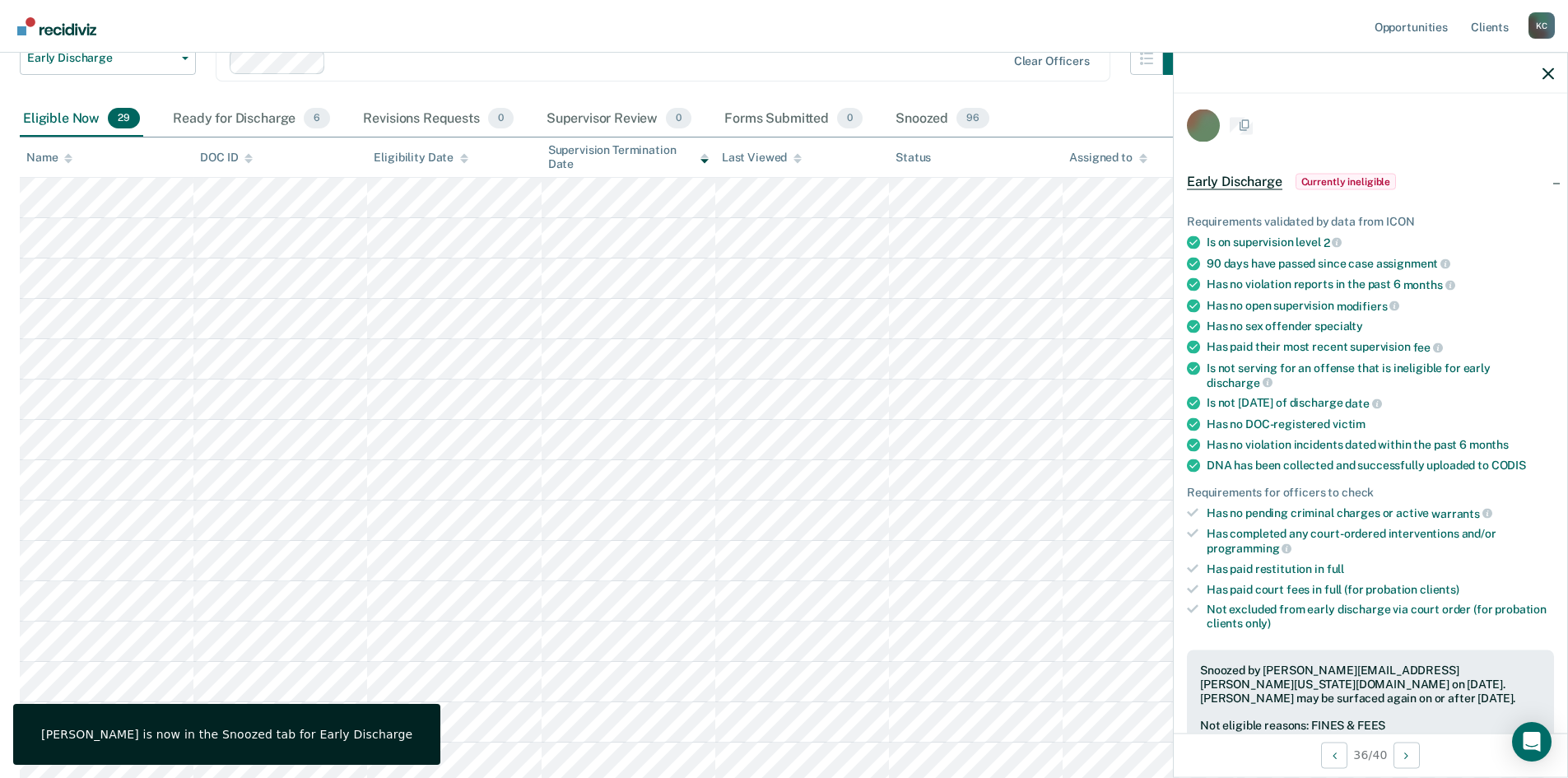
scroll to position [820, 0]
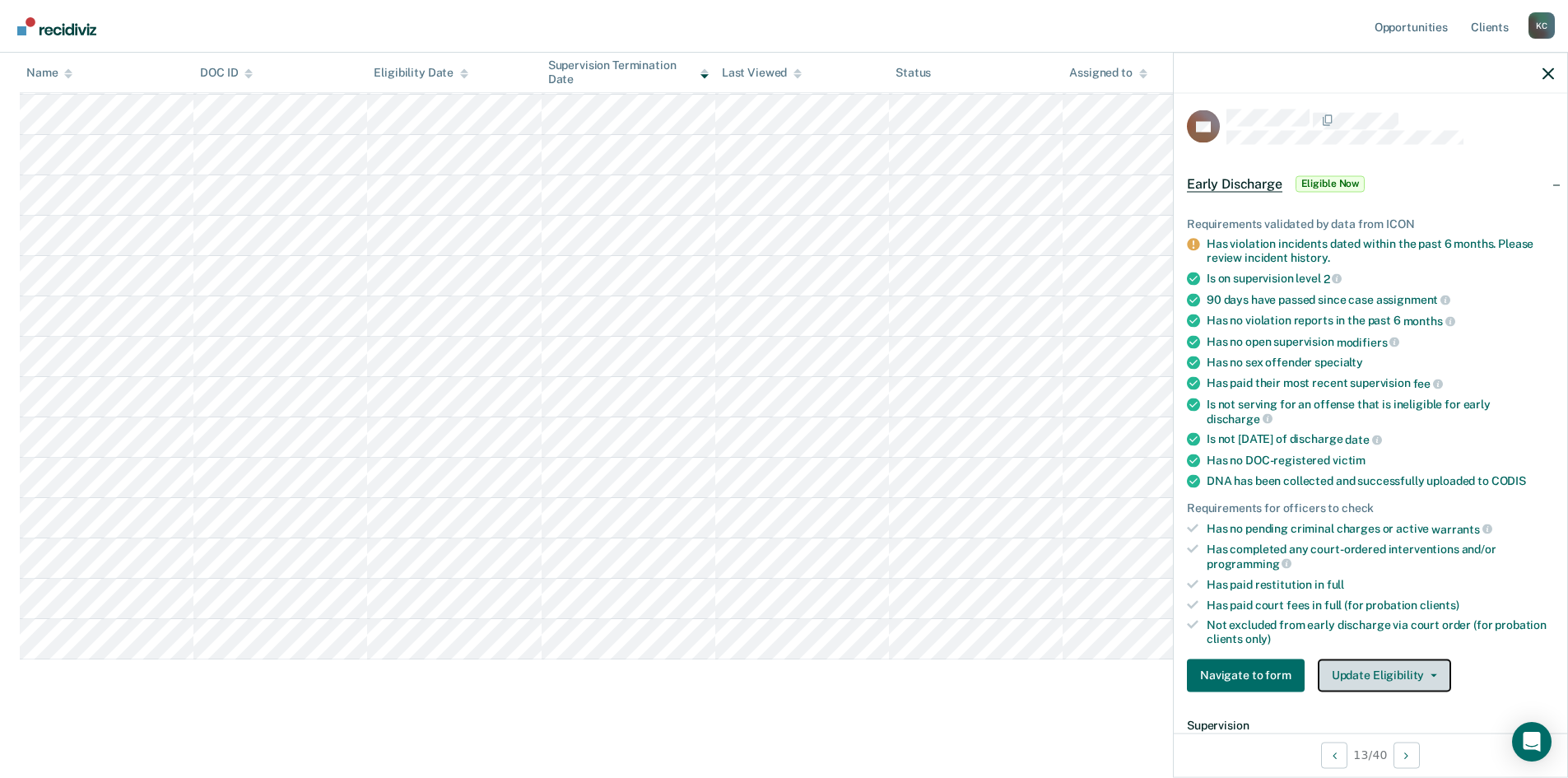
click at [1408, 675] on button "Update Eligibility" at bounding box center [1384, 674] width 133 height 33
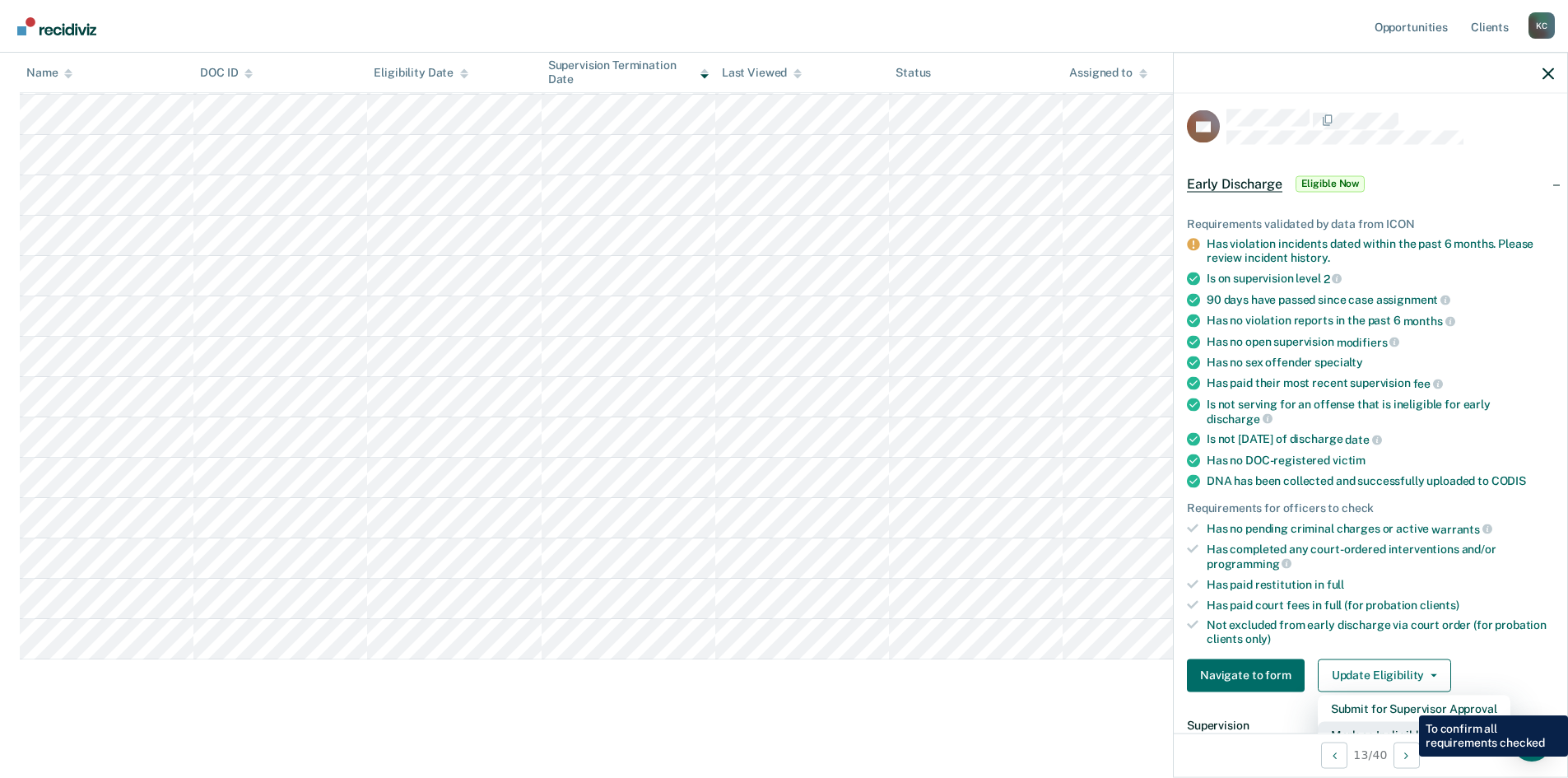
scroll to position [17, 0]
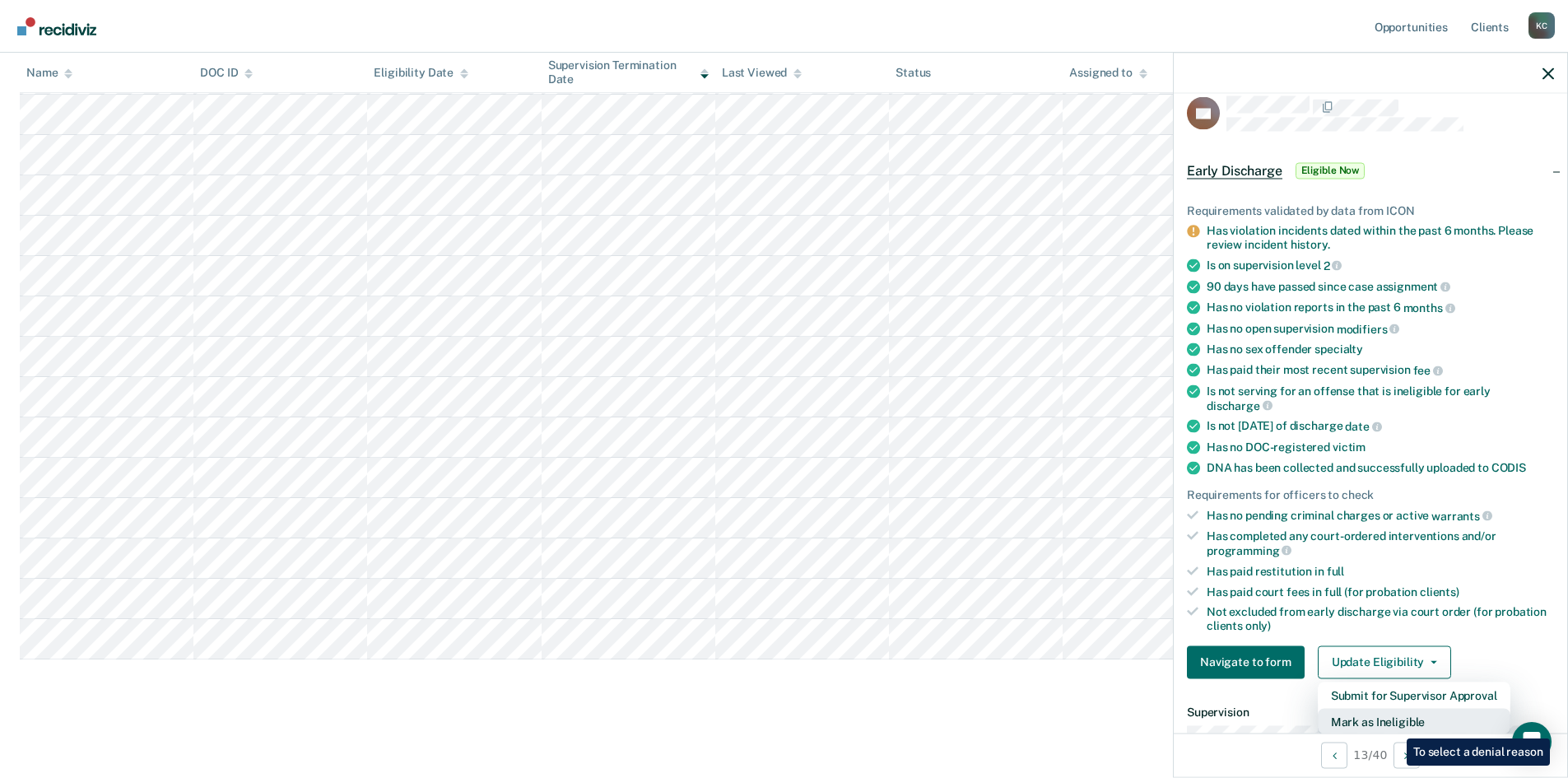
click at [1394, 726] on button "Mark as Ineligible" at bounding box center [1413, 721] width 193 height 26
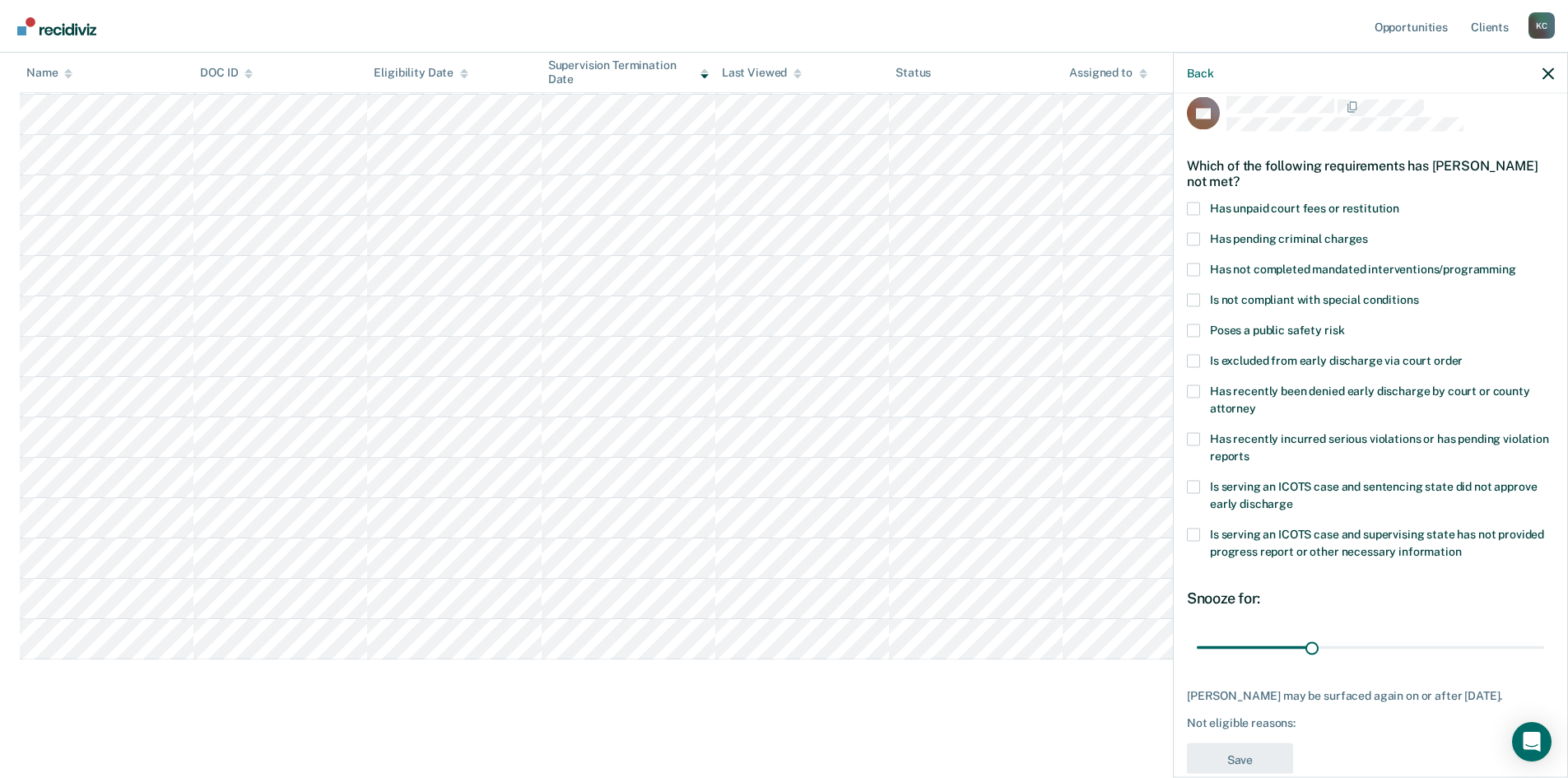
click at [1198, 262] on span at bounding box center [1194, 269] width 14 height 14
click at [1516, 262] on input "Has not completed mandated interventions/programming" at bounding box center [1516, 262] width 0 height 0
click at [1194, 211] on span at bounding box center [1194, 208] width 14 height 14
click at [1399, 201] on input "Has unpaid court fees or restitution" at bounding box center [1399, 201] width 0 height 0
click at [1198, 207] on span at bounding box center [1194, 208] width 14 height 14
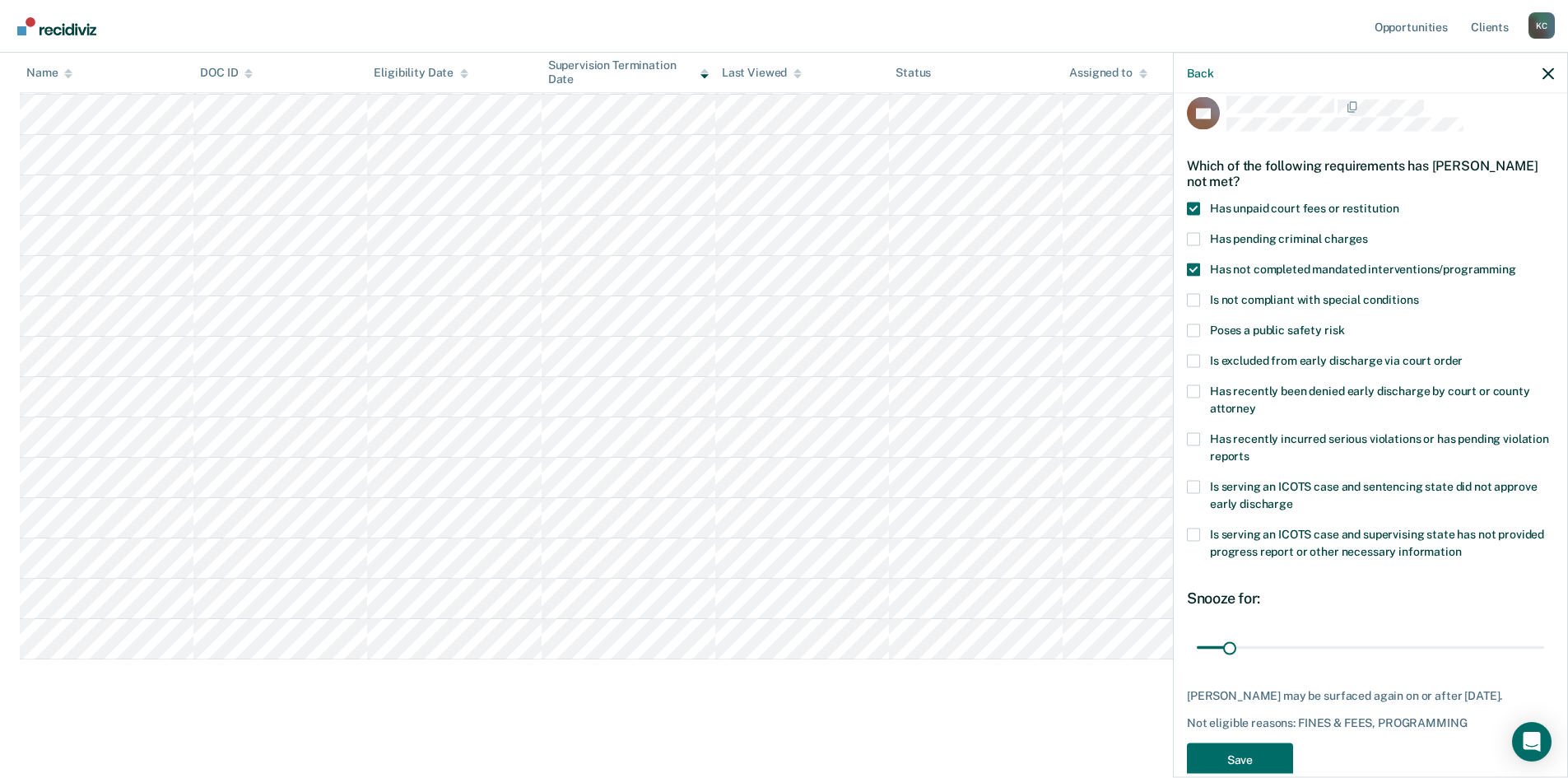
click at [1399, 201] on input "Has unpaid court fees or restitution" at bounding box center [1399, 201] width 0 height 0
click at [1198, 207] on span at bounding box center [1194, 208] width 14 height 14
click at [1399, 201] on input "Has unpaid court fees or restitution" at bounding box center [1399, 201] width 0 height 0
drag, startPoint x: 1224, startPoint y: 646, endPoint x: 1208, endPoint y: 644, distance: 16.1
type input "7"
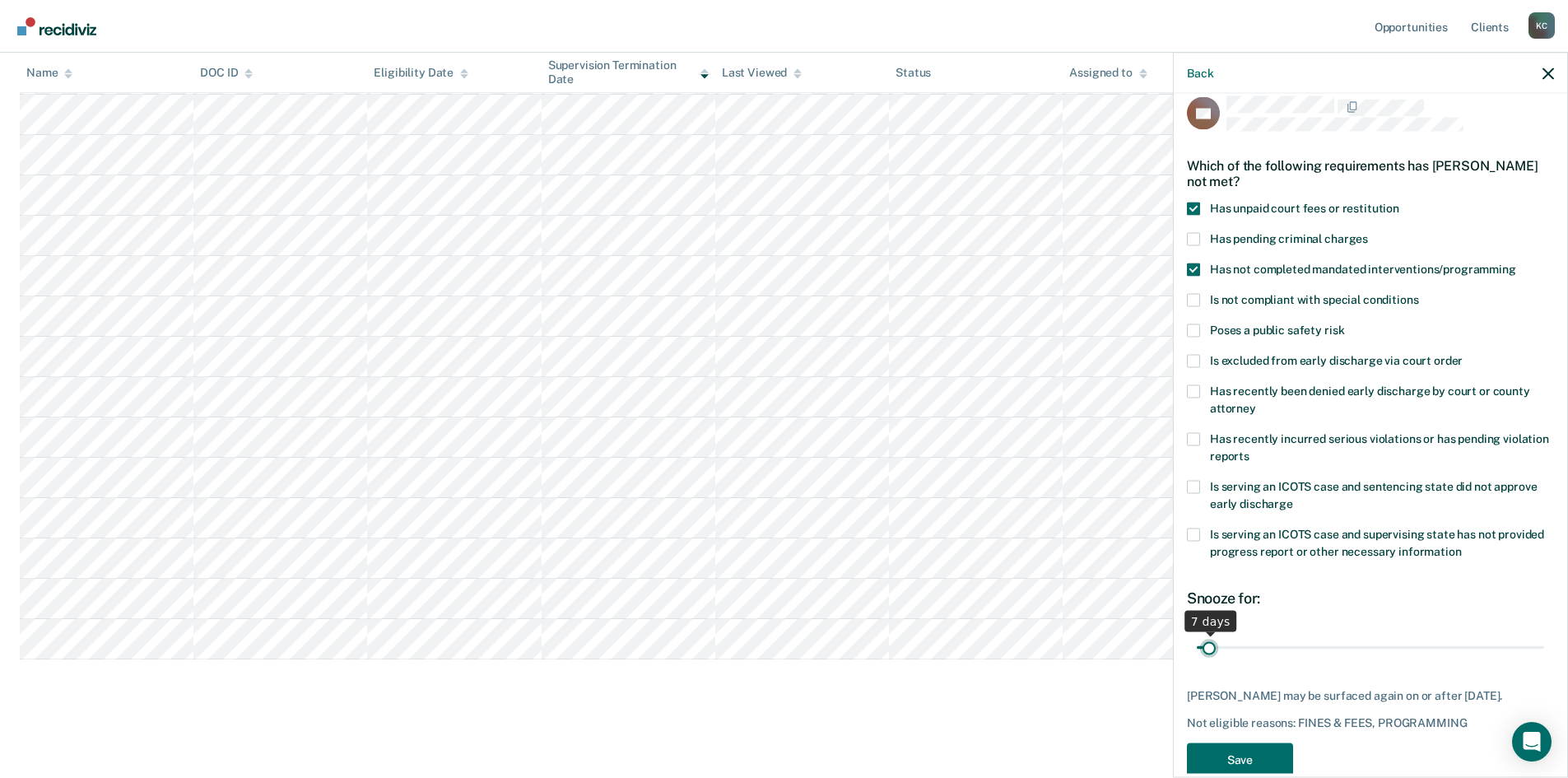
click at [1208, 644] on input "range" at bounding box center [1369, 647] width 347 height 29
click at [1234, 761] on button "Save" at bounding box center [1239, 759] width 106 height 34
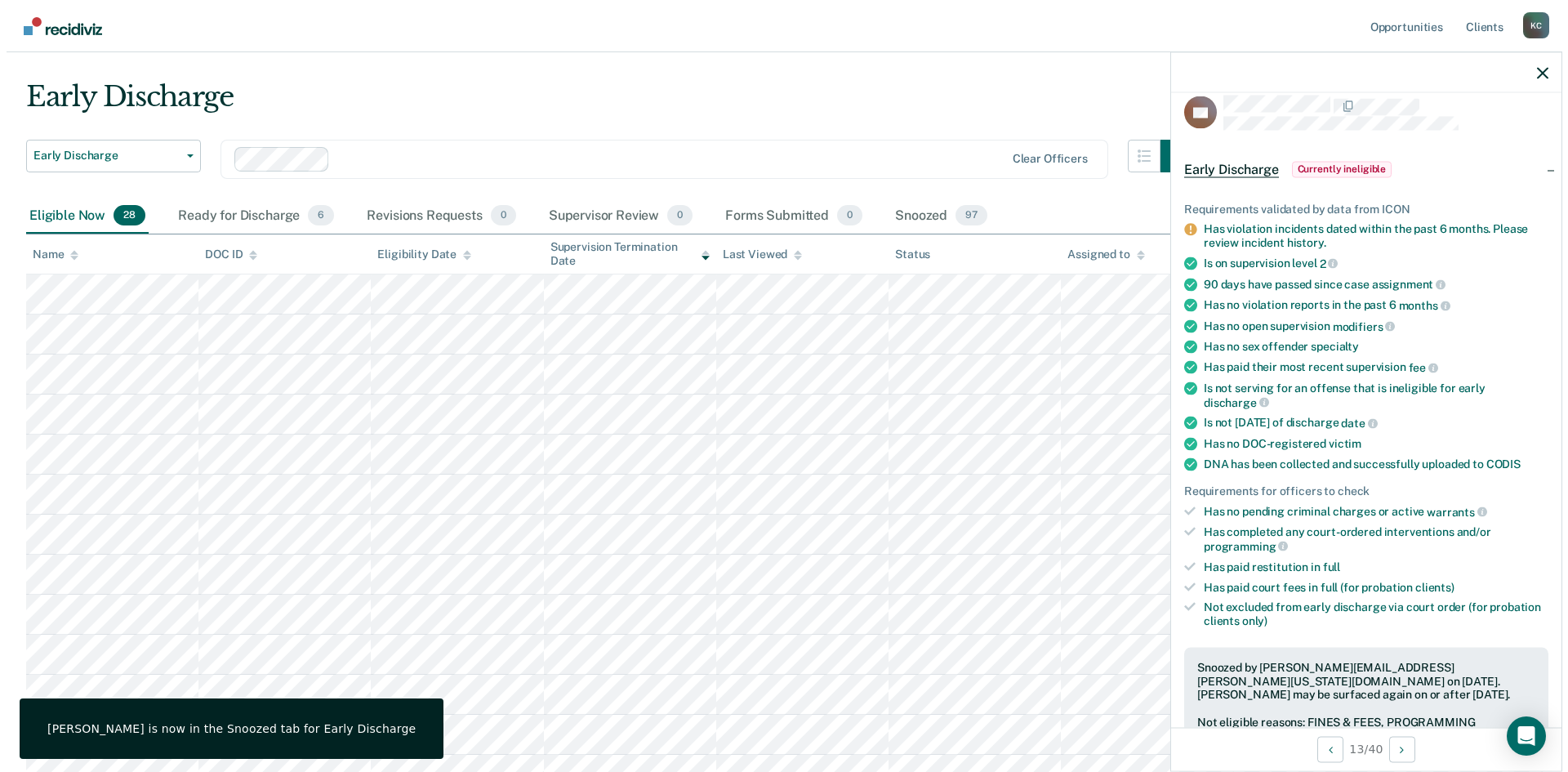
scroll to position [0, 0]
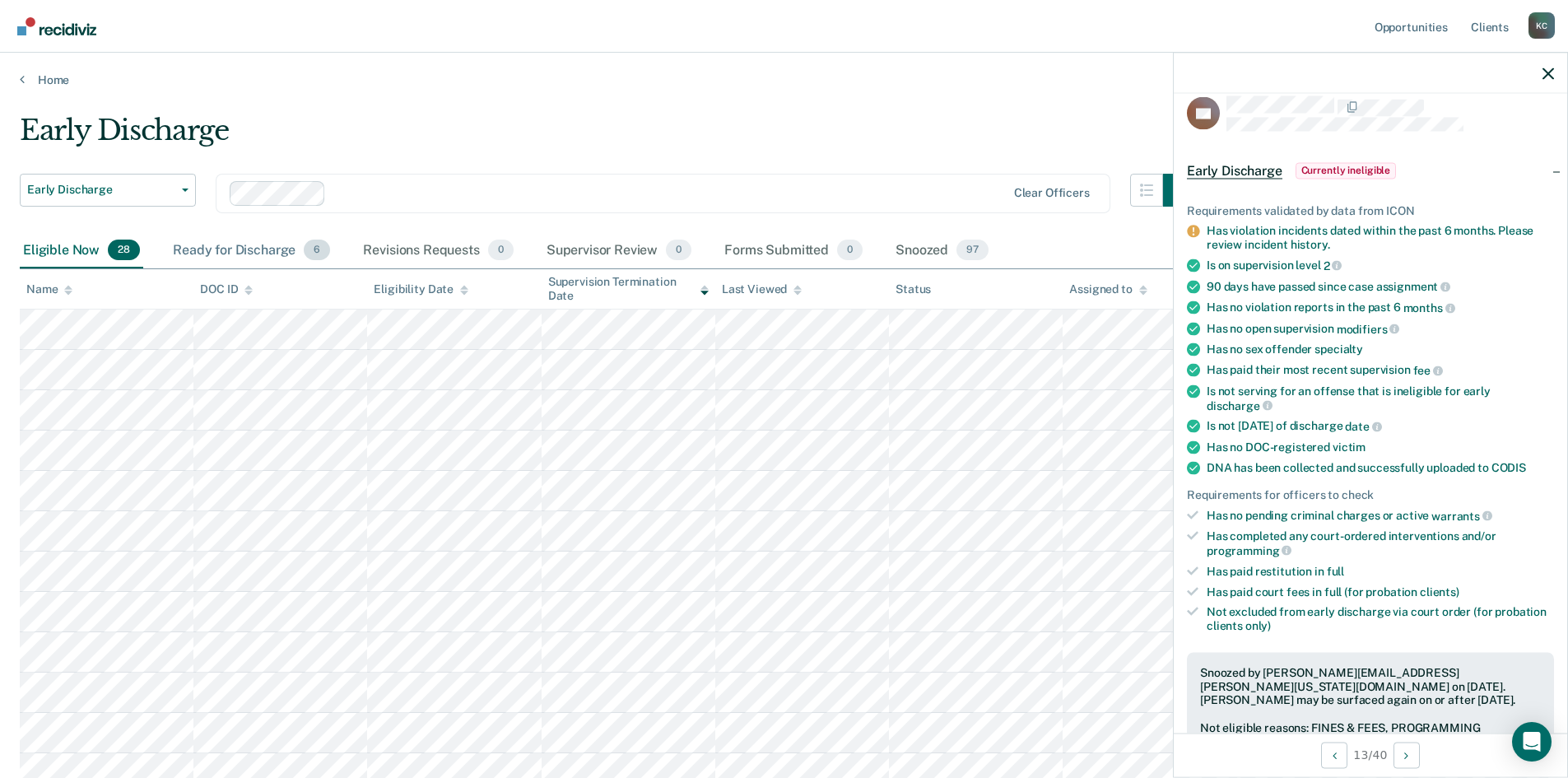
click at [250, 251] on div "Ready for Discharge 6" at bounding box center [251, 251] width 164 height 37
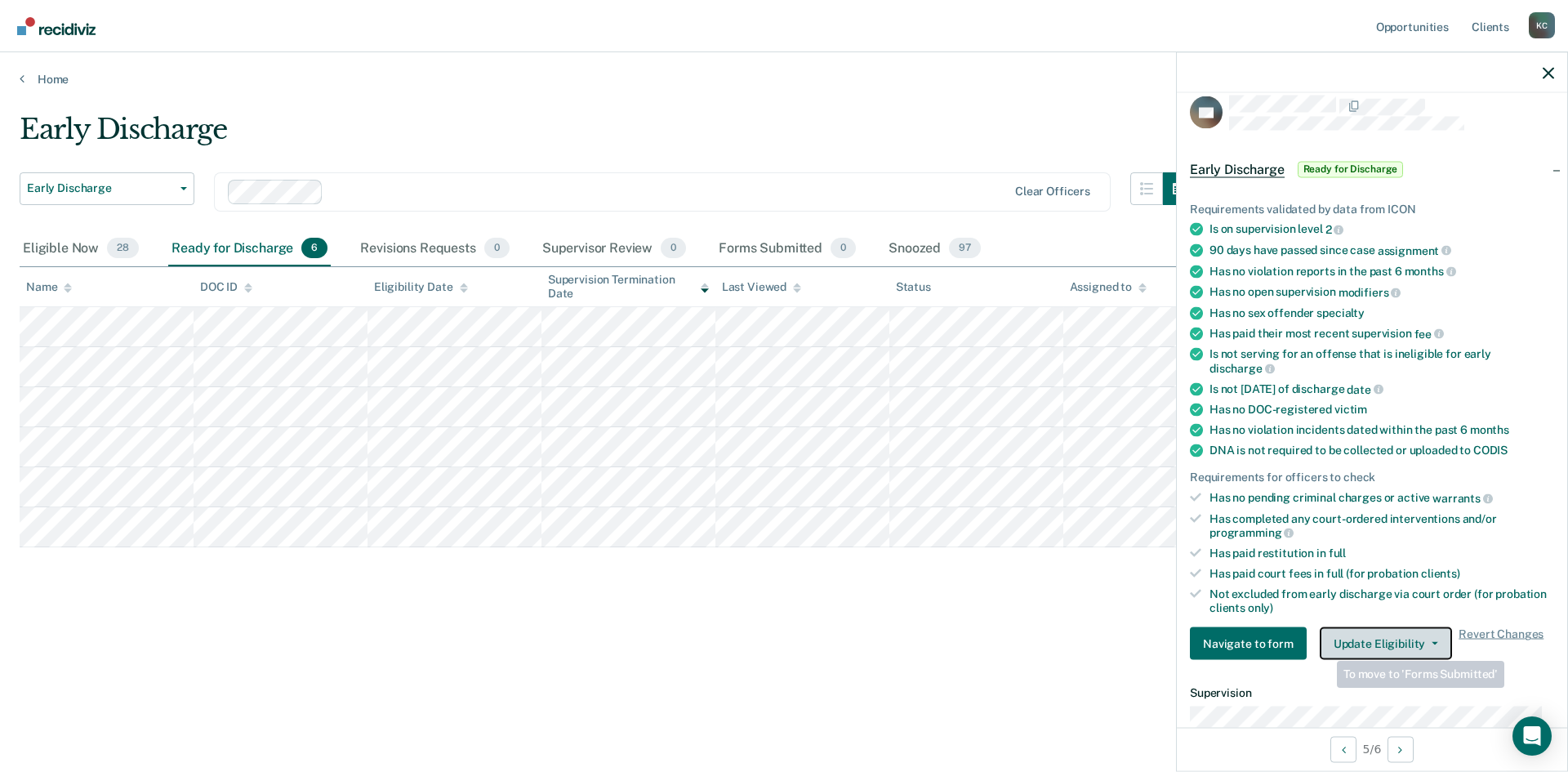
click at [1333, 646] on button "Update Eligibility" at bounding box center [1385, 643] width 132 height 33
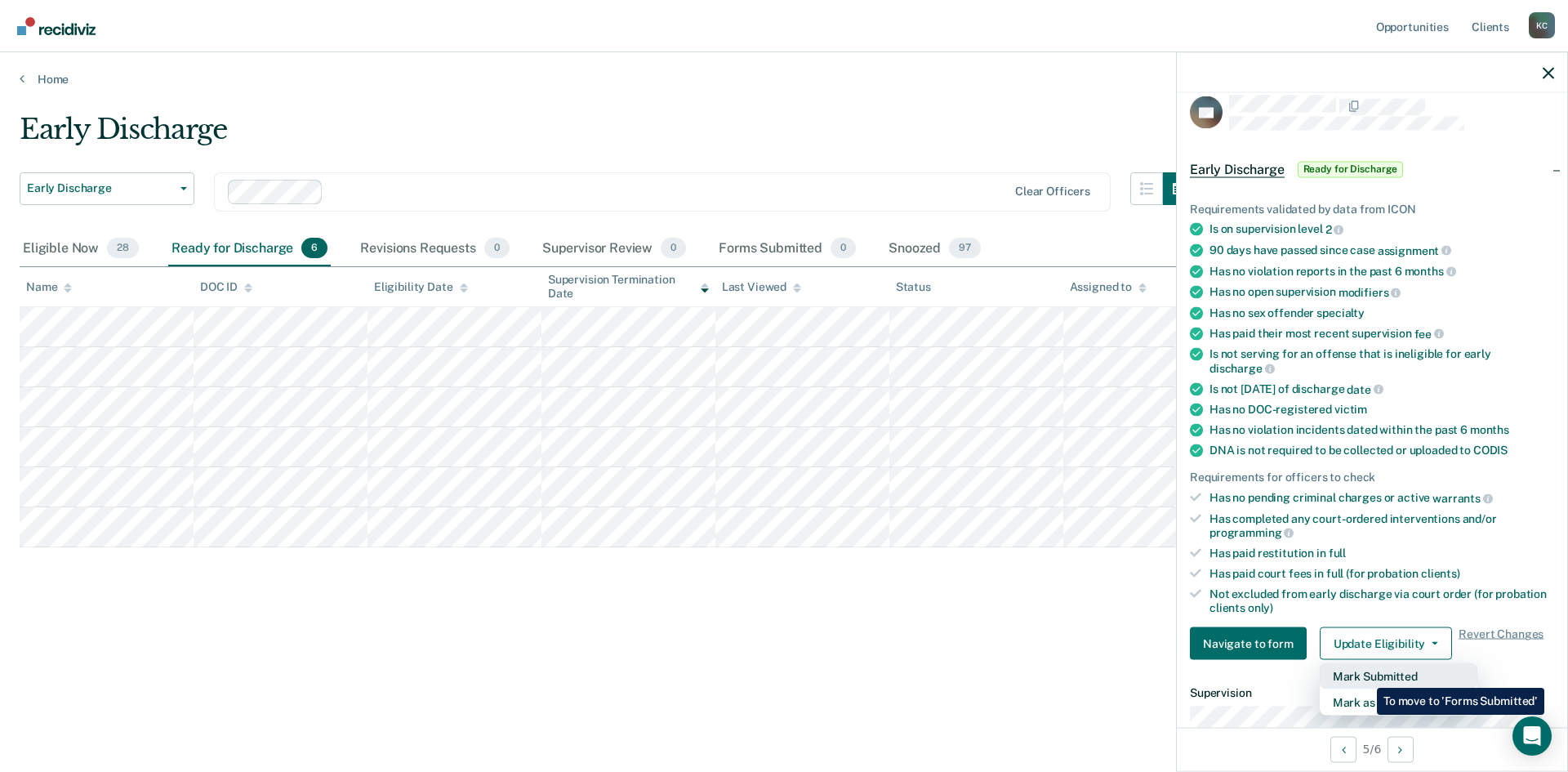
click at [1365, 676] on button "Mark Submitted" at bounding box center [1398, 676] width 158 height 26
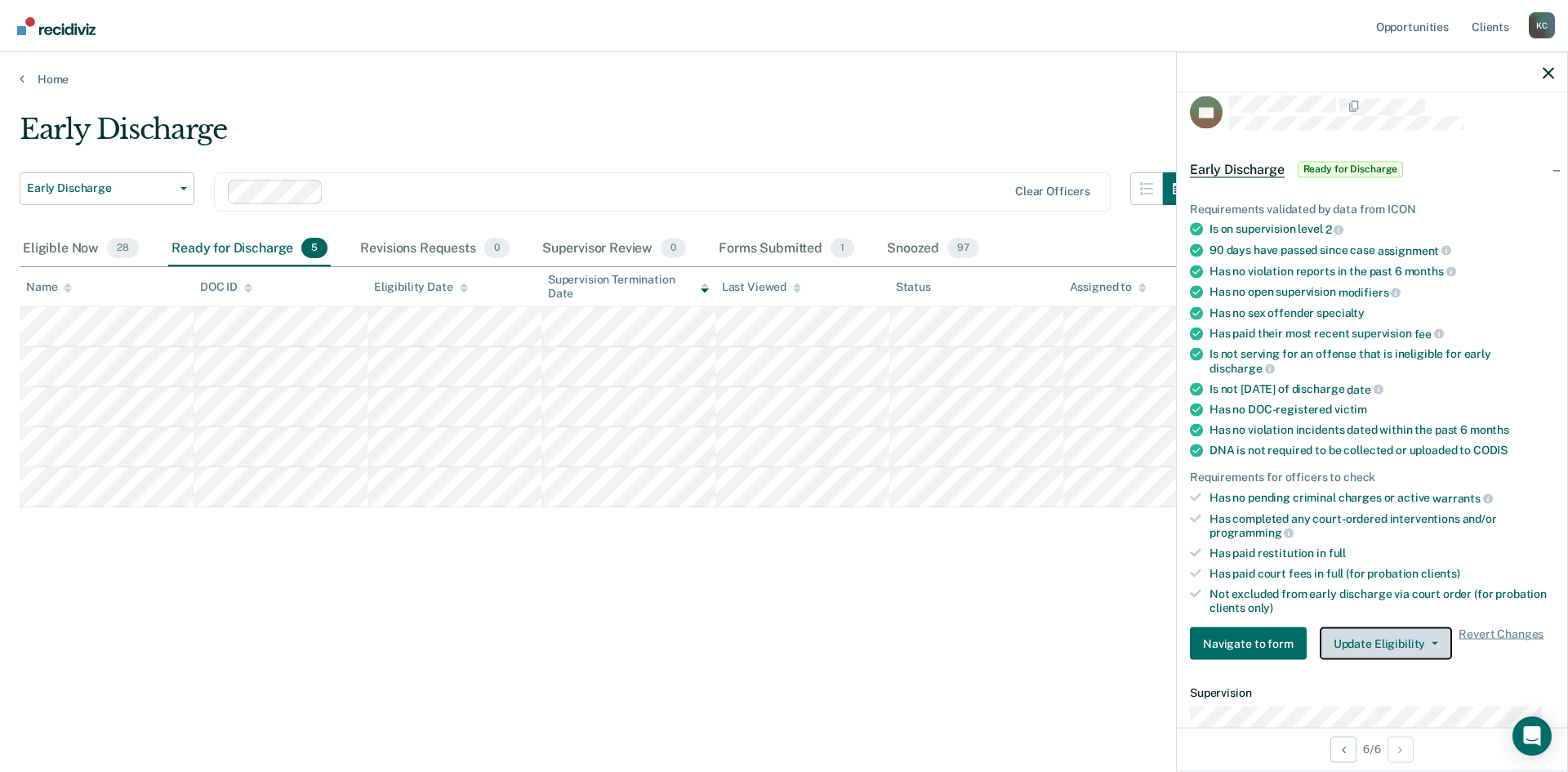
click at [1348, 633] on button "Update Eligibility" at bounding box center [1385, 643] width 132 height 33
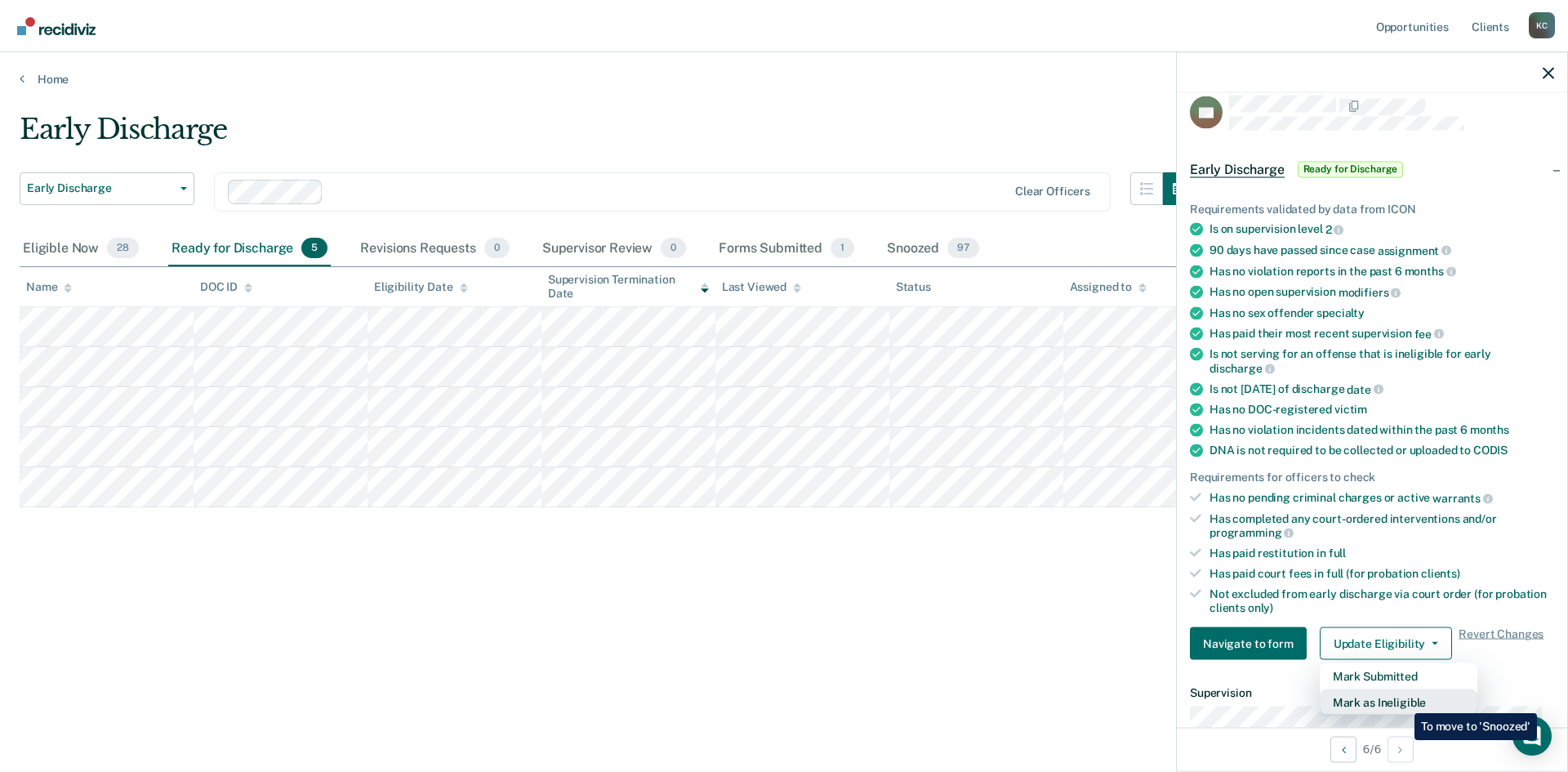
click at [1402, 701] on button "Mark as Ineligible" at bounding box center [1398, 702] width 158 height 26
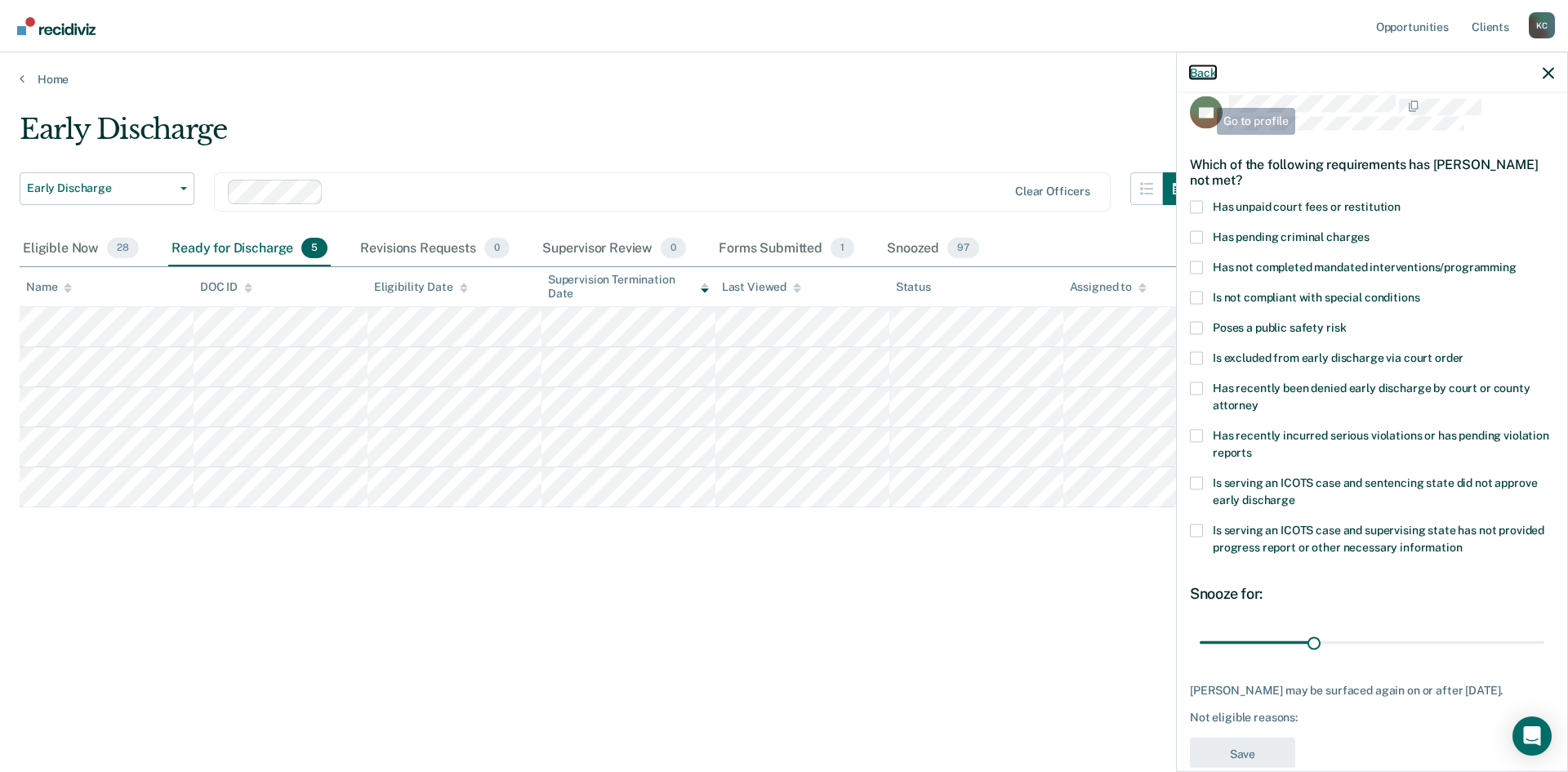
click at [1206, 74] on button "Back" at bounding box center [1202, 72] width 26 height 13
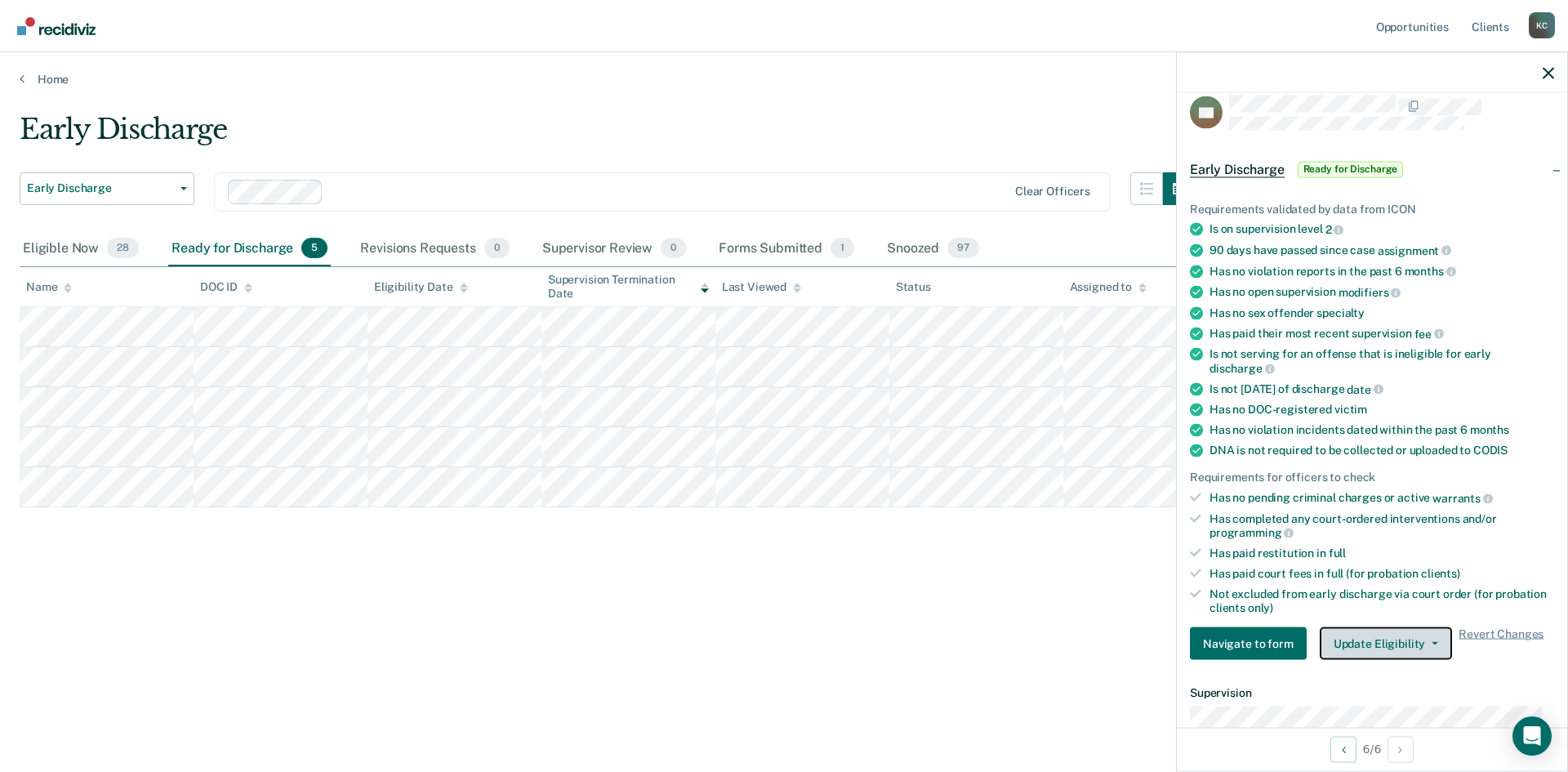
click at [1397, 638] on button "Update Eligibility" at bounding box center [1385, 643] width 132 height 33
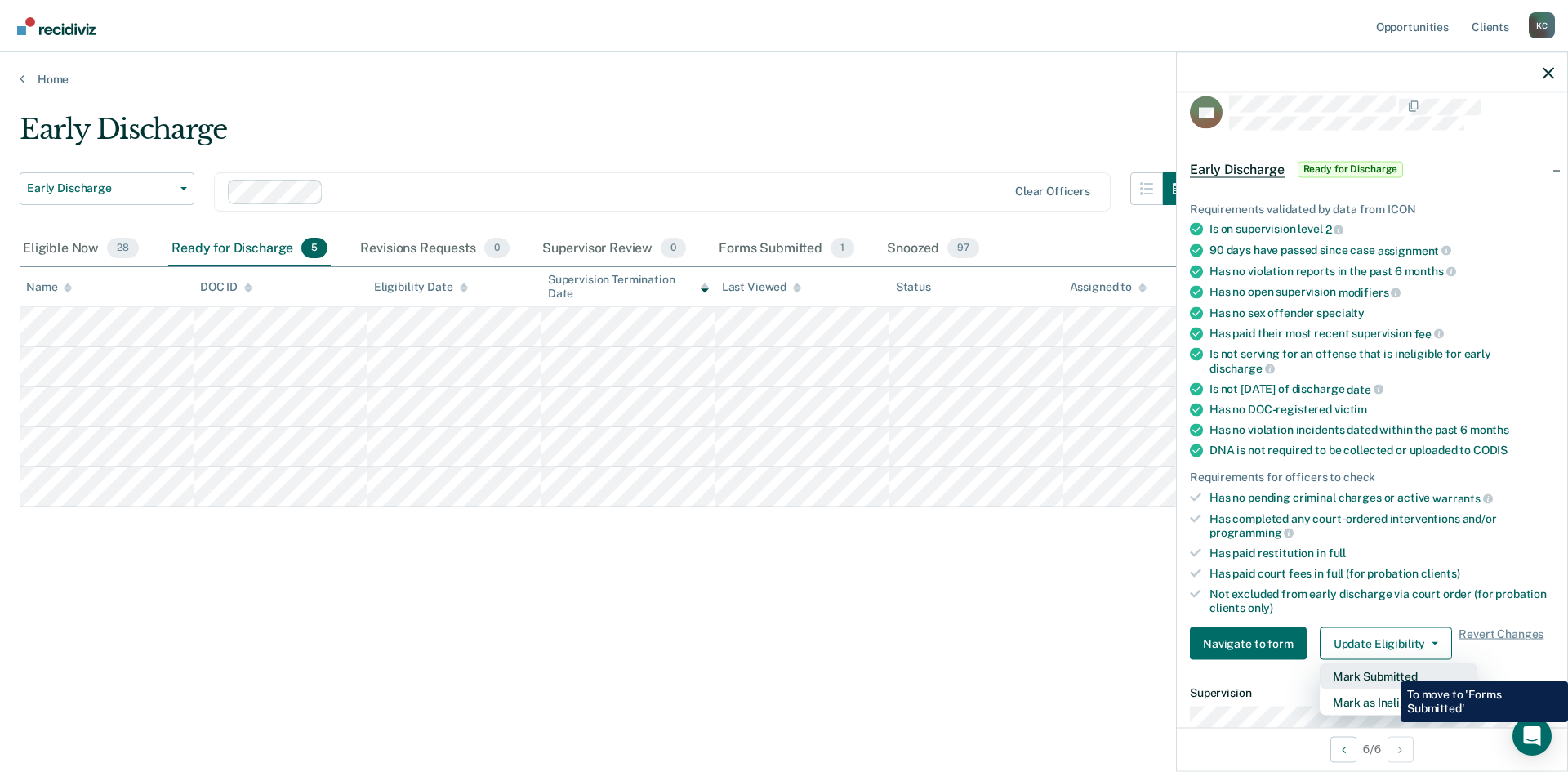
click at [1389, 669] on button "Mark Submitted" at bounding box center [1398, 676] width 158 height 26
